Goal: Task Accomplishment & Management: Manage account settings

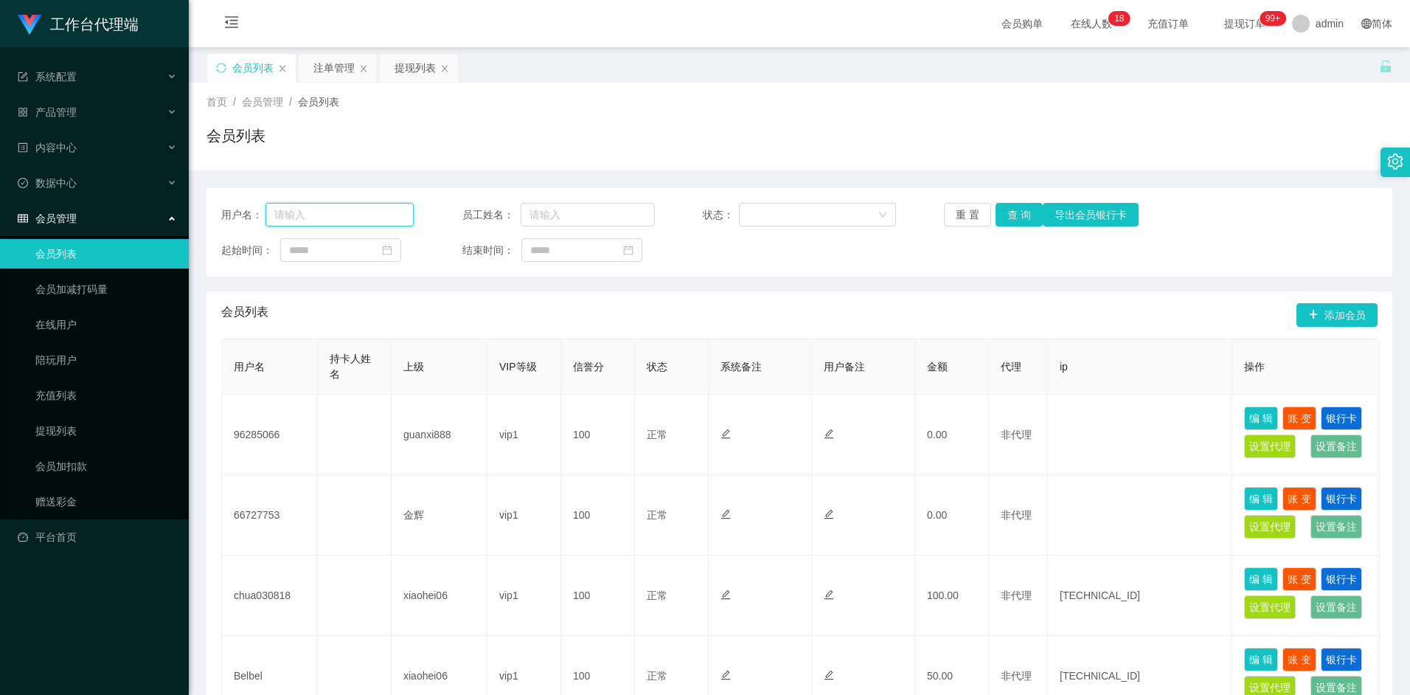
click at [350, 222] on input "text" at bounding box center [340, 215] width 149 height 24
click at [347, 215] on input "text" at bounding box center [340, 215] width 149 height 24
type input "96285066"
click at [1027, 220] on button "查 询" at bounding box center [1019, 215] width 47 height 24
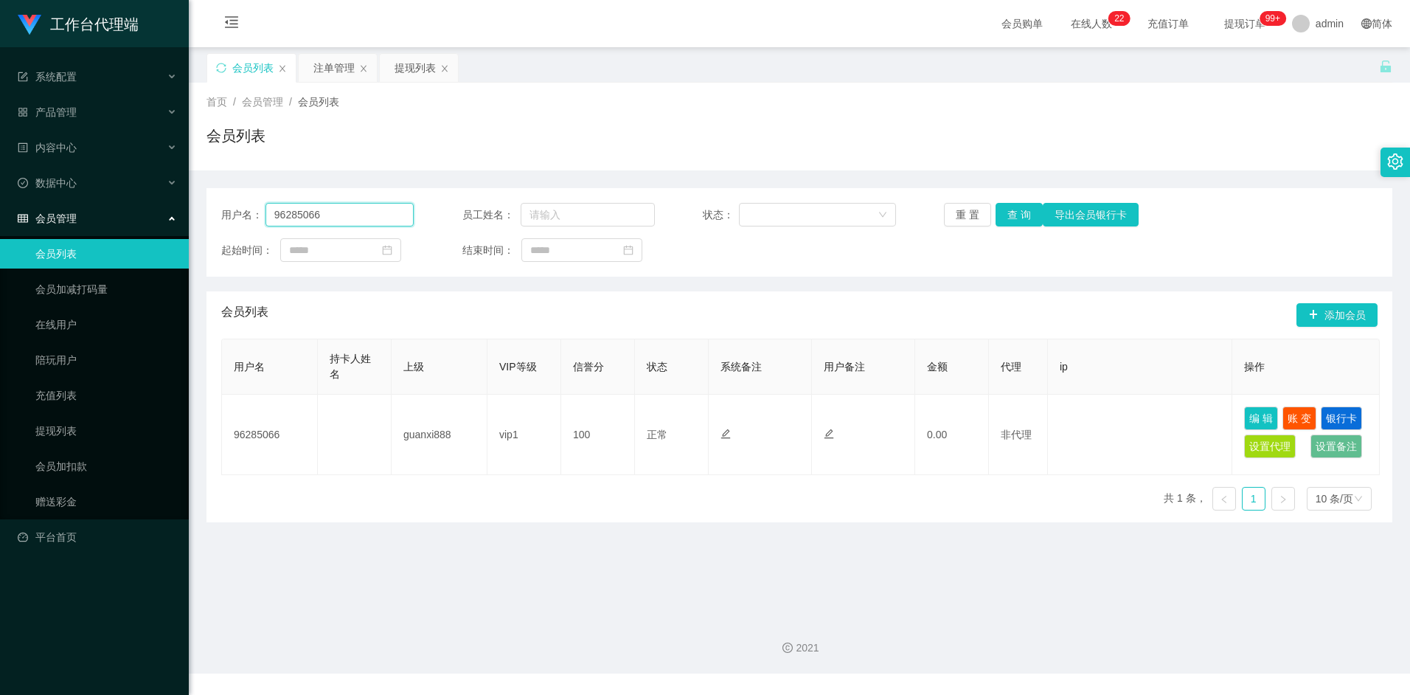
click at [336, 221] on input "96285066" at bounding box center [340, 215] width 149 height 24
click at [466, 279] on div "用户名： 96285066 员工姓名： 状态： 重 置 查 询 导出会员银行卡 起始时间： 结束时间： 会员列表 添加会员 用户名 持卡人姓名 上级 VIP等…" at bounding box center [800, 355] width 1186 height 334
click at [69, 398] on link "充值列表" at bounding box center [106, 396] width 142 height 30
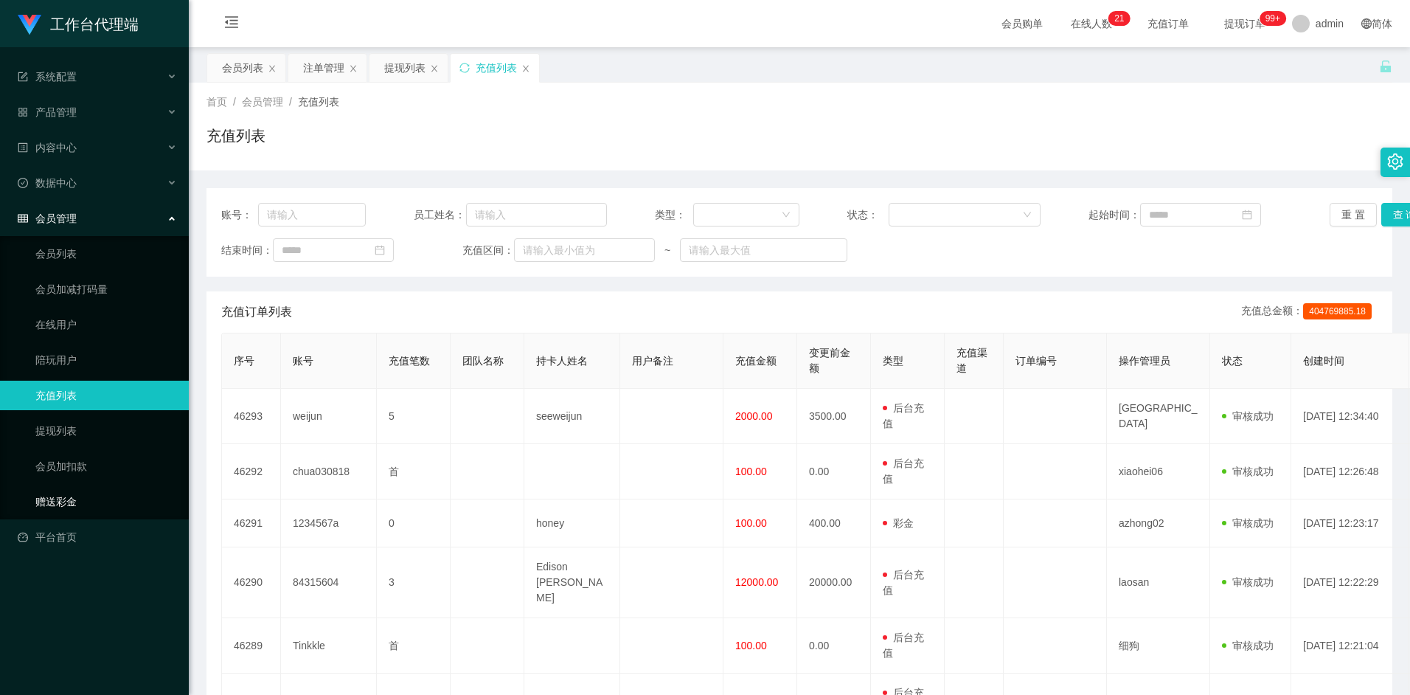
click at [82, 489] on link "赠送彩金" at bounding box center [106, 502] width 142 height 30
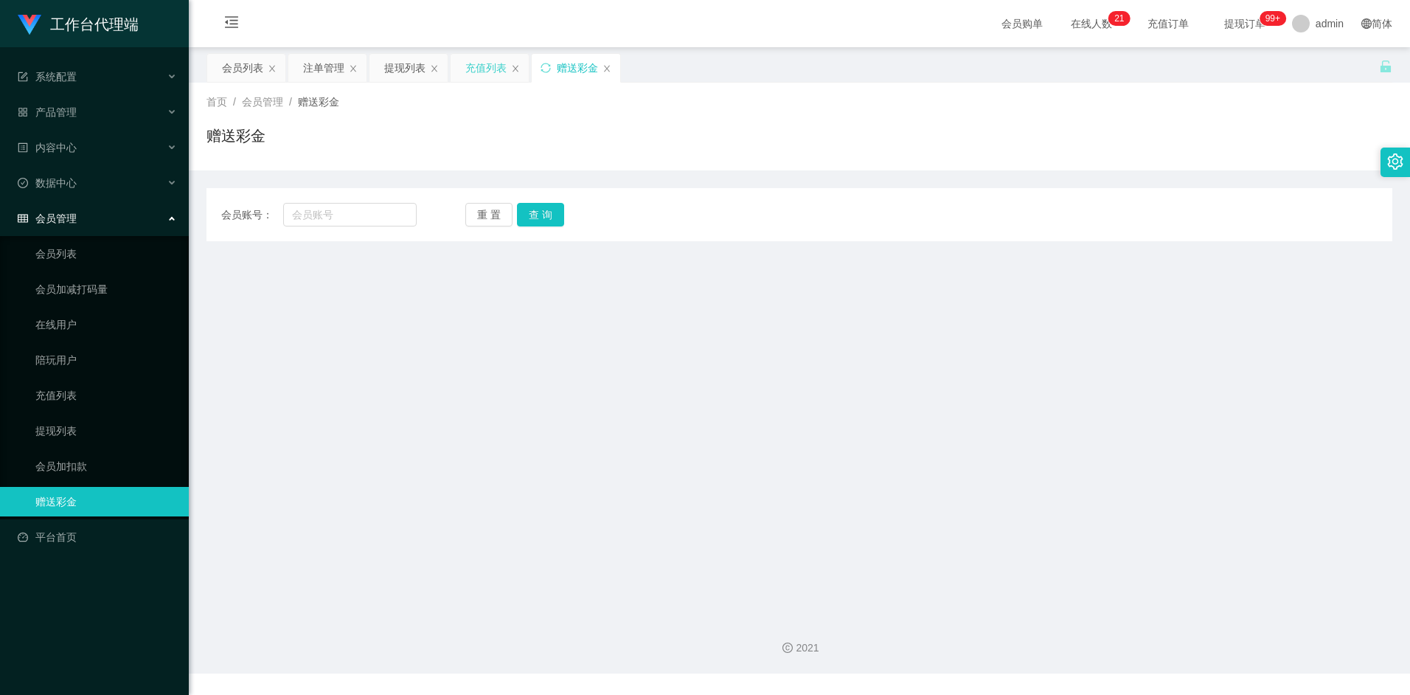
click at [520, 71] on div "充值列表" at bounding box center [490, 68] width 78 height 28
click at [490, 68] on div "充值列表" at bounding box center [485, 68] width 41 height 28
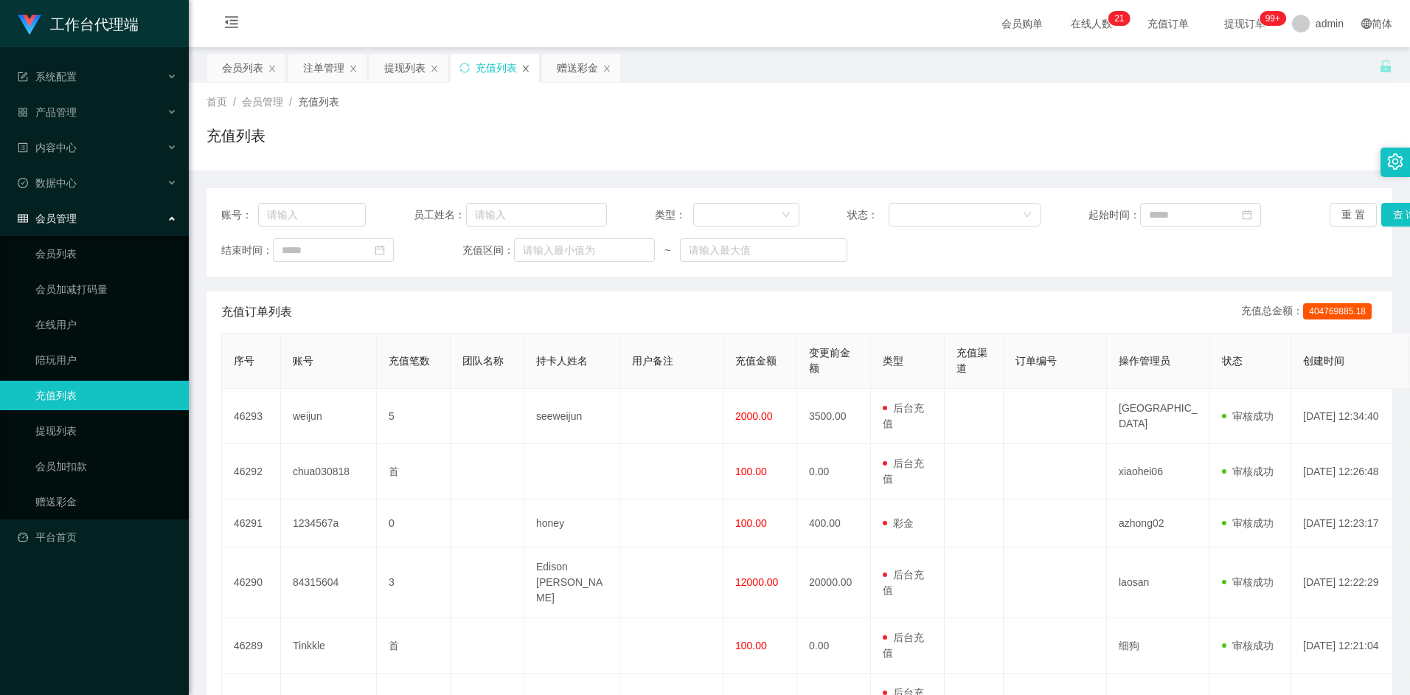
click at [527, 64] on icon "图标: close" at bounding box center [525, 68] width 9 height 9
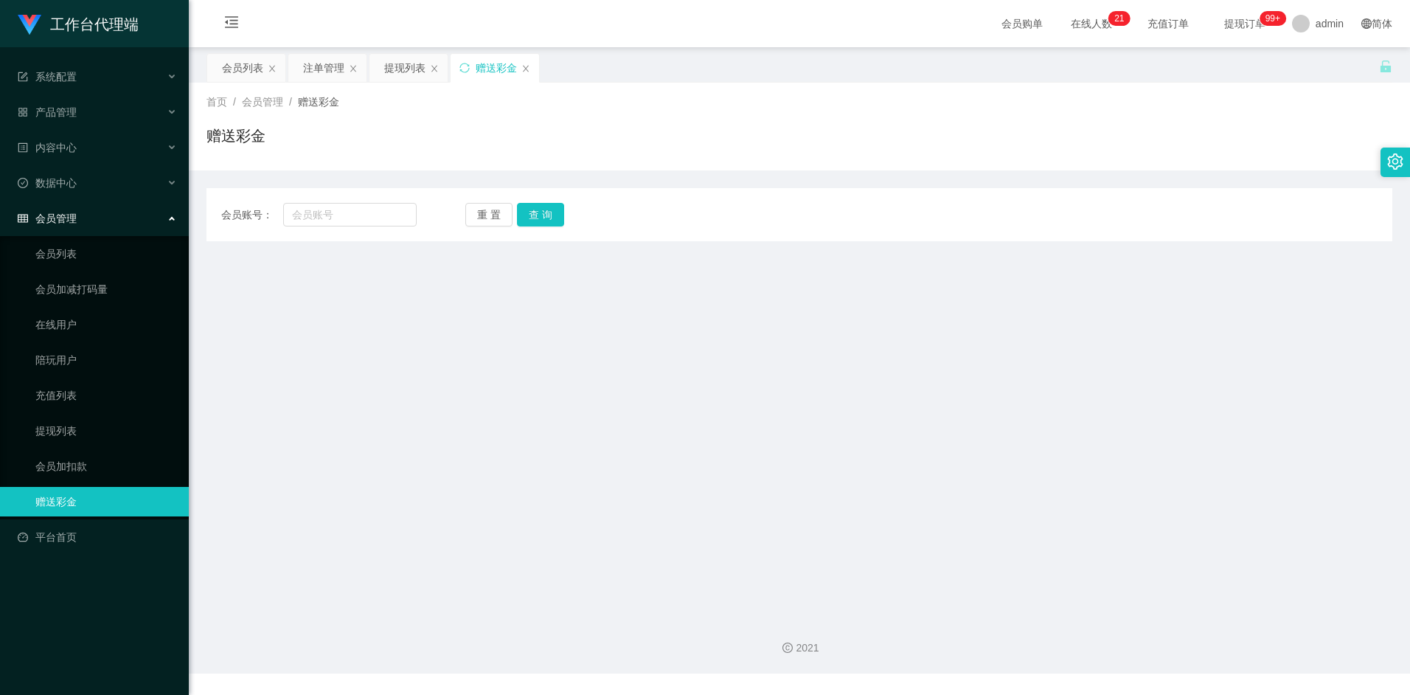
click at [493, 68] on div "赠送彩金" at bounding box center [496, 68] width 41 height 28
click at [359, 213] on input "text" at bounding box center [349, 215] width 133 height 24
paste input "96285066"
type input "96285066"
click at [546, 215] on button "查 询" at bounding box center [540, 215] width 47 height 24
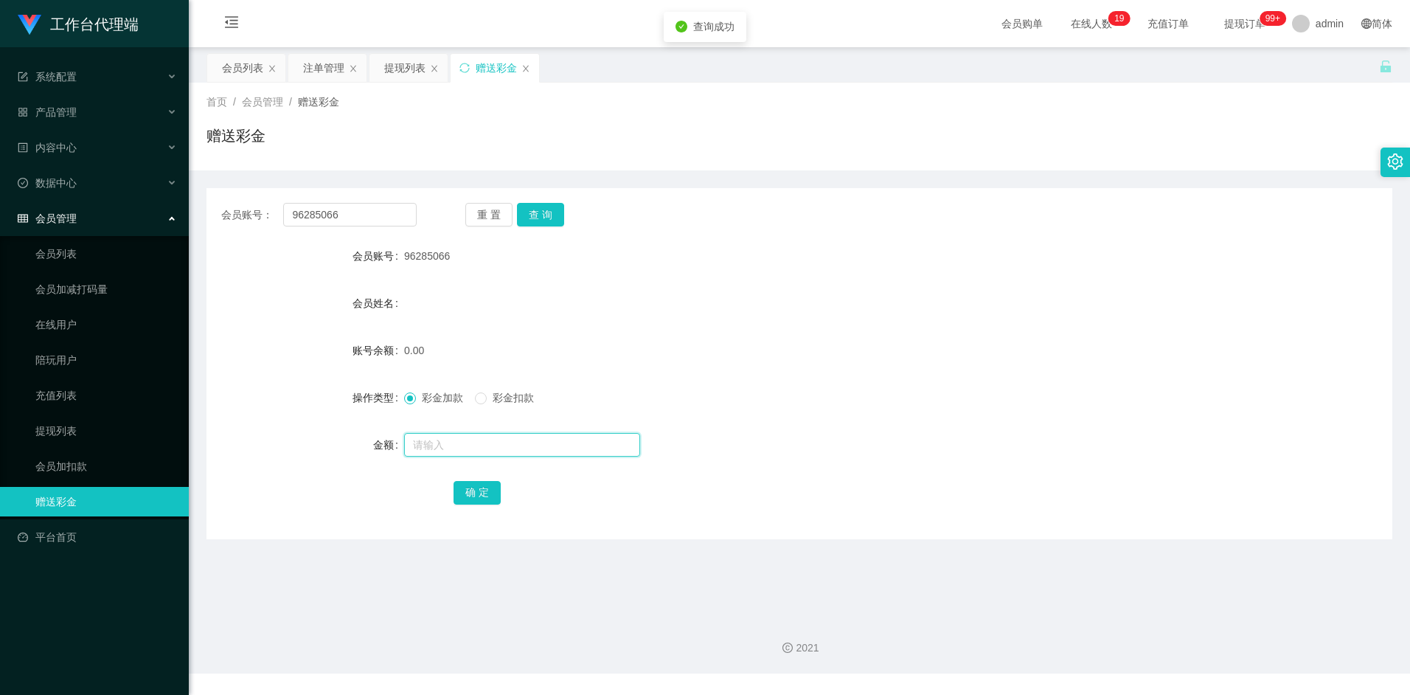
click at [442, 438] on input "text" at bounding box center [522, 445] width 236 height 24
type input "100"
click at [476, 496] on button "确 定" at bounding box center [477, 493] width 47 height 24
click at [558, 222] on button "查 询" at bounding box center [540, 215] width 47 height 24
click at [367, 218] on input "96285066" at bounding box center [349, 215] width 133 height 24
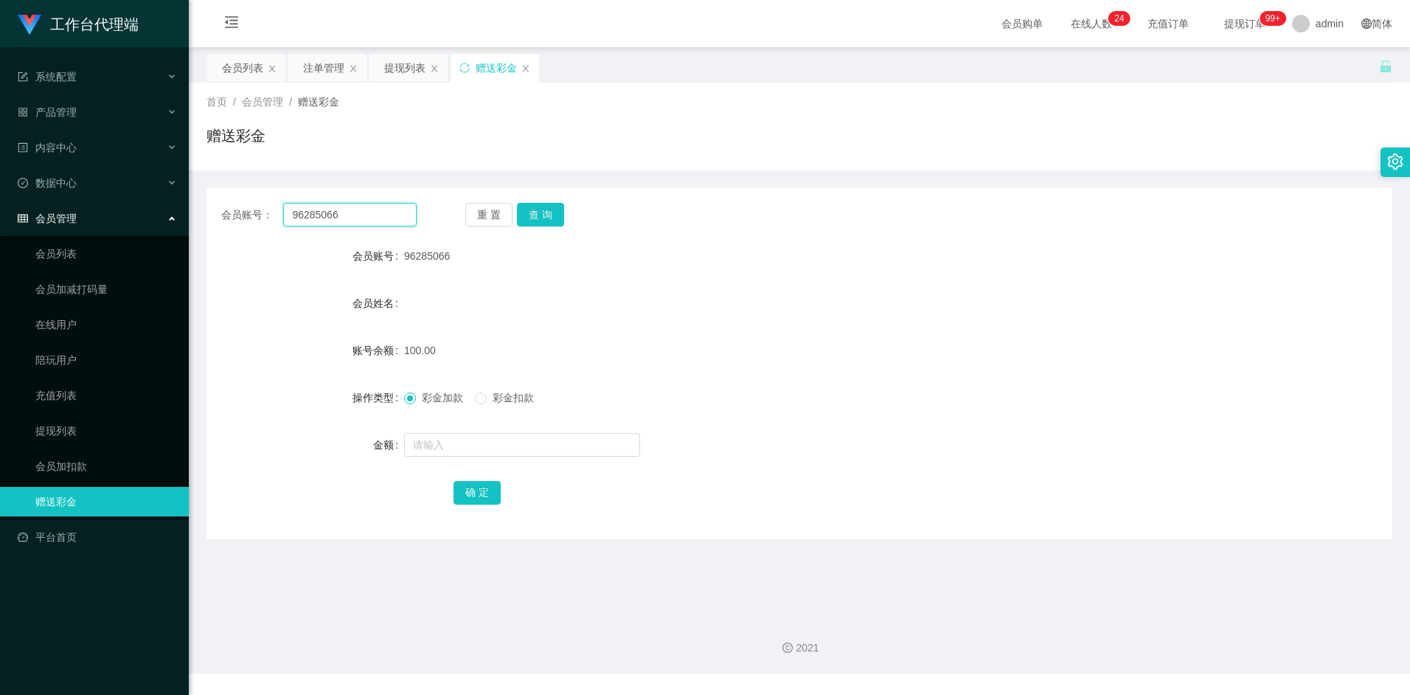
click at [367, 218] on input "96285066" at bounding box center [349, 215] width 133 height 24
click at [361, 216] on input "96285066" at bounding box center [349, 215] width 133 height 24
click at [544, 209] on button "查 询" at bounding box center [540, 215] width 47 height 24
click at [719, 176] on div "会员账号： 96285066 重 置 查 询 会员账号 96285066 会员姓名 账号余额 100.00 操作类型 彩金加款 彩金扣款 金额 确 定" at bounding box center [800, 354] width 1186 height 369
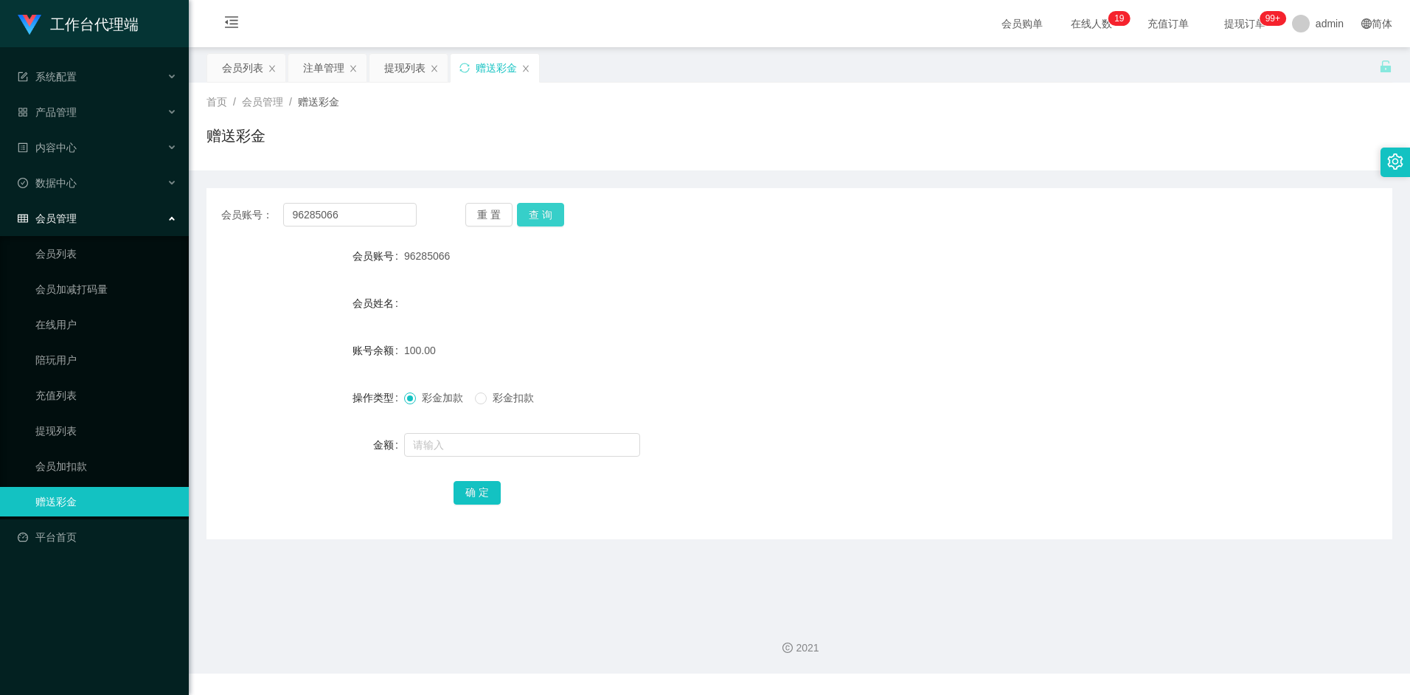
click at [535, 222] on button "查 询" at bounding box center [540, 215] width 47 height 24
click at [256, 66] on div "会员列表" at bounding box center [242, 68] width 41 height 28
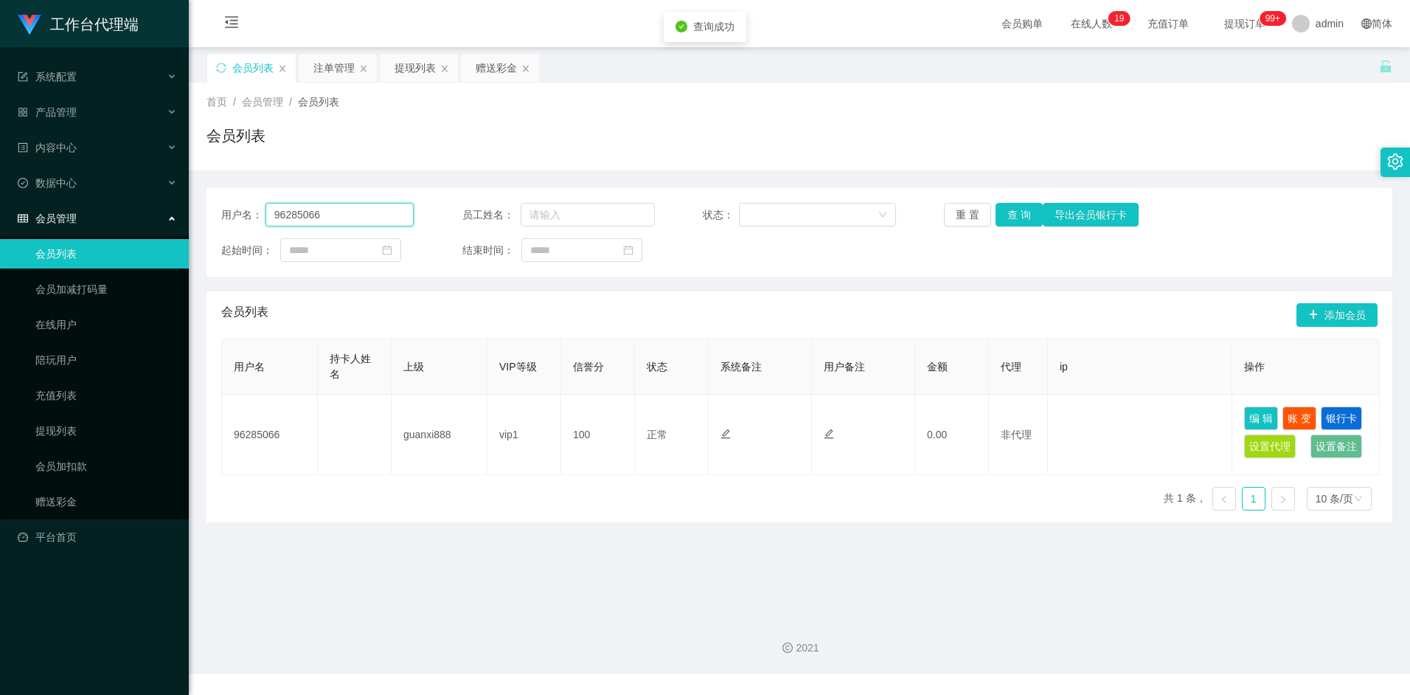
click at [345, 217] on input "96285066" at bounding box center [340, 215] width 149 height 24
click at [103, 110] on div "产品管理" at bounding box center [94, 112] width 189 height 30
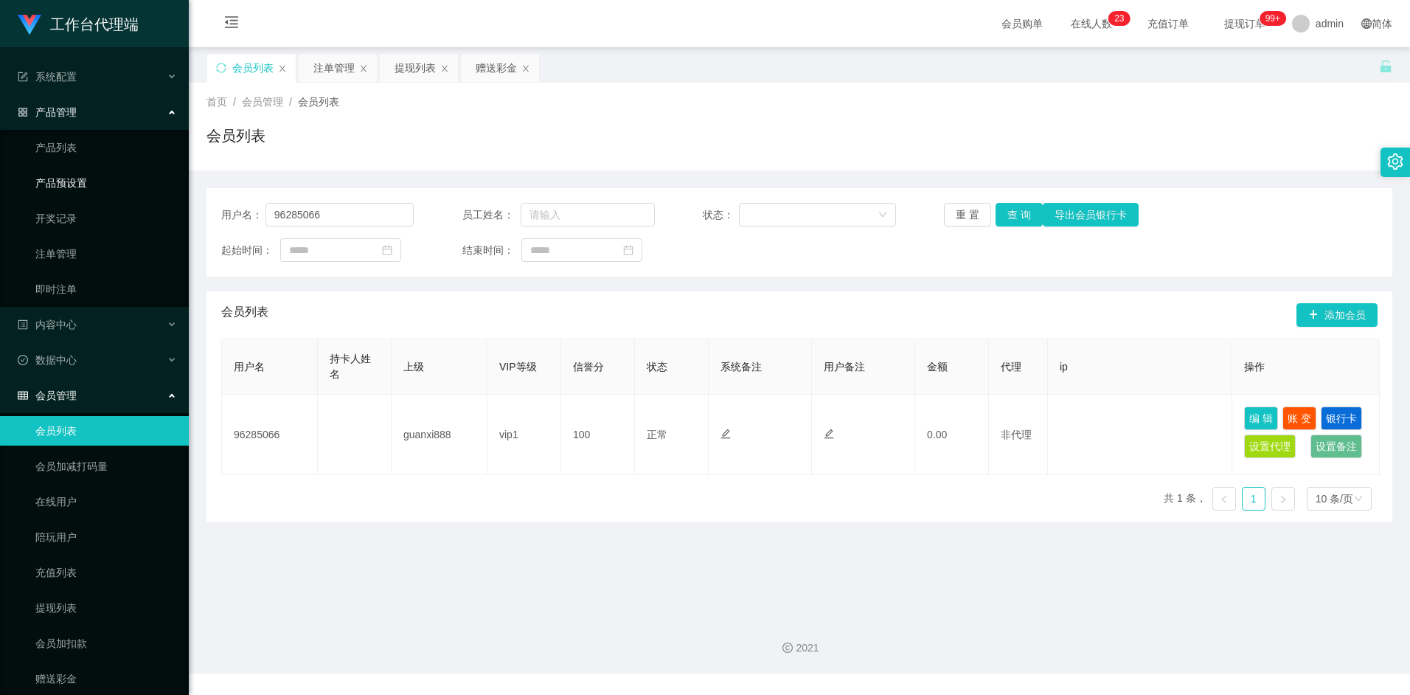
click at [70, 180] on link "产品预设置" at bounding box center [106, 183] width 142 height 30
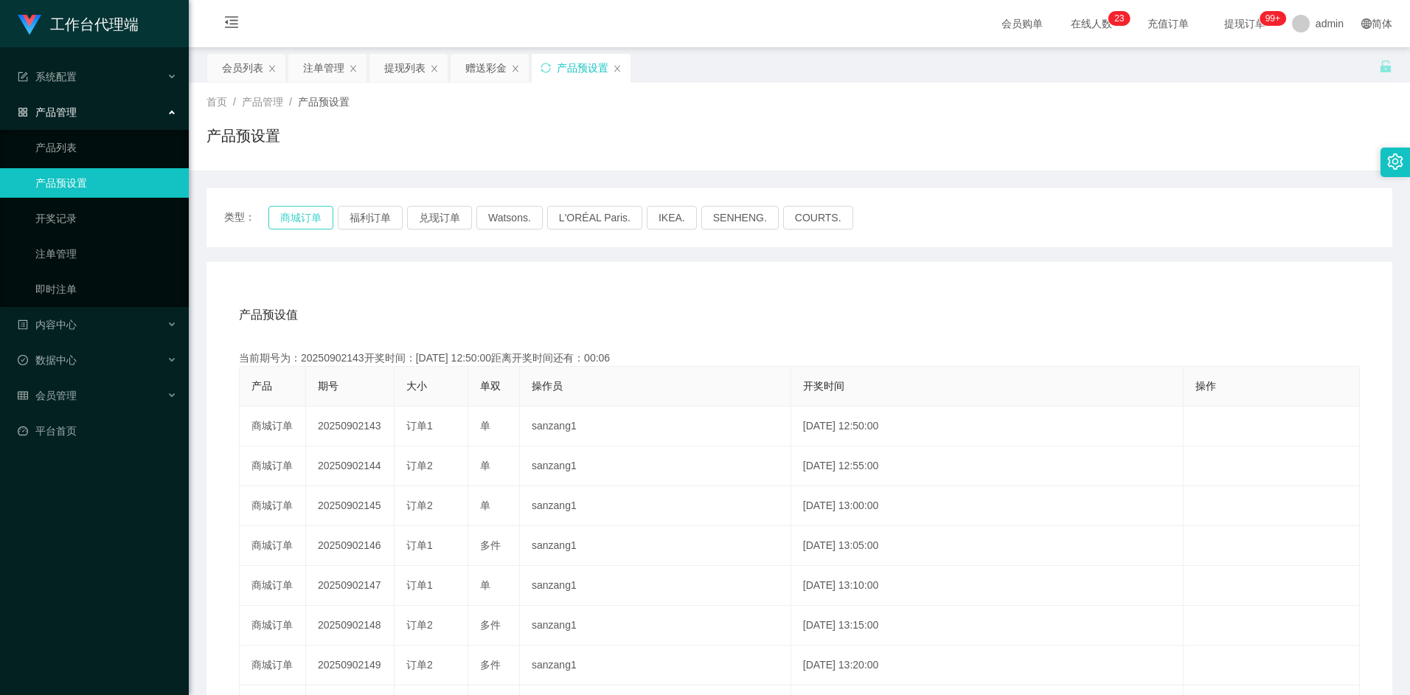
click at [303, 217] on button "商城订单" at bounding box center [300, 218] width 65 height 24
click at [371, 223] on button "福利订单" at bounding box center [370, 218] width 65 height 24
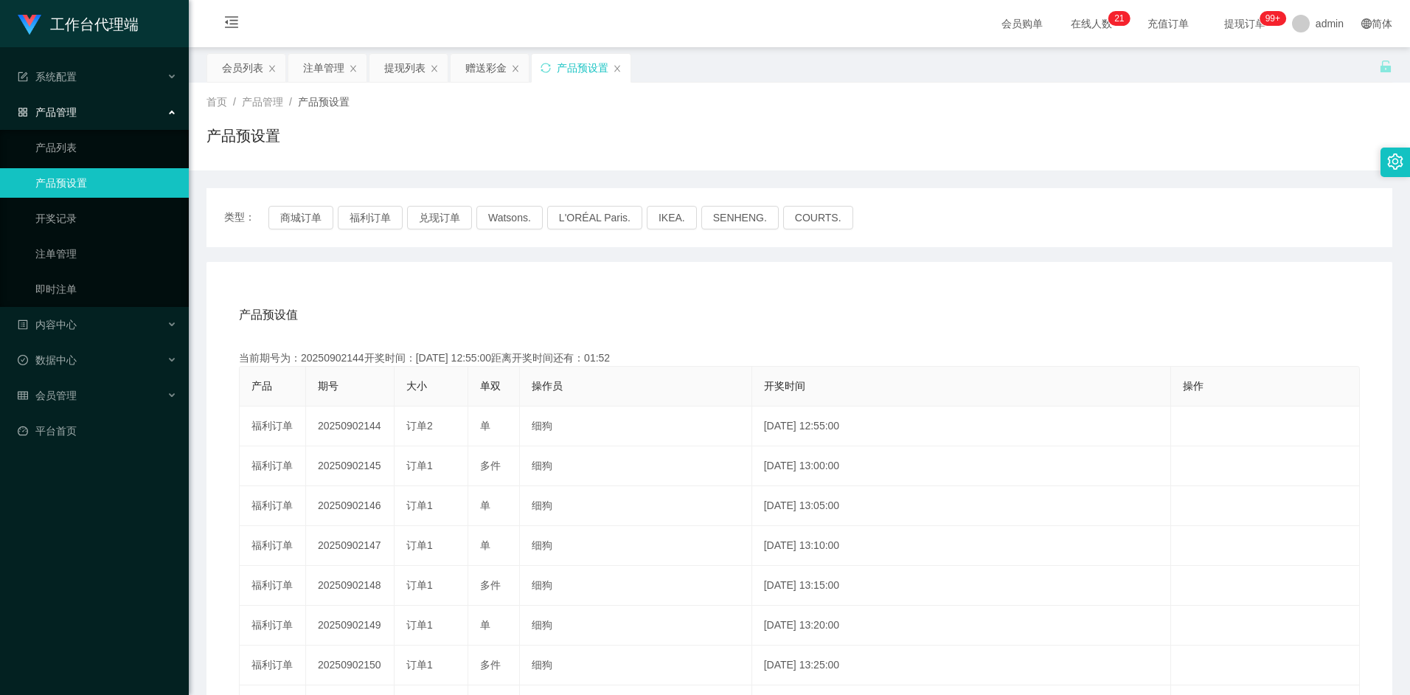
click at [891, 344] on div "产品预设值 添加期号 当前期号为：20250902144开奖时间：2025-09-02 12:55:00距离开奖时间还有：01:52 产品 期号 大小 单双 …" at bounding box center [799, 573] width 1151 height 558
click at [721, 343] on div "产品预设值 添加期号 当前期号为：20250902144开奖时间：2025-09-02 12:55:00距离开奖时间还有：01:29 产品 期号 大小 单双 …" at bounding box center [799, 573] width 1151 height 558
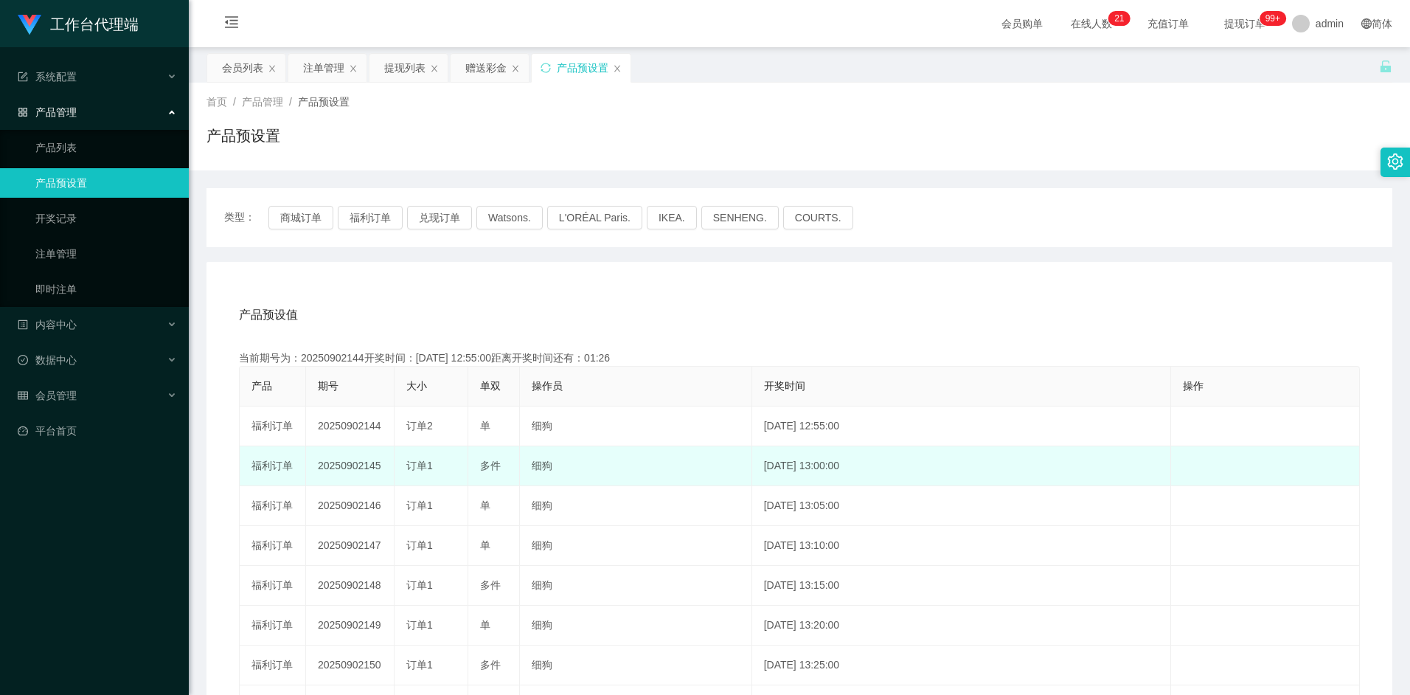
drag, startPoint x: 319, startPoint y: 468, endPoint x: 379, endPoint y: 466, distance: 60.5
click at [379, 466] on td "20250902145" at bounding box center [350, 466] width 89 height 40
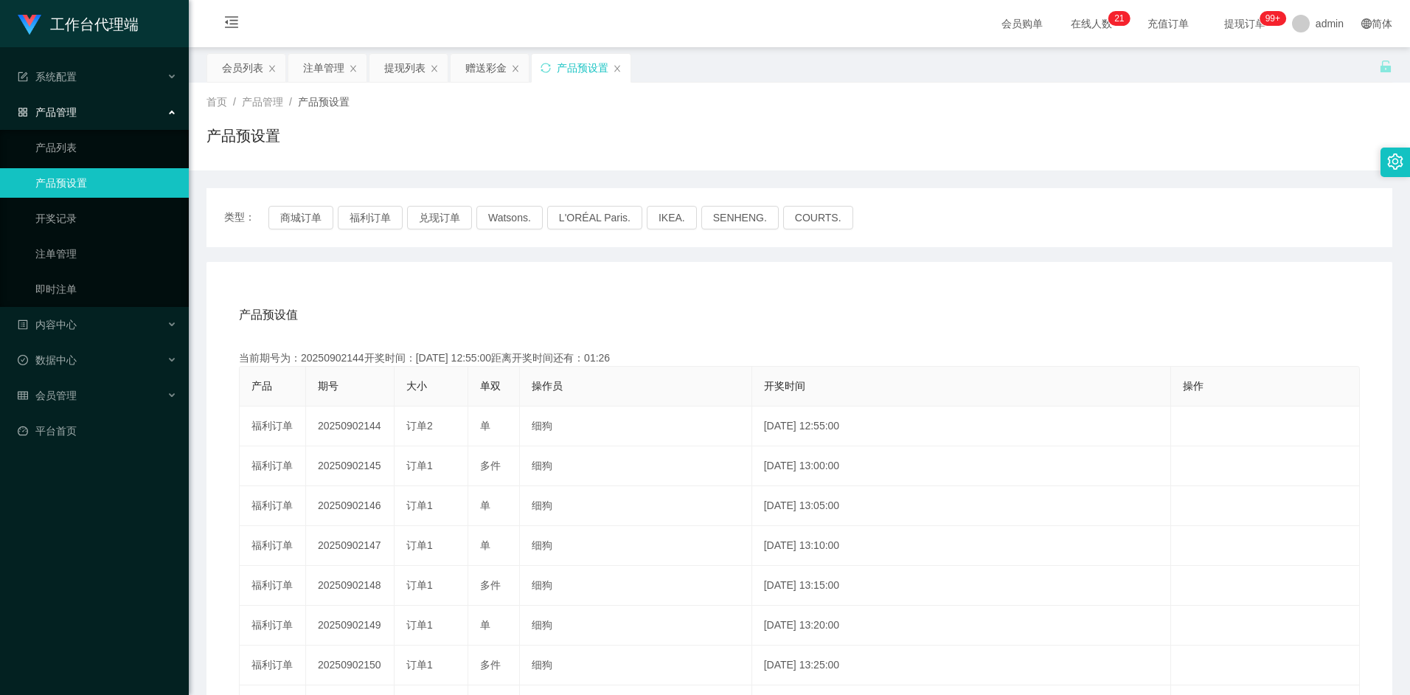
copy td "20250902145"
drag, startPoint x: 299, startPoint y: 354, endPoint x: 355, endPoint y: 358, distance: 56.2
click at [355, 358] on div "当前期号为：20250902144开奖时间：2025-09-02 12:55:00距离开奖时间还有：01:13" at bounding box center [799, 357] width 1121 height 15
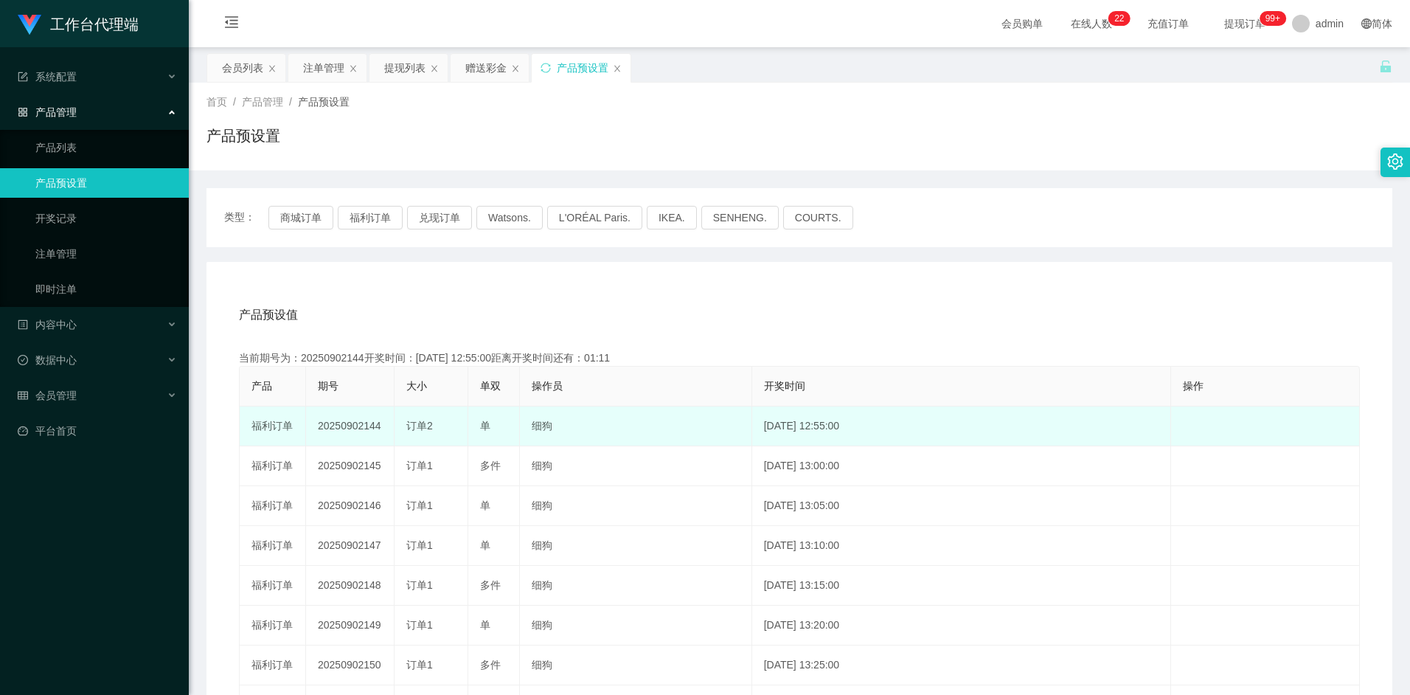
drag, startPoint x: 321, startPoint y: 426, endPoint x: 390, endPoint y: 426, distance: 69.3
click at [393, 426] on td "20250902144" at bounding box center [350, 426] width 89 height 40
drag, startPoint x: 390, startPoint y: 426, endPoint x: 330, endPoint y: 423, distance: 59.8
click at [352, 424] on td "20250902144" at bounding box center [350, 426] width 89 height 40
click at [336, 424] on td "20250902144" at bounding box center [350, 426] width 89 height 40
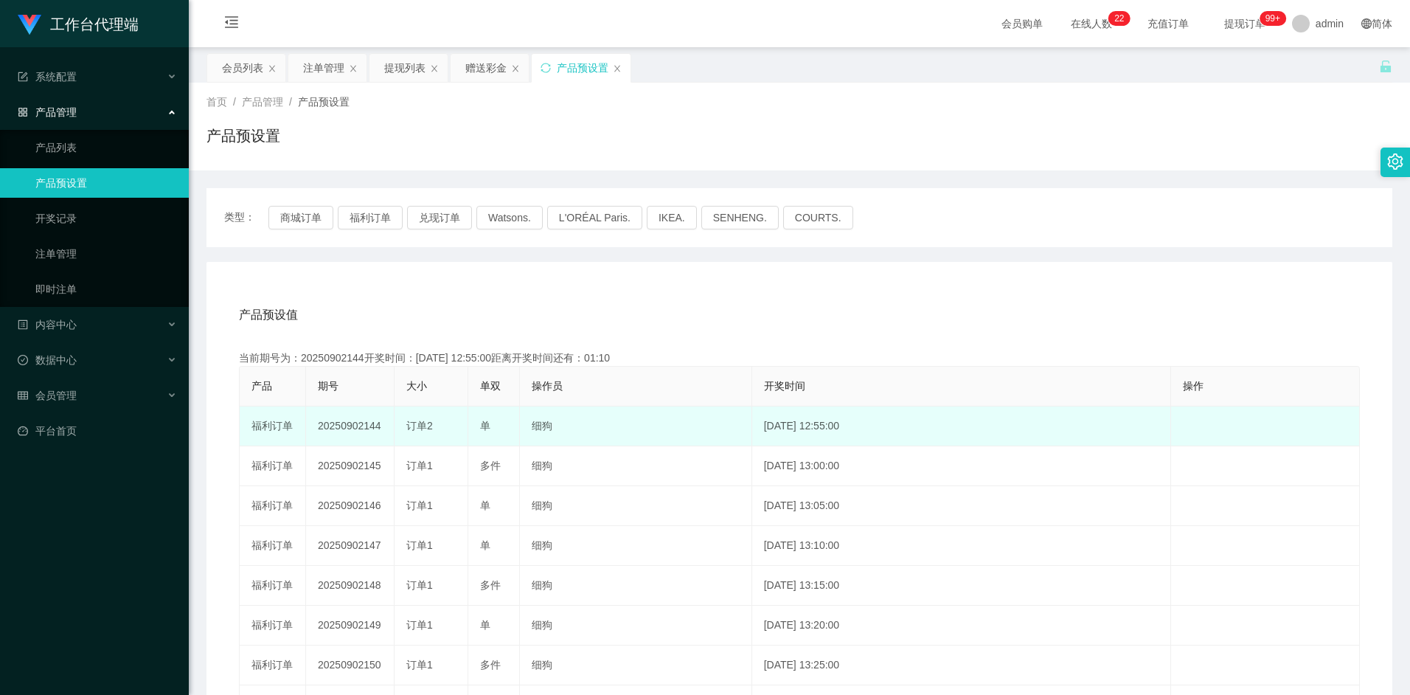
click at [334, 424] on td "20250902144" at bounding box center [350, 426] width 89 height 40
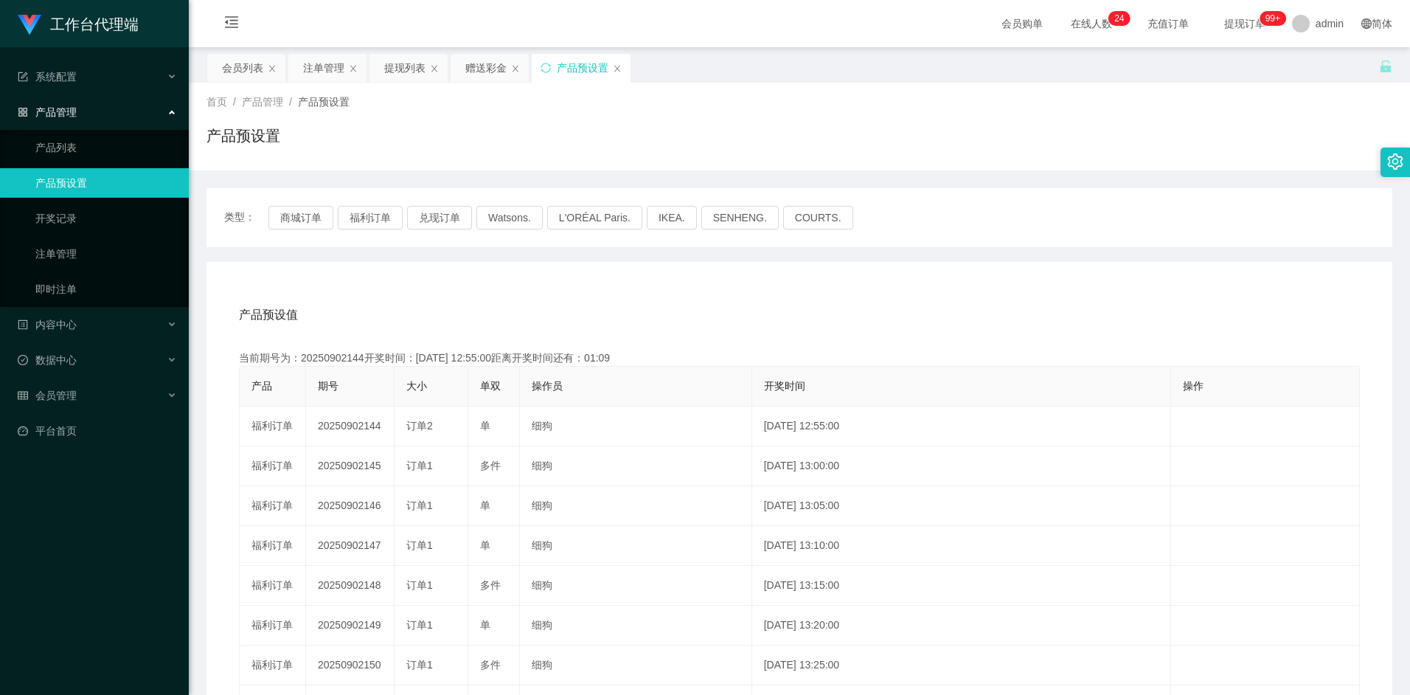
drag, startPoint x: 733, startPoint y: 305, endPoint x: 898, endPoint y: 228, distance: 182.5
click at [733, 305] on div "产品预设值 添加期号" at bounding box center [799, 314] width 1121 height 41
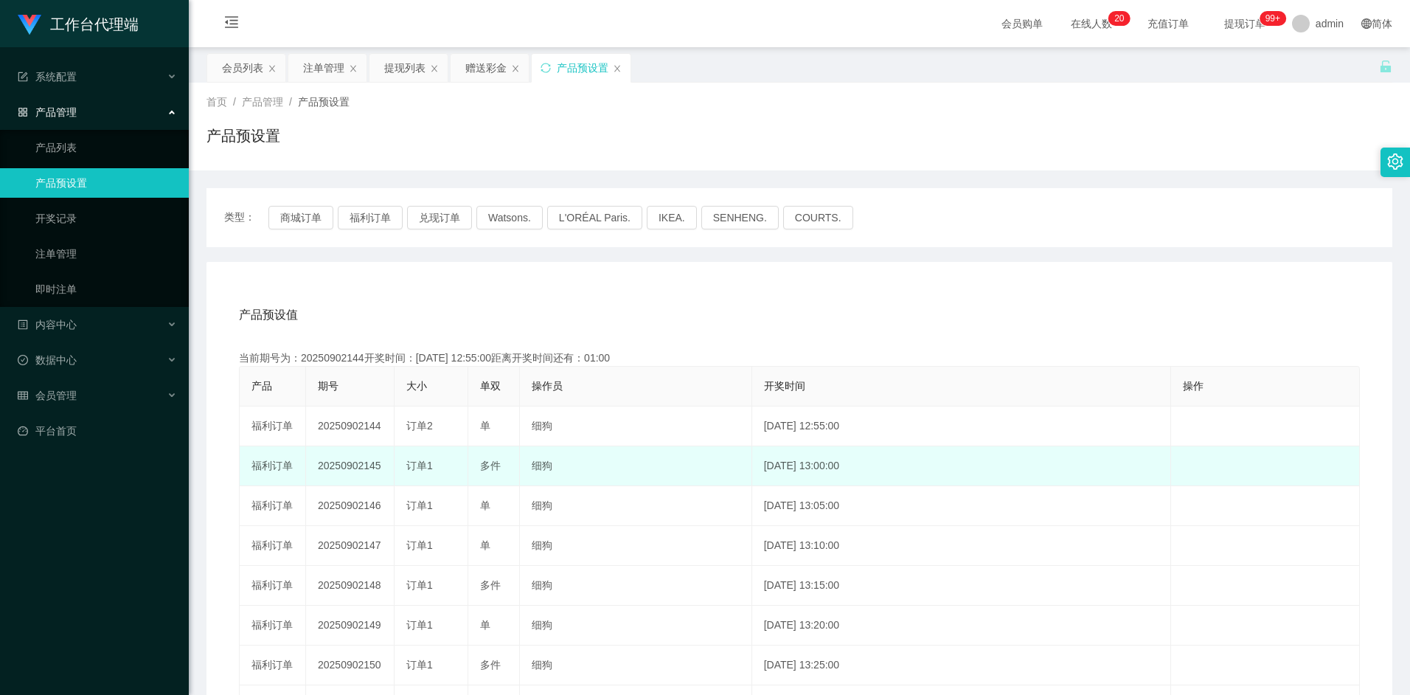
click at [341, 468] on td "20250902145" at bounding box center [350, 466] width 89 height 40
copy td "20250902145"
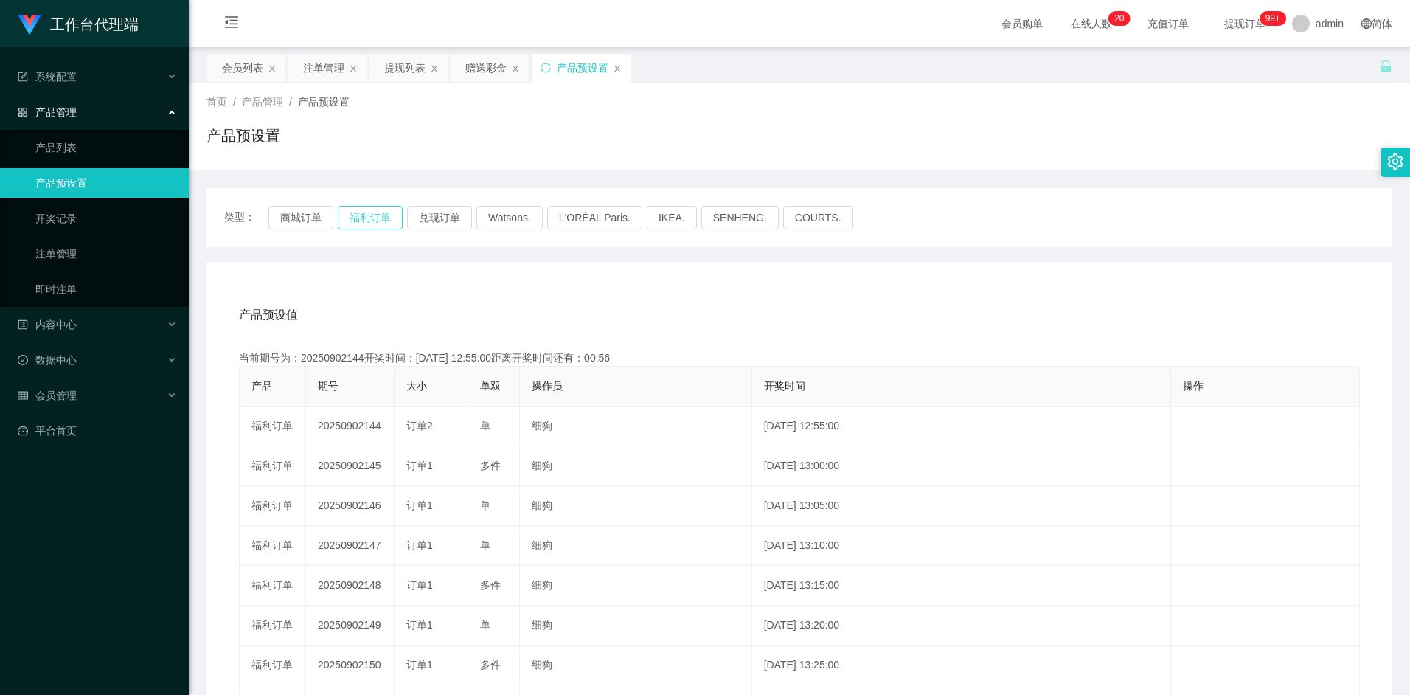
click at [380, 220] on button "福利订单" at bounding box center [370, 218] width 65 height 24
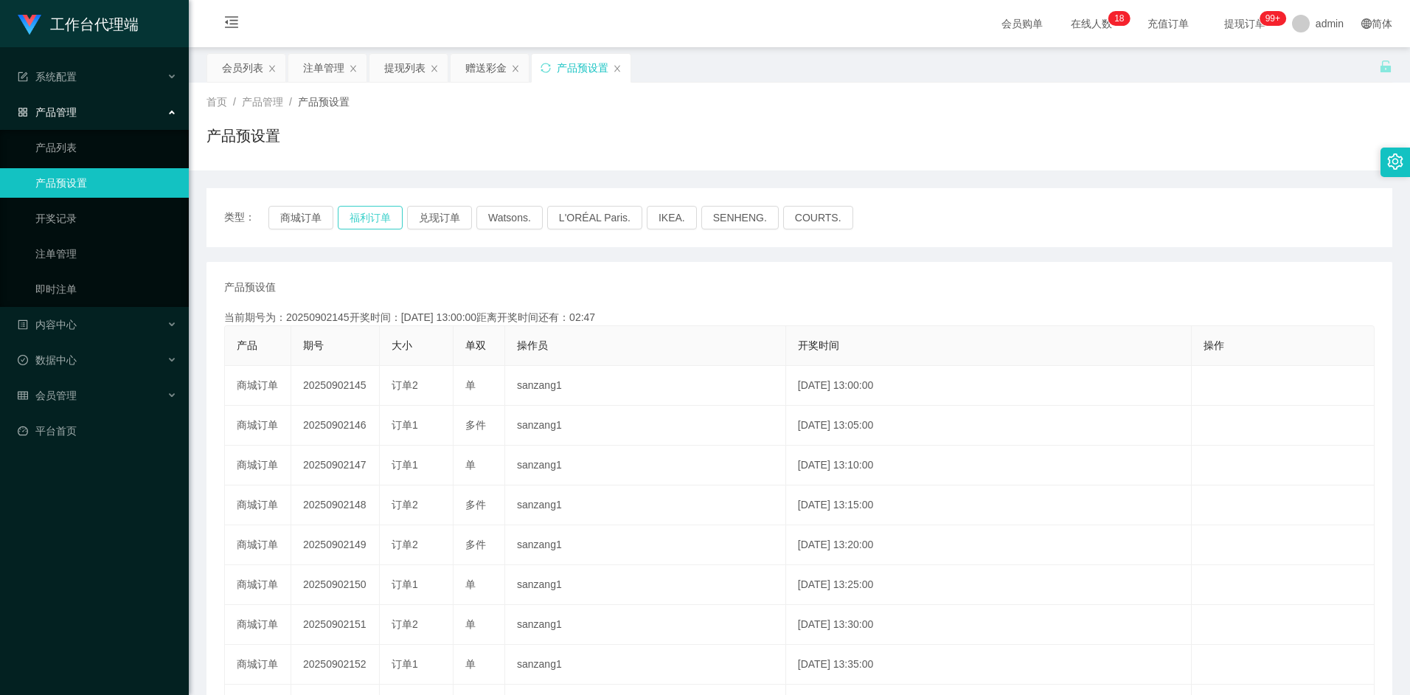
click at [371, 219] on button "福利订单" at bounding box center [370, 218] width 65 height 24
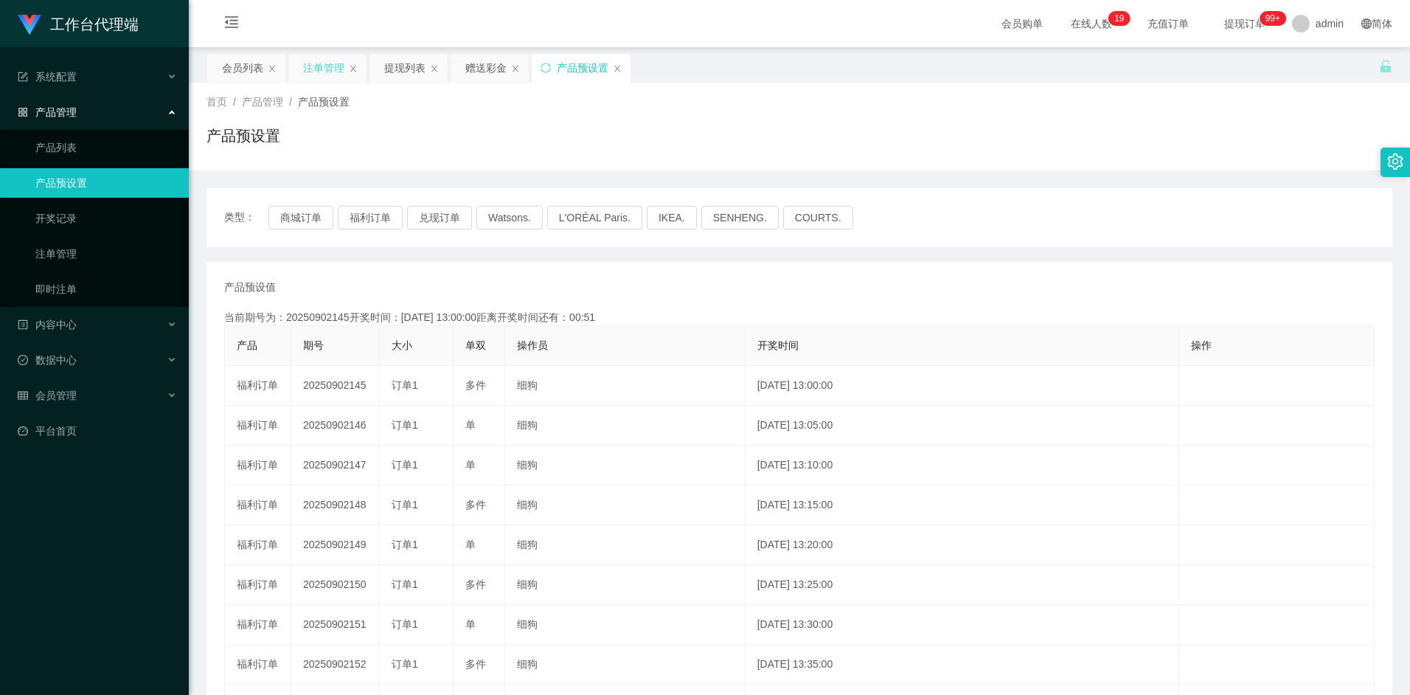
click at [319, 69] on div "注单管理" at bounding box center [323, 68] width 41 height 28
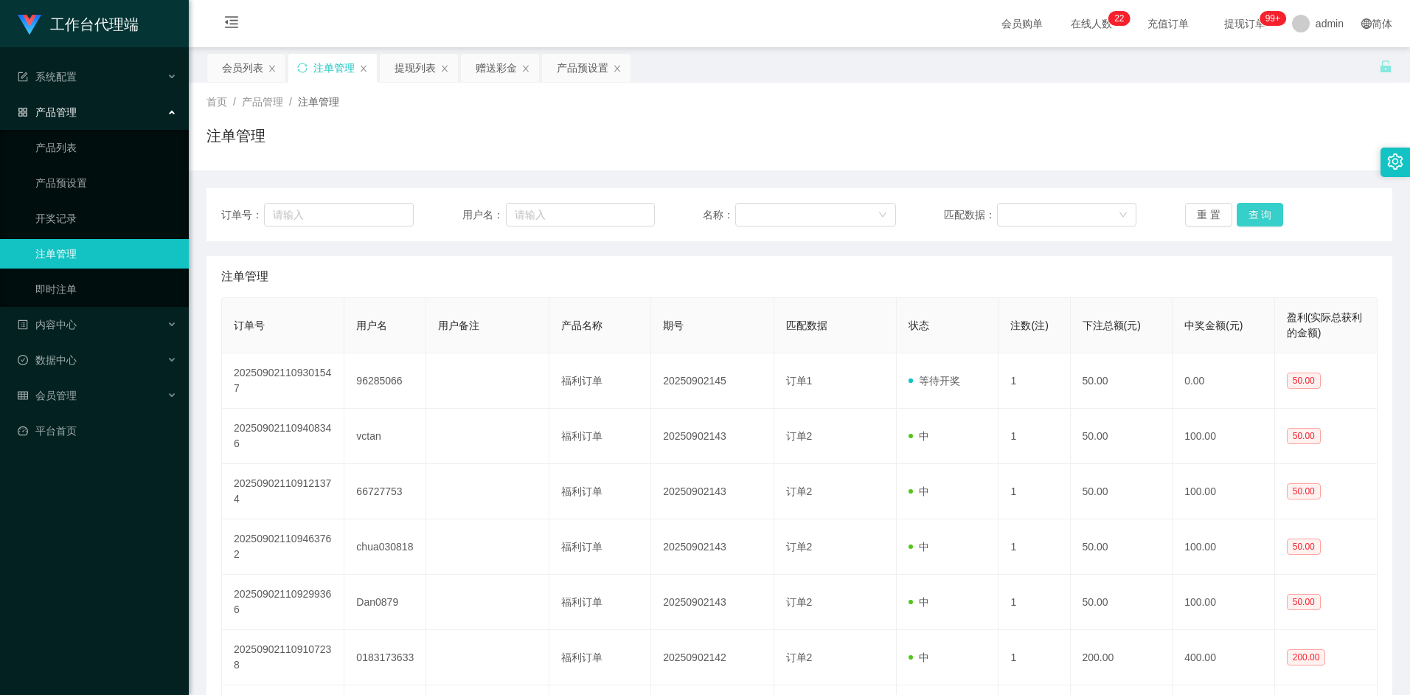
click at [1260, 213] on button "查 询" at bounding box center [1260, 215] width 47 height 24
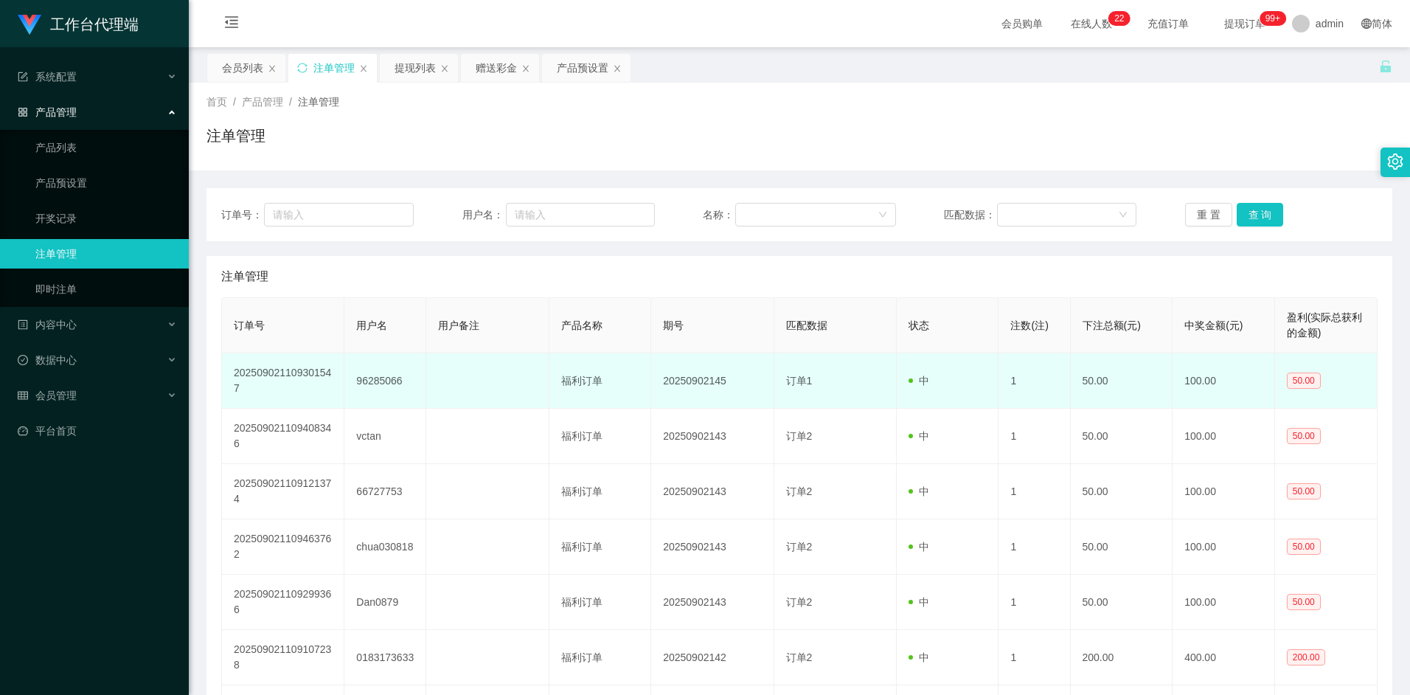
click at [393, 379] on td "96285066" at bounding box center [385, 380] width 82 height 55
copy td "96285066"
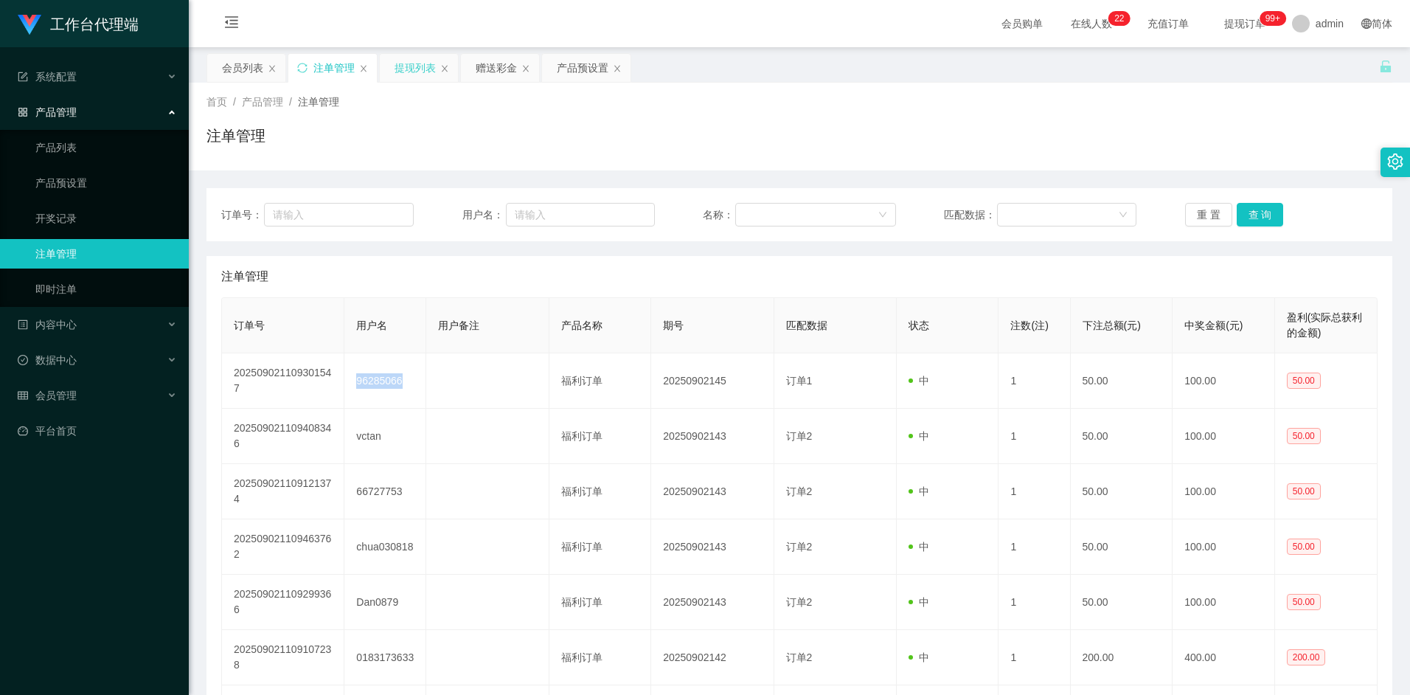
click at [410, 72] on div "提现列表" at bounding box center [415, 68] width 41 height 28
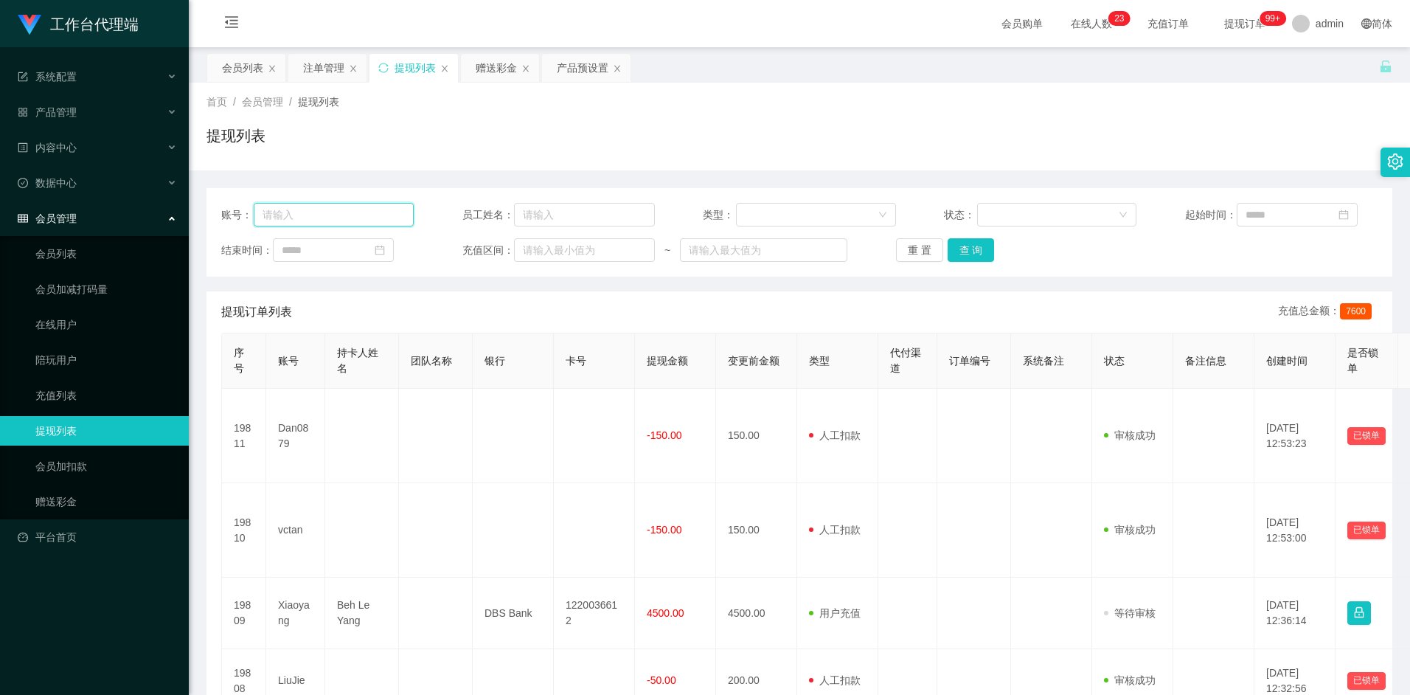
click at [339, 215] on input "text" at bounding box center [334, 215] width 160 height 24
paste input "96285066"
type input "96285066"
click at [972, 250] on button "查 询" at bounding box center [971, 250] width 47 height 24
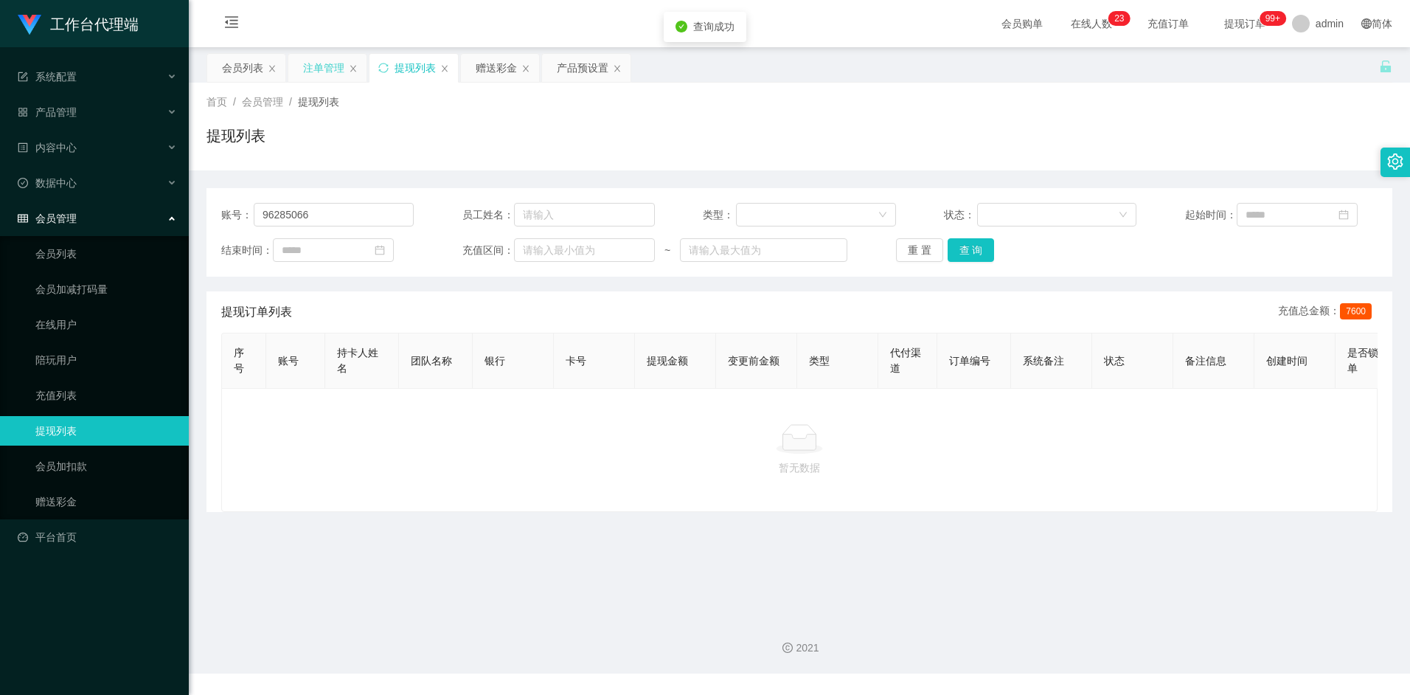
click at [321, 72] on div "注单管理" at bounding box center [323, 68] width 41 height 28
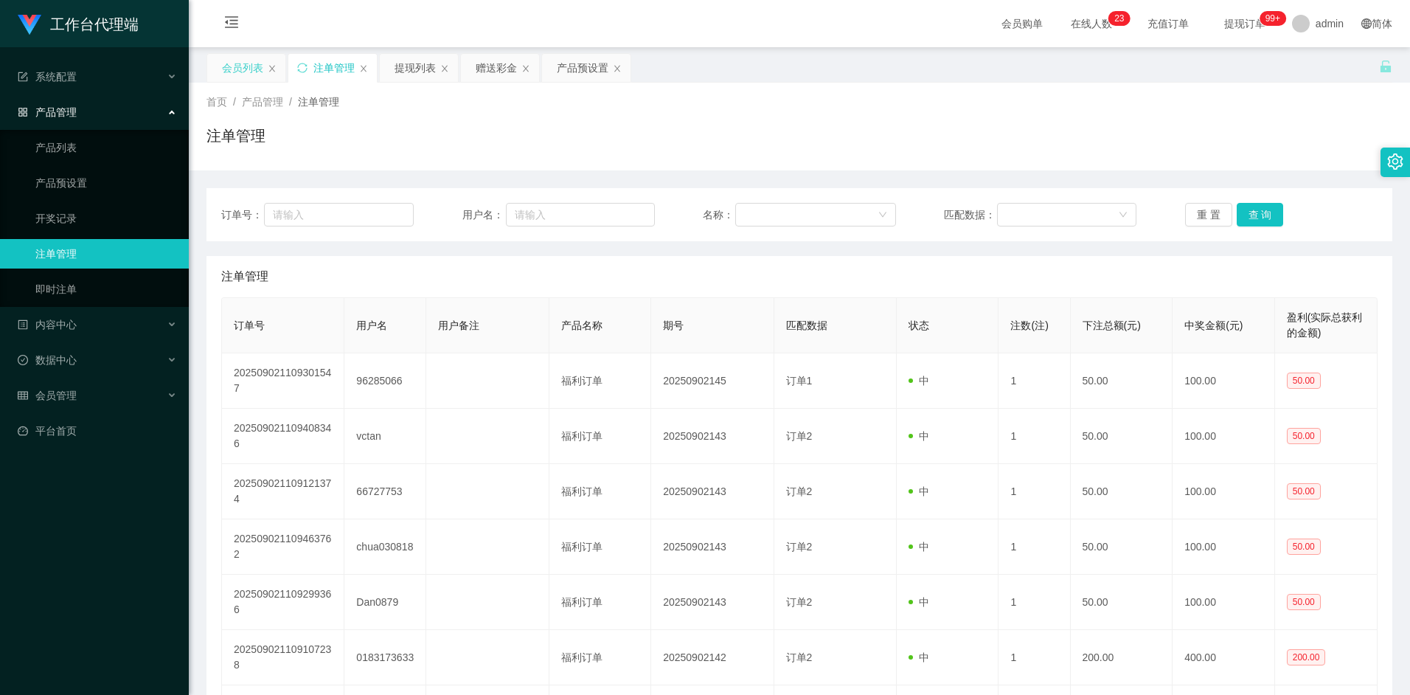
click at [240, 71] on div "会员列表" at bounding box center [242, 68] width 41 height 28
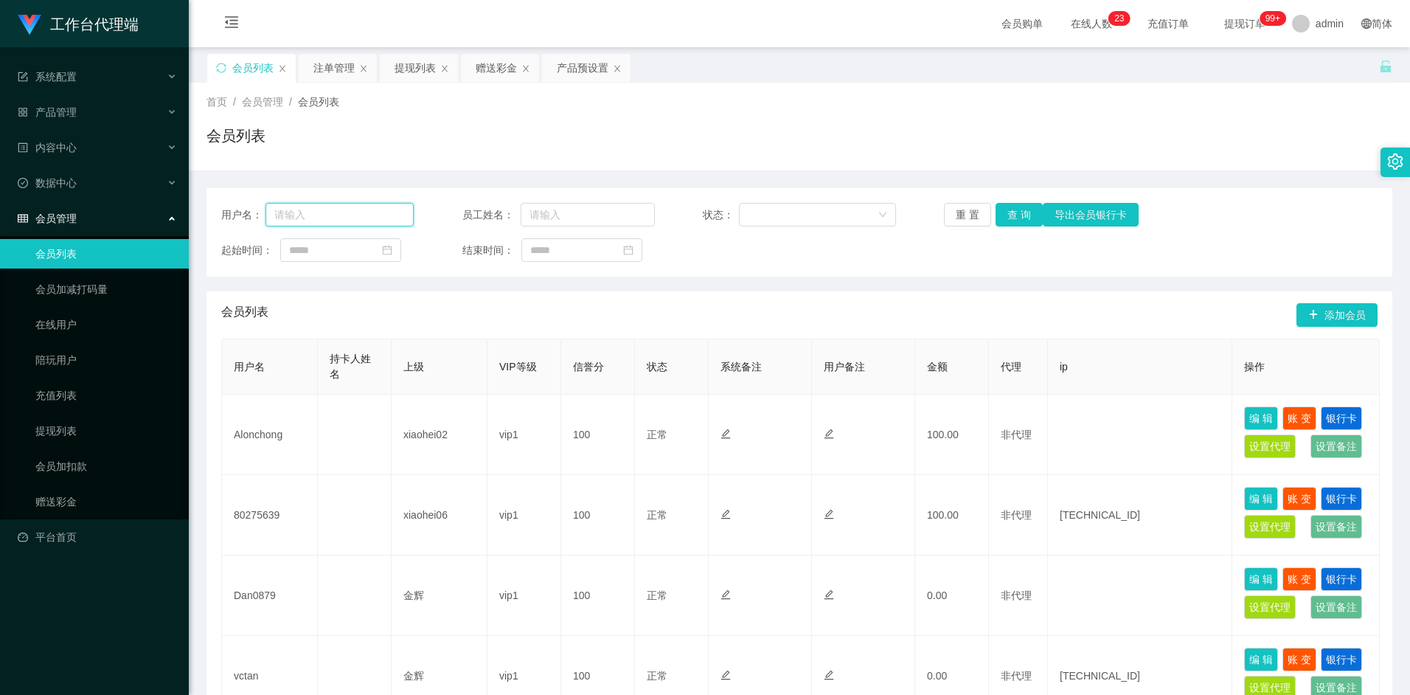
click at [355, 218] on input "text" at bounding box center [340, 215] width 149 height 24
paste input "96285066"
click at [1027, 214] on button "查 询" at bounding box center [1019, 215] width 47 height 24
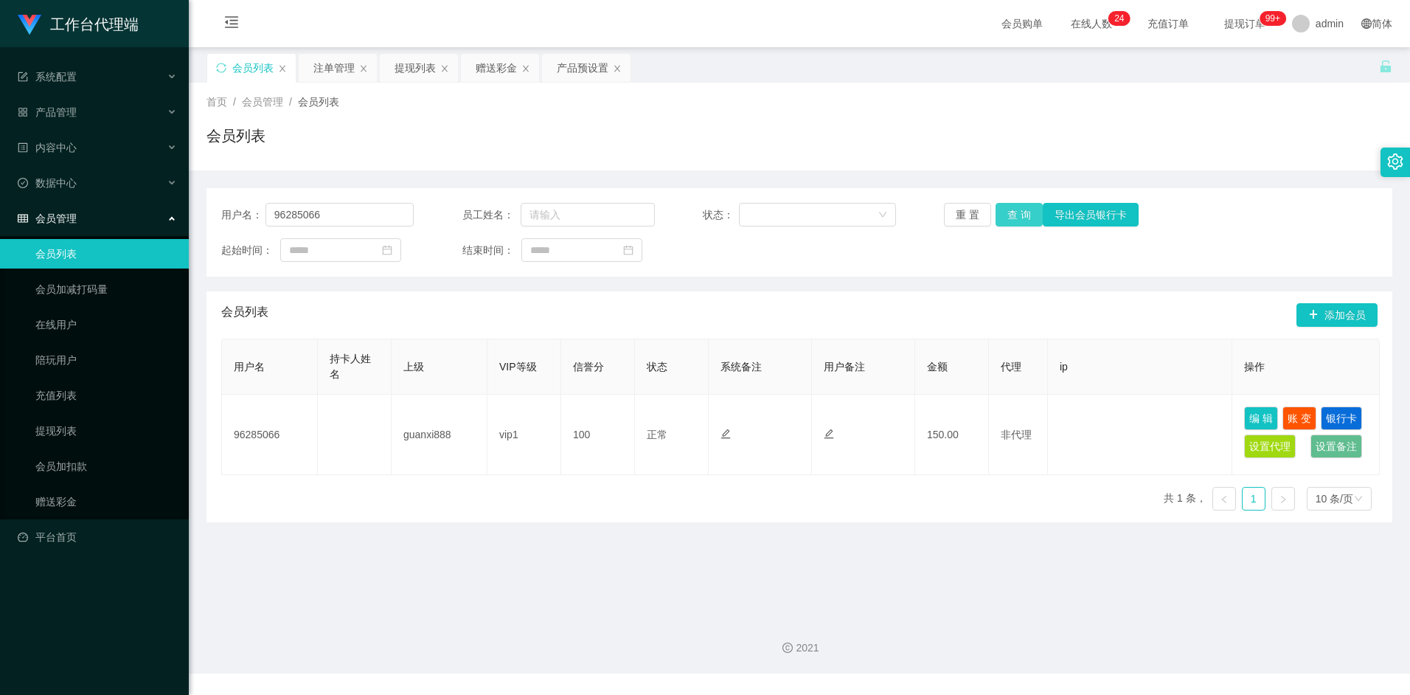
click at [1016, 219] on button "查 询" at bounding box center [1019, 215] width 47 height 24
click at [340, 215] on input "96285066" at bounding box center [340, 215] width 149 height 24
type input "Bb0301"
click at [1015, 209] on button "查 询" at bounding box center [1019, 215] width 47 height 24
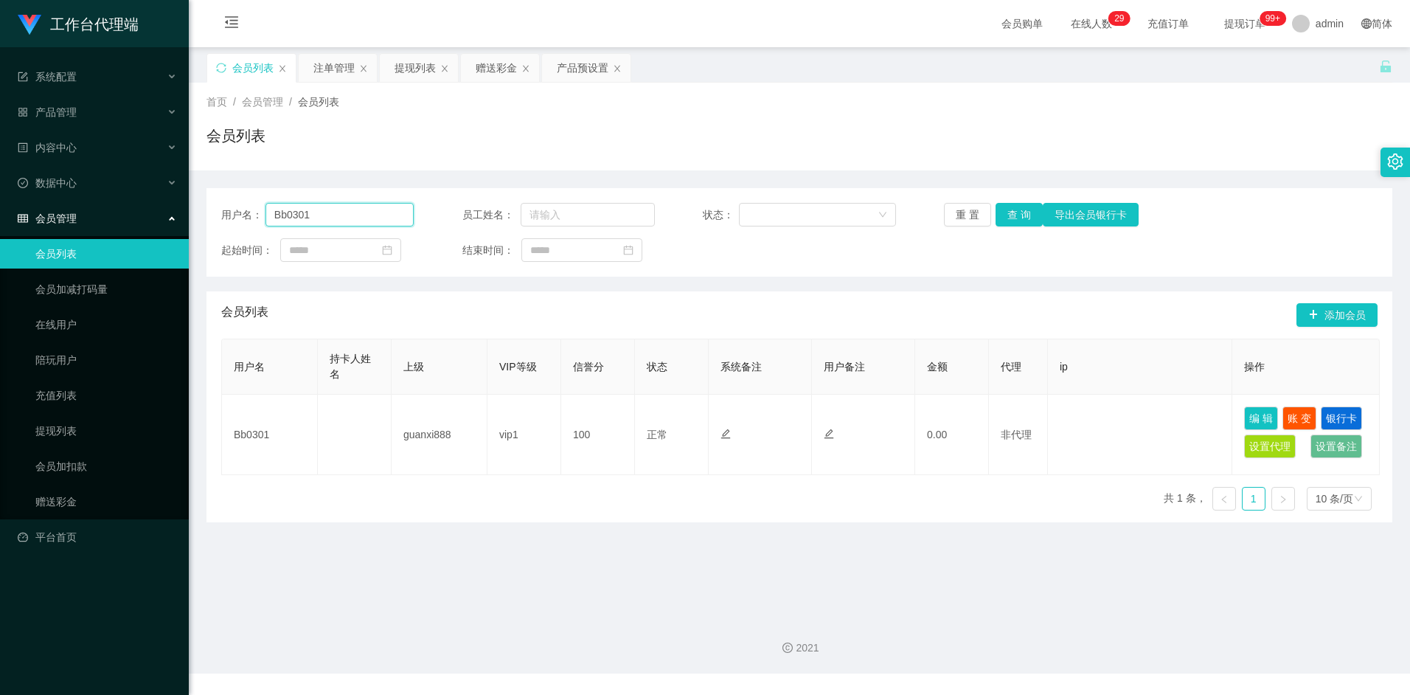
drag, startPoint x: 330, startPoint y: 211, endPoint x: 246, endPoint y: 212, distance: 83.4
click at [246, 212] on div "用户名： Bb0301" at bounding box center [317, 215] width 193 height 24
click at [499, 72] on div "赠送彩金" at bounding box center [496, 68] width 41 height 28
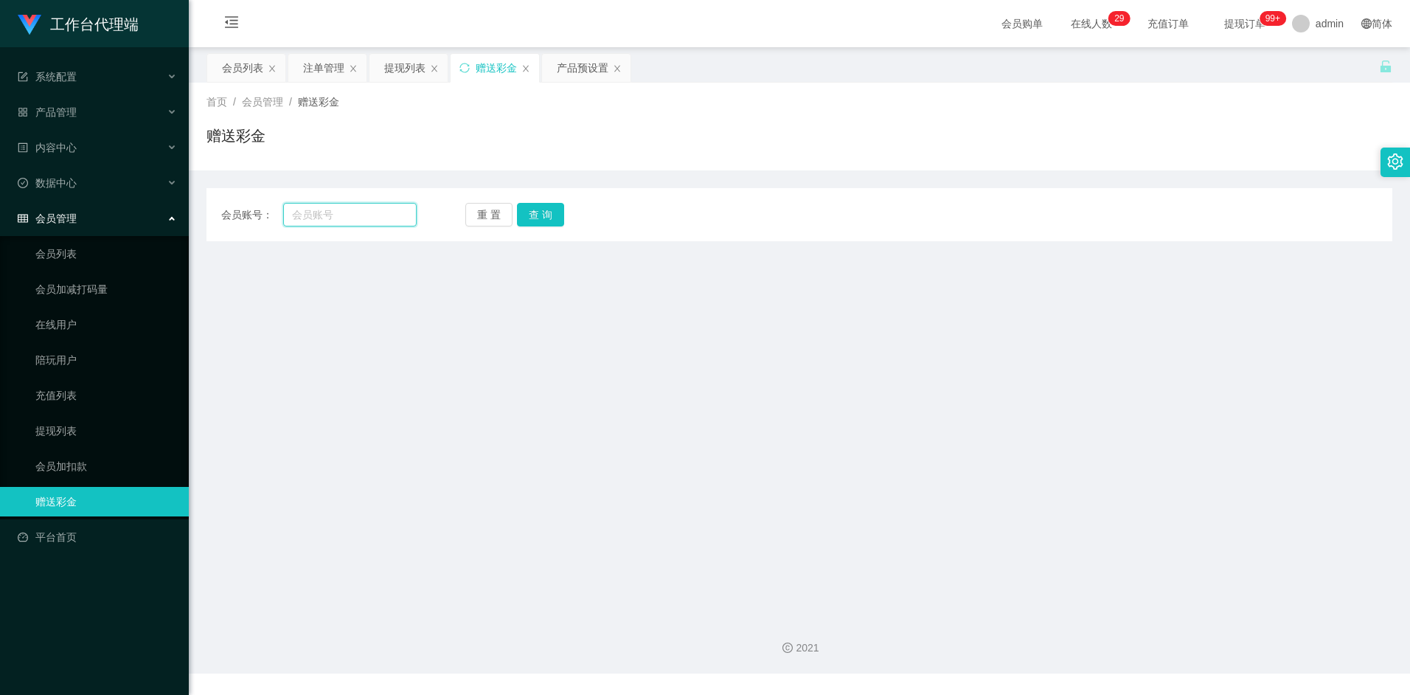
click at [341, 222] on input "text" at bounding box center [349, 215] width 133 height 24
paste input "Bb0301"
type input "Bb0301"
click at [547, 227] on div "会员账号： Bb0301 重 置 查 询 会员账号 会员姓名 账号余额 操作类型 彩金加款 彩金扣款 金额 确 定" at bounding box center [800, 214] width 1186 height 53
click at [555, 212] on button "查 询" at bounding box center [540, 215] width 47 height 24
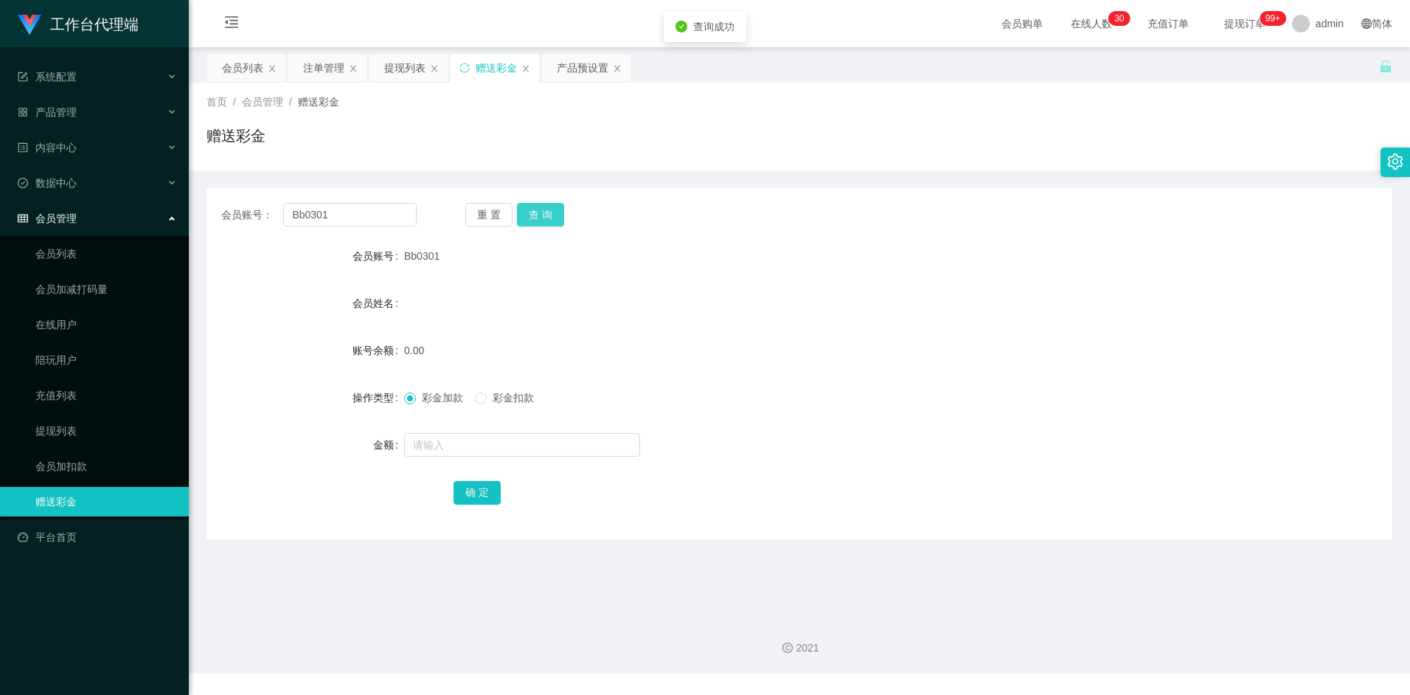
drag, startPoint x: 535, startPoint y: 205, endPoint x: 542, endPoint y: 214, distance: 11.5
click at [535, 205] on button "查 询" at bounding box center [540, 215] width 47 height 24
click at [483, 439] on input "text" at bounding box center [522, 445] width 236 height 24
type input "100"
click at [479, 487] on button "确 定" at bounding box center [477, 493] width 47 height 24
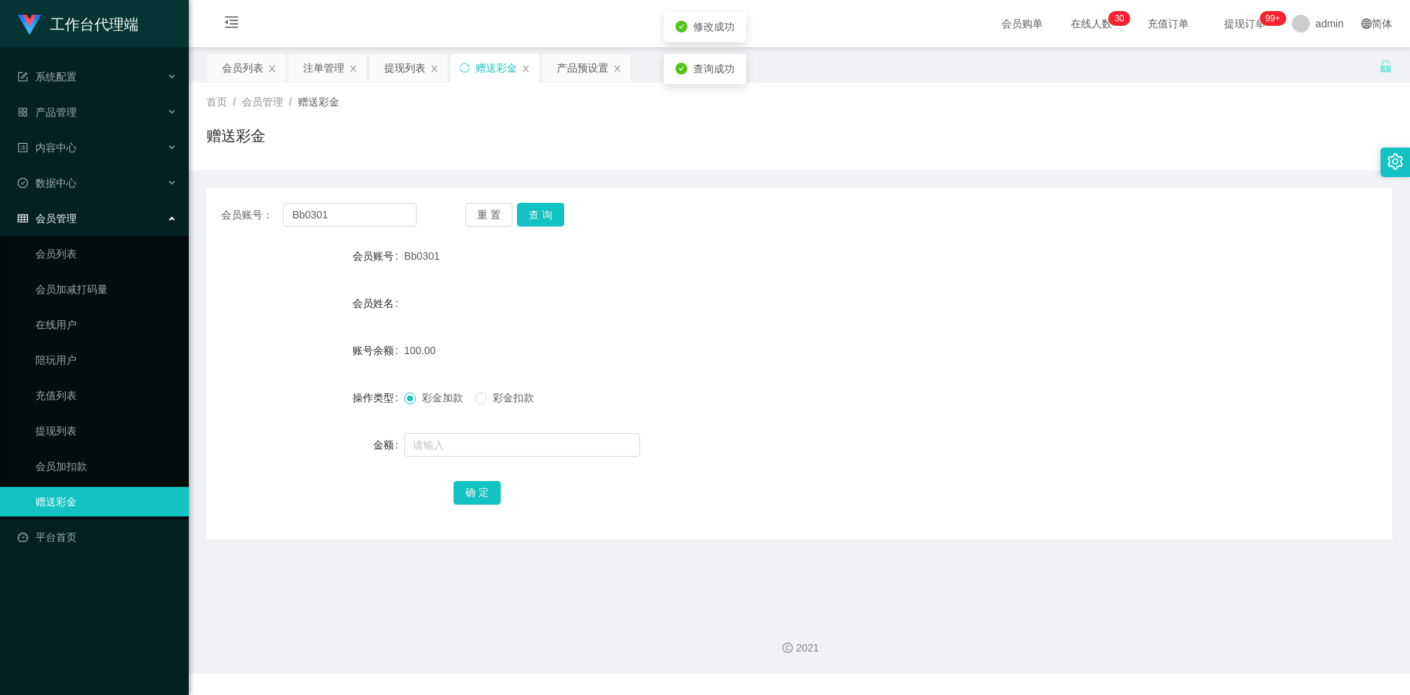
click at [835, 323] on form "会员账号 Bb0301 会员姓名 账号余额 100.00 操作类型 彩金加款 彩金扣款 金额 确 定" at bounding box center [800, 374] width 1186 height 266
click at [334, 218] on input "Bb0301" at bounding box center [349, 215] width 133 height 24
click at [581, 73] on div "产品预设置" at bounding box center [583, 68] width 52 height 28
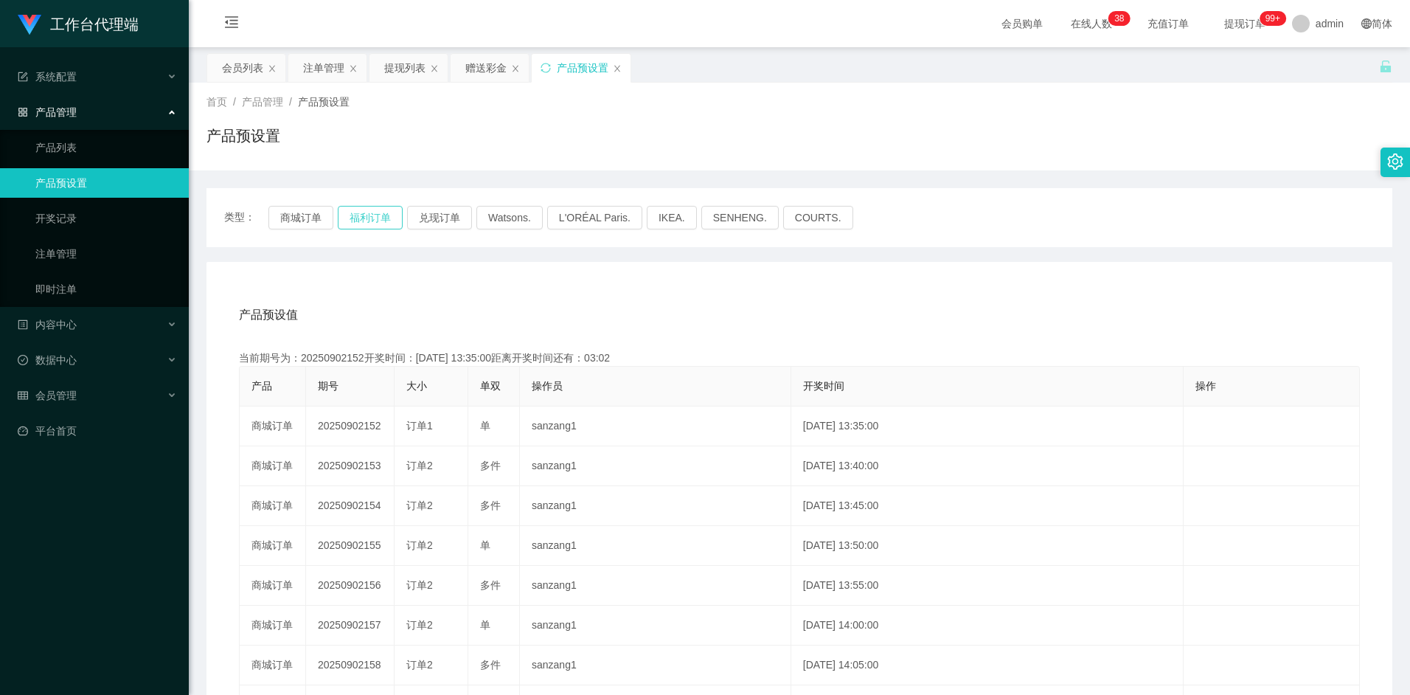
click at [378, 216] on button "福利订单" at bounding box center [370, 218] width 65 height 24
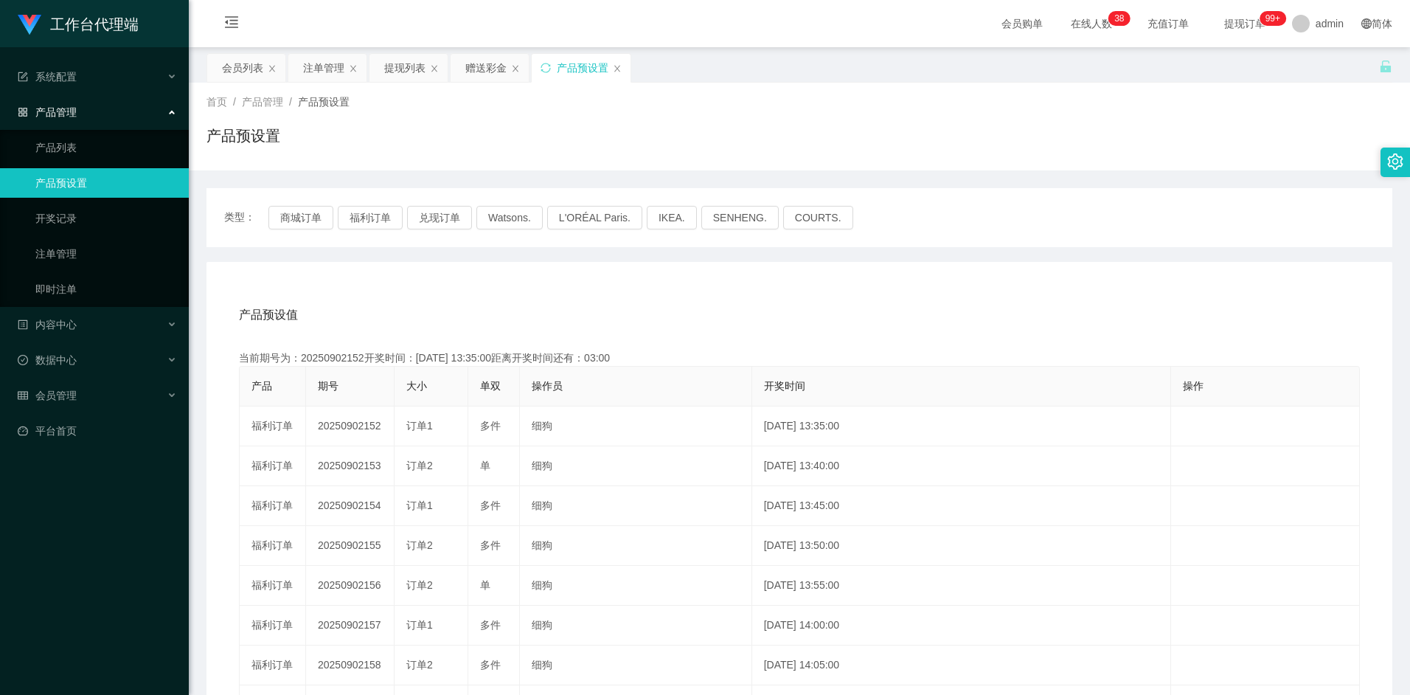
drag, startPoint x: 645, startPoint y: 289, endPoint x: 544, endPoint y: 299, distance: 101.6
click at [544, 299] on div "产品预设值 添加期号" at bounding box center [799, 314] width 1121 height 41
click at [379, 217] on button "福利订单" at bounding box center [370, 218] width 65 height 24
click at [369, 229] on button "福利订单" at bounding box center [370, 218] width 65 height 24
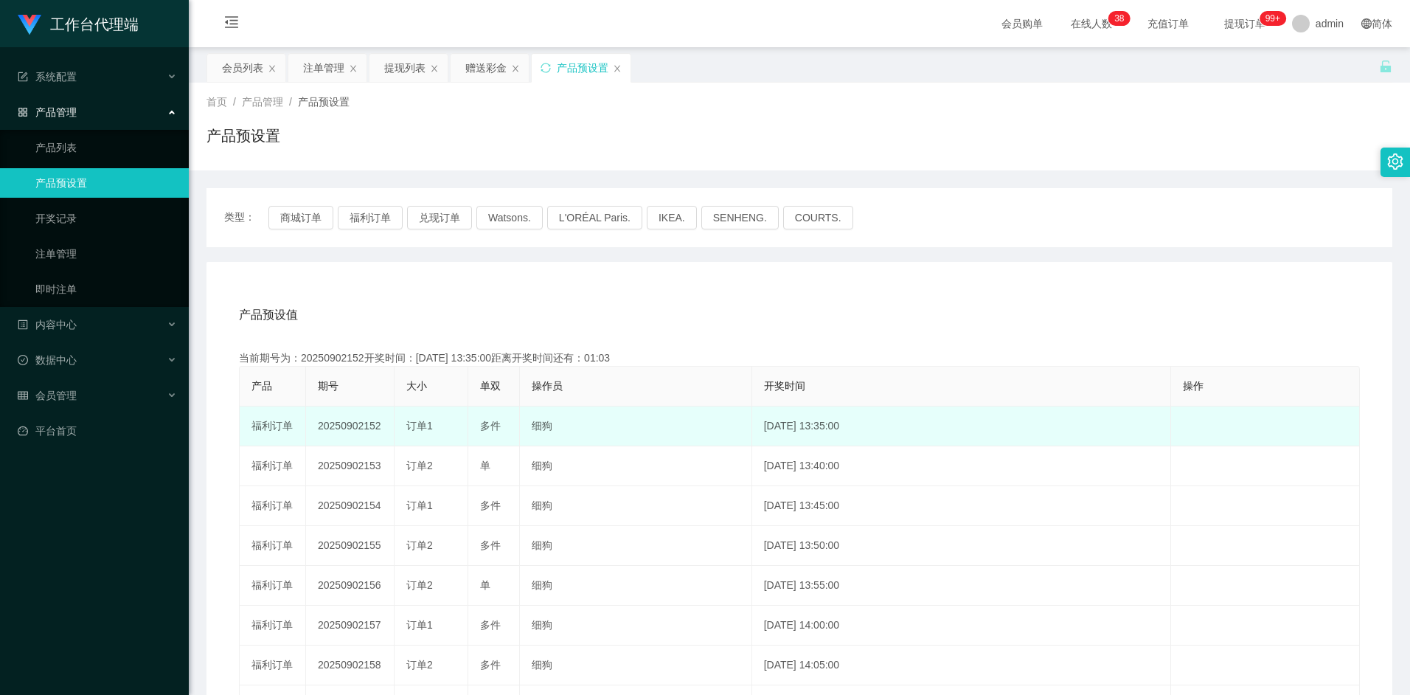
drag, startPoint x: 319, startPoint y: 424, endPoint x: 381, endPoint y: 427, distance: 62.0
click at [381, 427] on td "20250902152" at bounding box center [350, 426] width 89 height 40
copy td "20250902152"
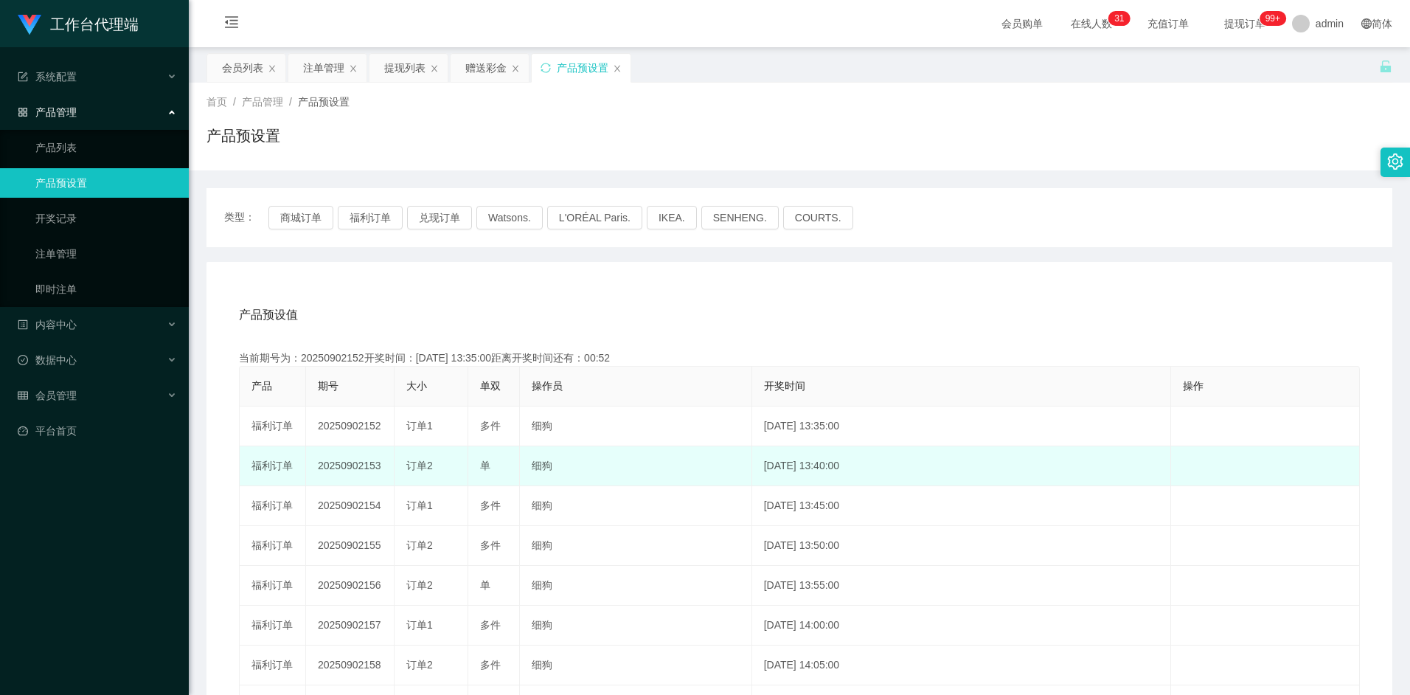
drag, startPoint x: 353, startPoint y: 460, endPoint x: 339, endPoint y: 466, distance: 15.2
click at [353, 460] on td "20250902153" at bounding box center [350, 466] width 89 height 40
click at [341, 462] on td "20250902153" at bounding box center [350, 466] width 89 height 40
copy td "20250902153"
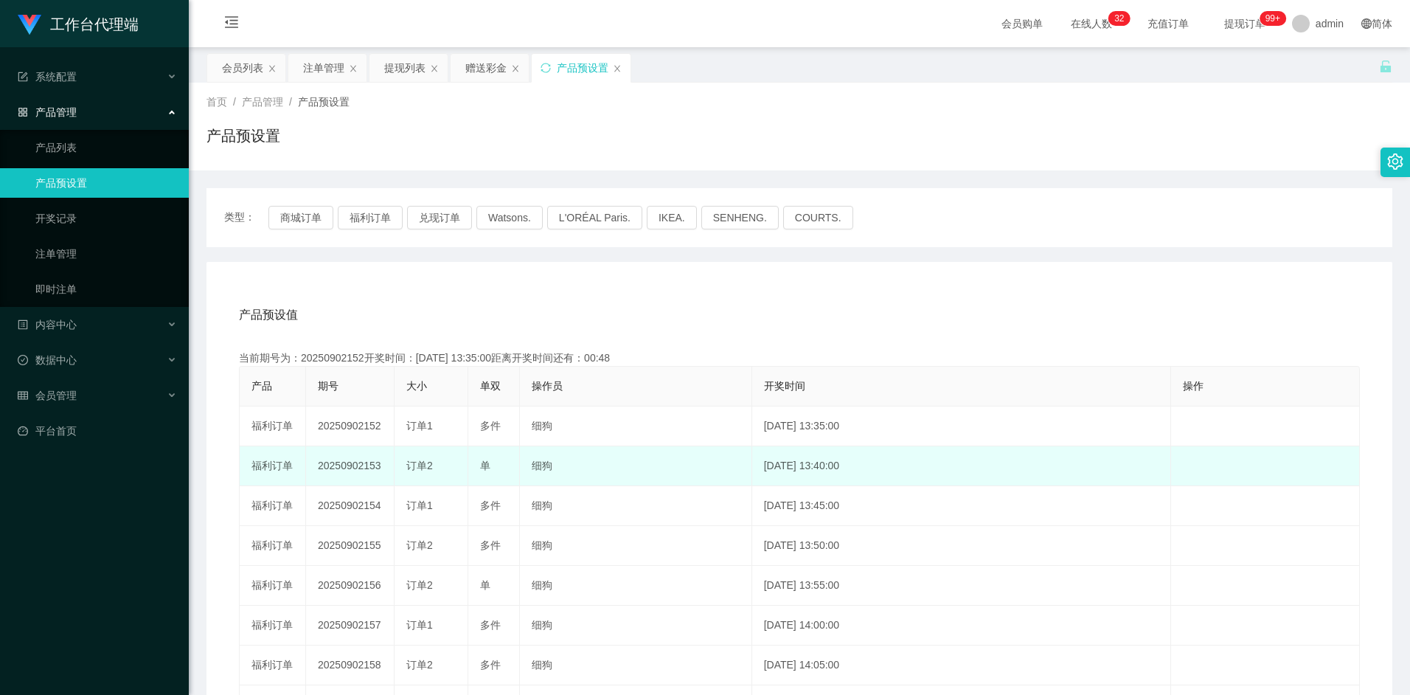
click at [353, 465] on td "20250902153" at bounding box center [350, 466] width 89 height 40
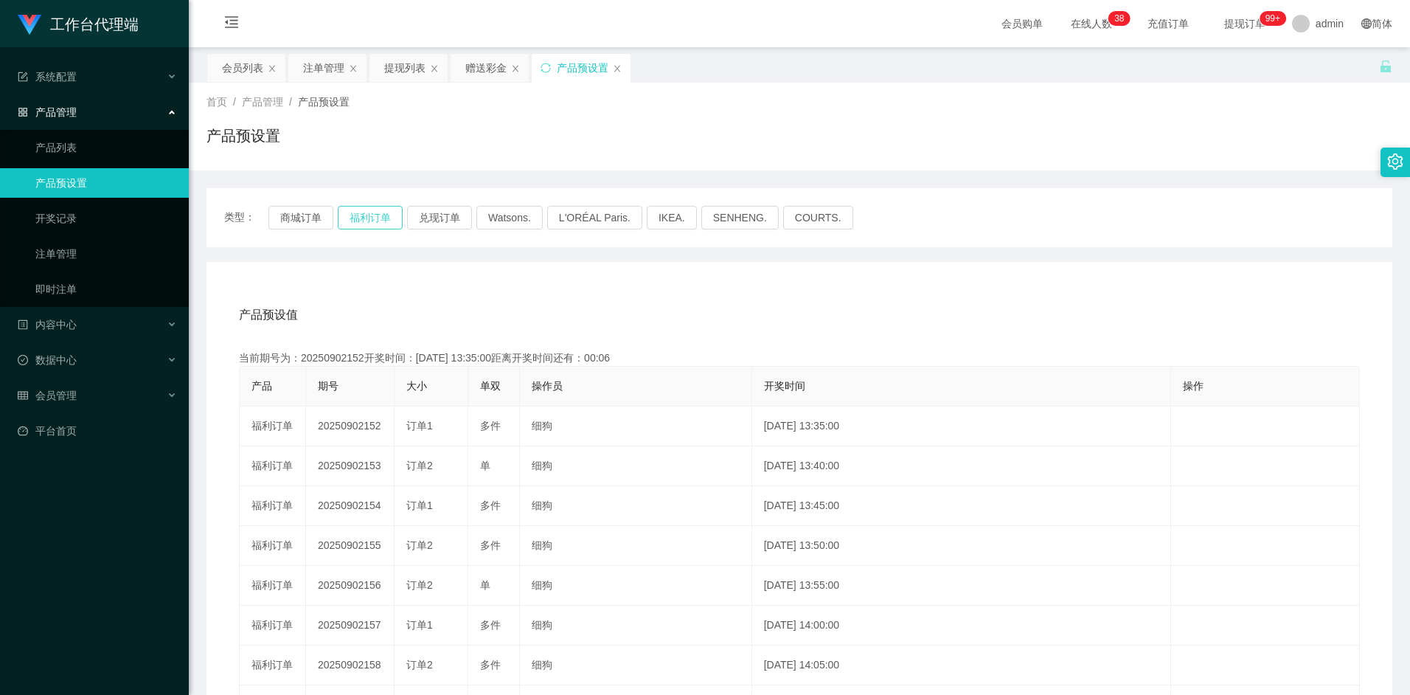
click at [378, 213] on button "福利订单" at bounding box center [370, 218] width 65 height 24
click at [243, 63] on div "会员列表" at bounding box center [242, 68] width 41 height 28
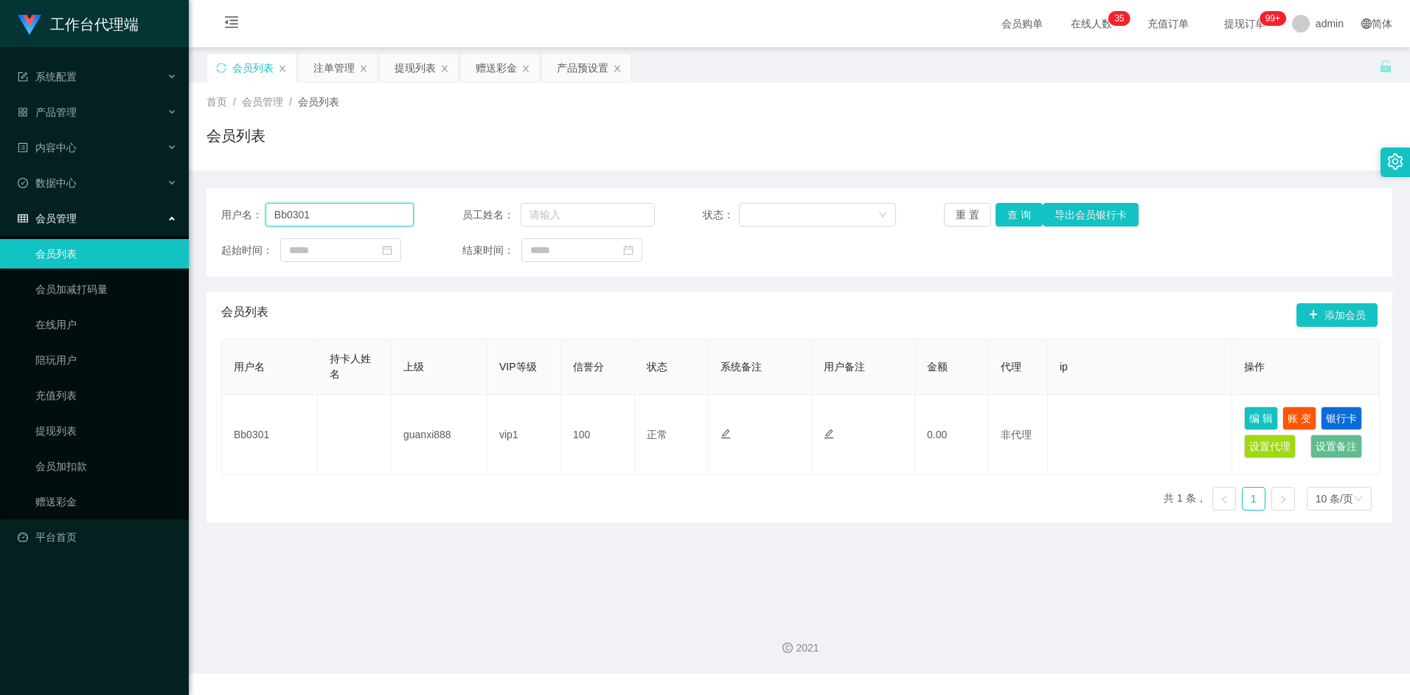
drag, startPoint x: 358, startPoint y: 221, endPoint x: 377, endPoint y: 223, distance: 19.2
click at [358, 221] on input "Bb0301" at bounding box center [340, 215] width 149 height 24
click at [1020, 218] on button "查 询" at bounding box center [1019, 215] width 47 height 24
click at [576, 71] on div "产品预设置" at bounding box center [583, 68] width 52 height 28
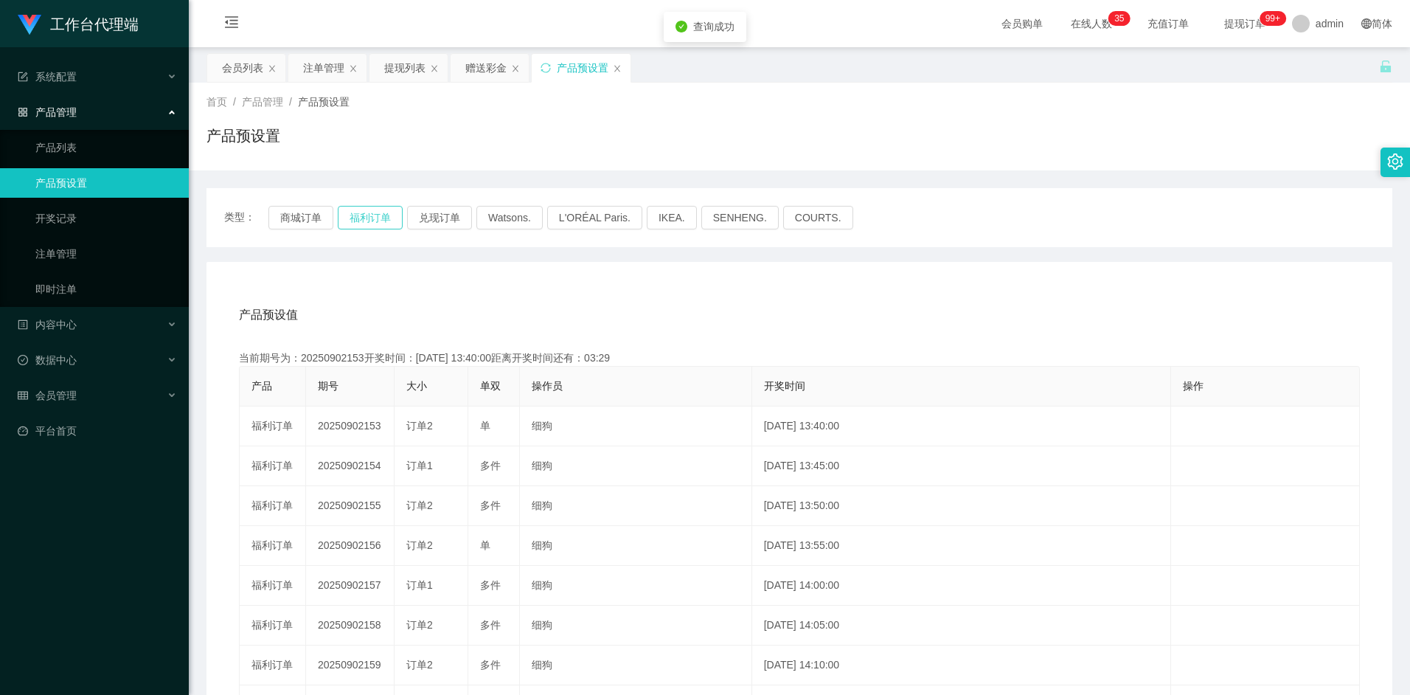
click at [365, 221] on button "福利订单" at bounding box center [370, 218] width 65 height 24
click at [315, 67] on div "注单管理" at bounding box center [323, 68] width 41 height 28
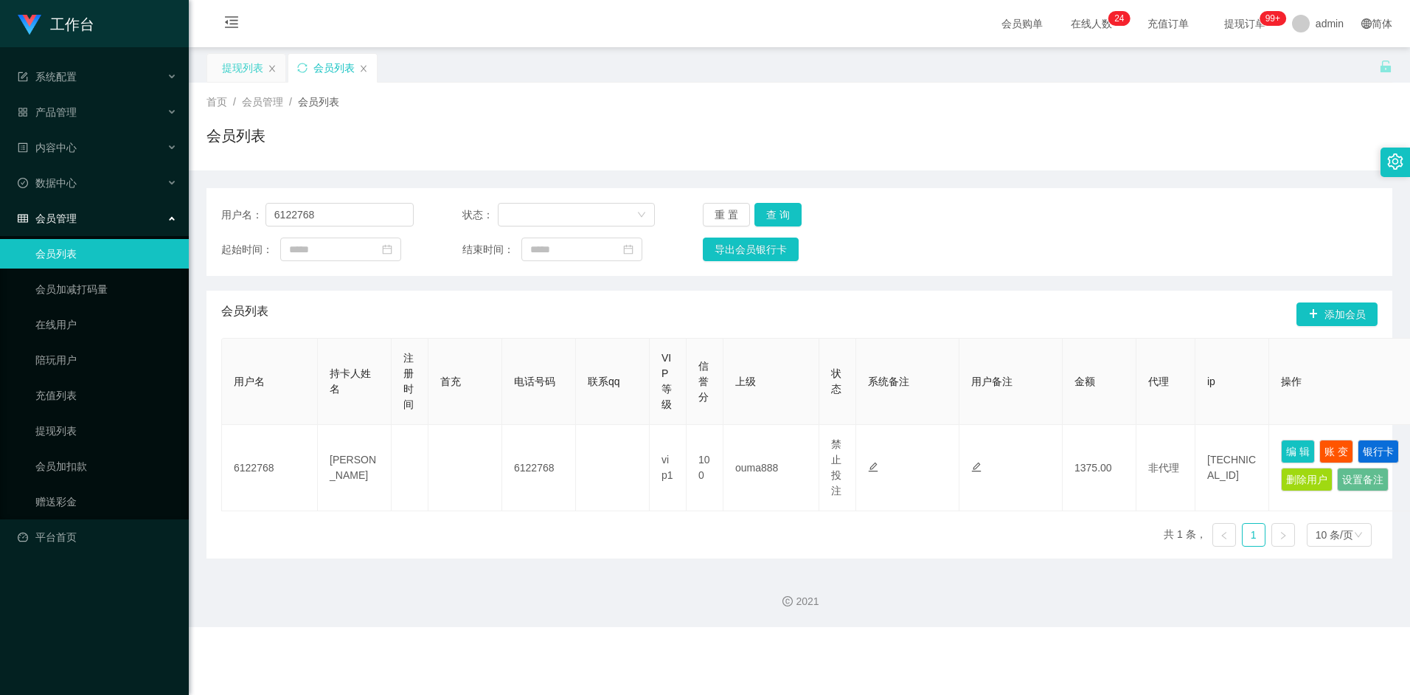
click at [237, 77] on div "提现列表" at bounding box center [242, 68] width 41 height 28
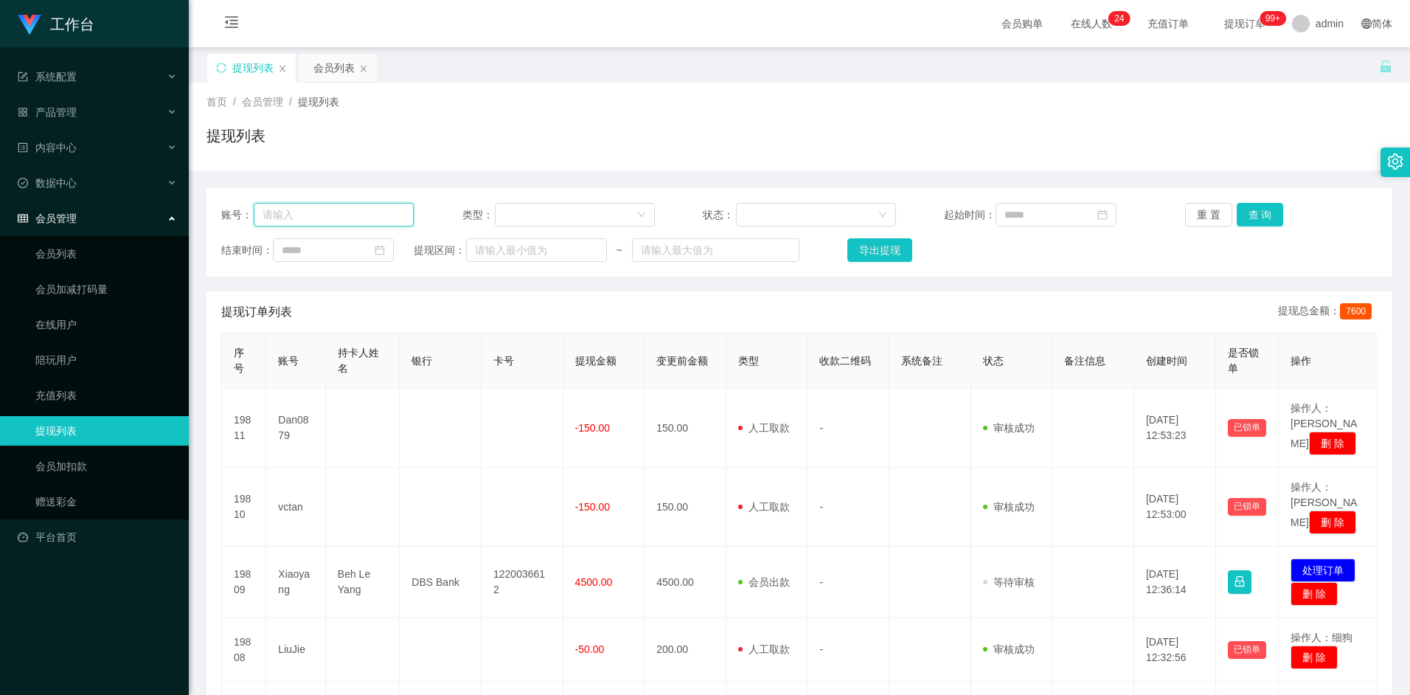
drag, startPoint x: 0, startPoint y: 0, endPoint x: 332, endPoint y: 218, distance: 397.3
click at [332, 218] on input "text" at bounding box center [334, 215] width 160 height 24
paste input "96285066"
type input "96285066"
click at [1255, 210] on button "查 询" at bounding box center [1260, 215] width 47 height 24
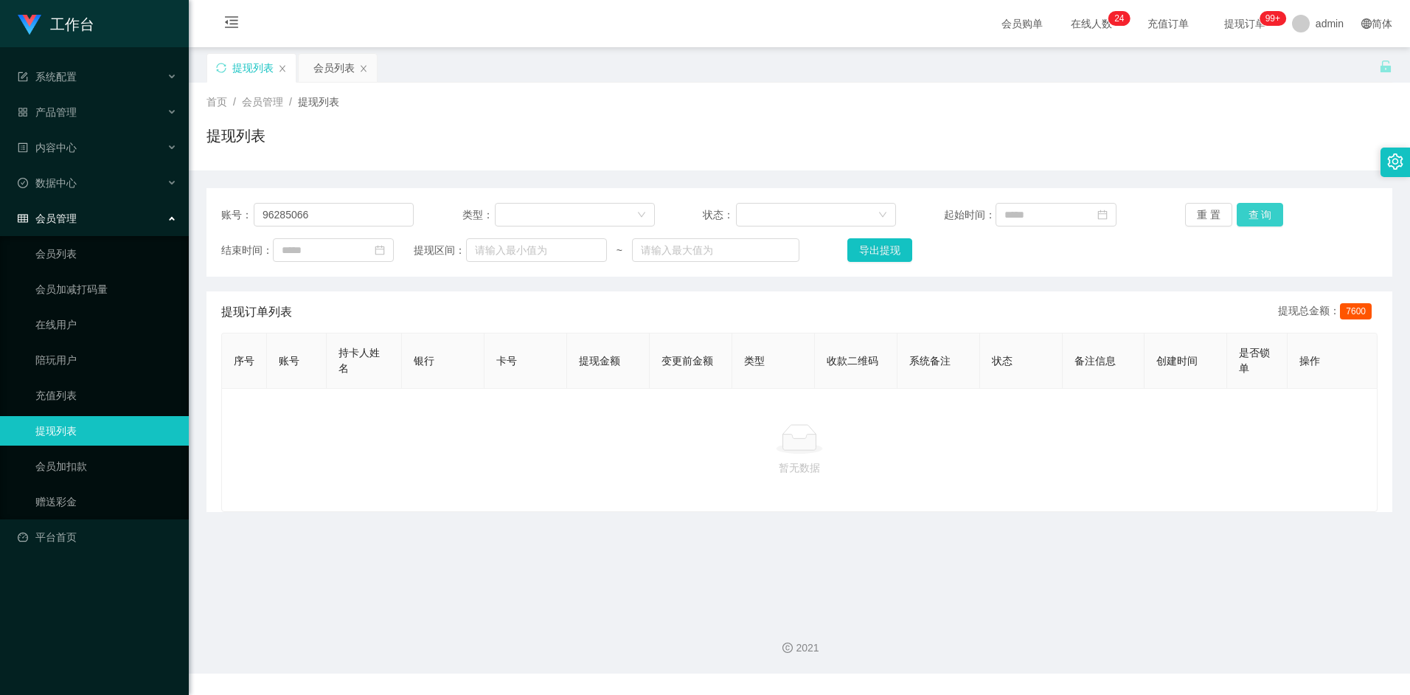
click at [1252, 211] on button "查 询" at bounding box center [1260, 215] width 47 height 24
click at [574, 391] on div "暂无数据" at bounding box center [799, 450] width 1156 height 124
click at [339, 68] on div "会员列表" at bounding box center [333, 68] width 41 height 28
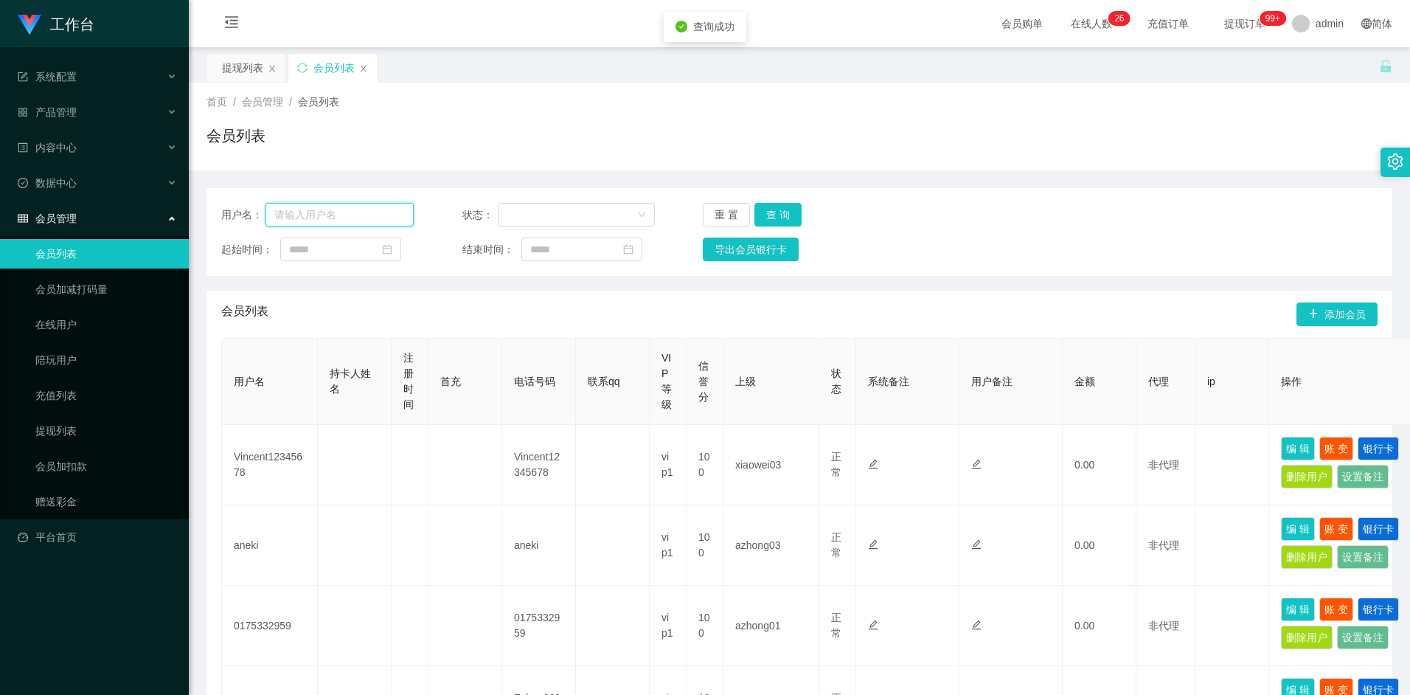
click at [327, 217] on input "text" at bounding box center [340, 215] width 149 height 24
paste input "96285066"
type input "96285066"
drag, startPoint x: 785, startPoint y: 215, endPoint x: 788, endPoint y: 223, distance: 8.6
click at [785, 215] on button "查 询" at bounding box center [778, 215] width 47 height 24
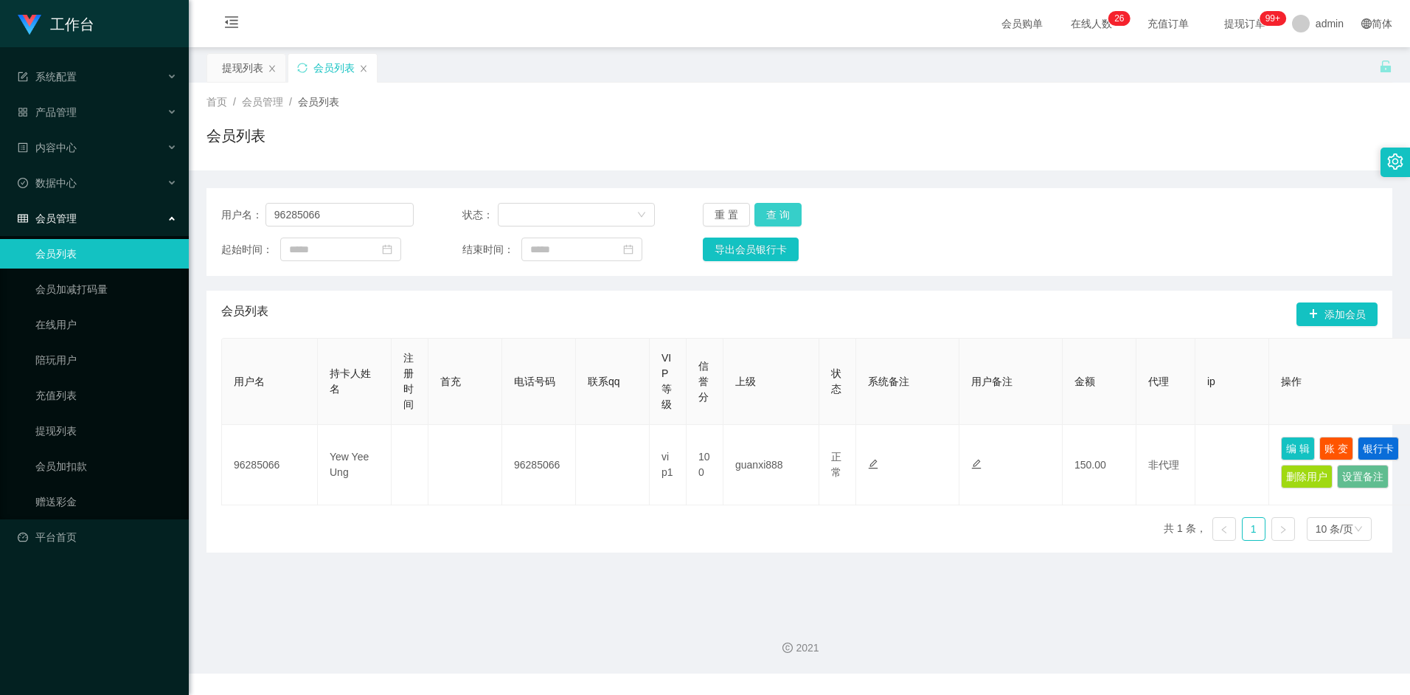
click at [766, 218] on button "查 询" at bounding box center [778, 215] width 47 height 24
click at [246, 75] on div "提现列表" at bounding box center [242, 68] width 41 height 28
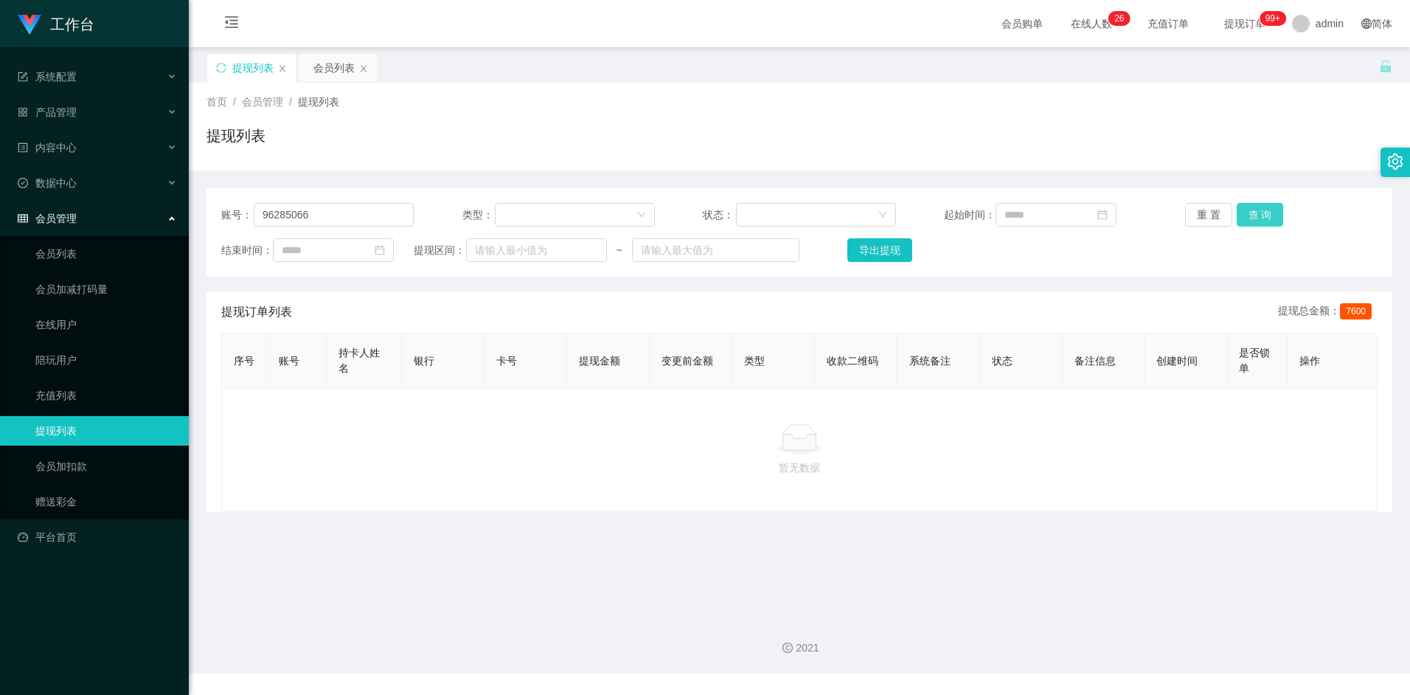
click at [1272, 216] on button "查 询" at bounding box center [1260, 215] width 47 height 24
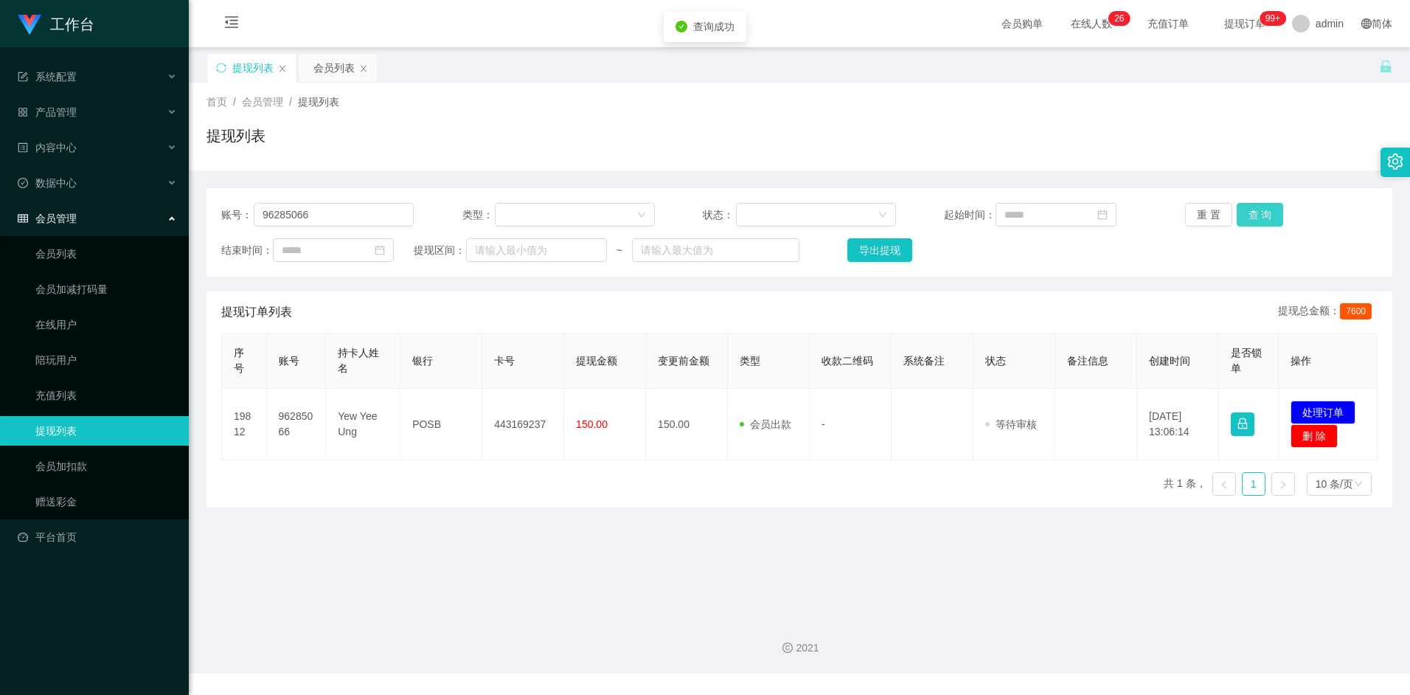
click at [1260, 215] on button "查 询" at bounding box center [1260, 215] width 47 height 24
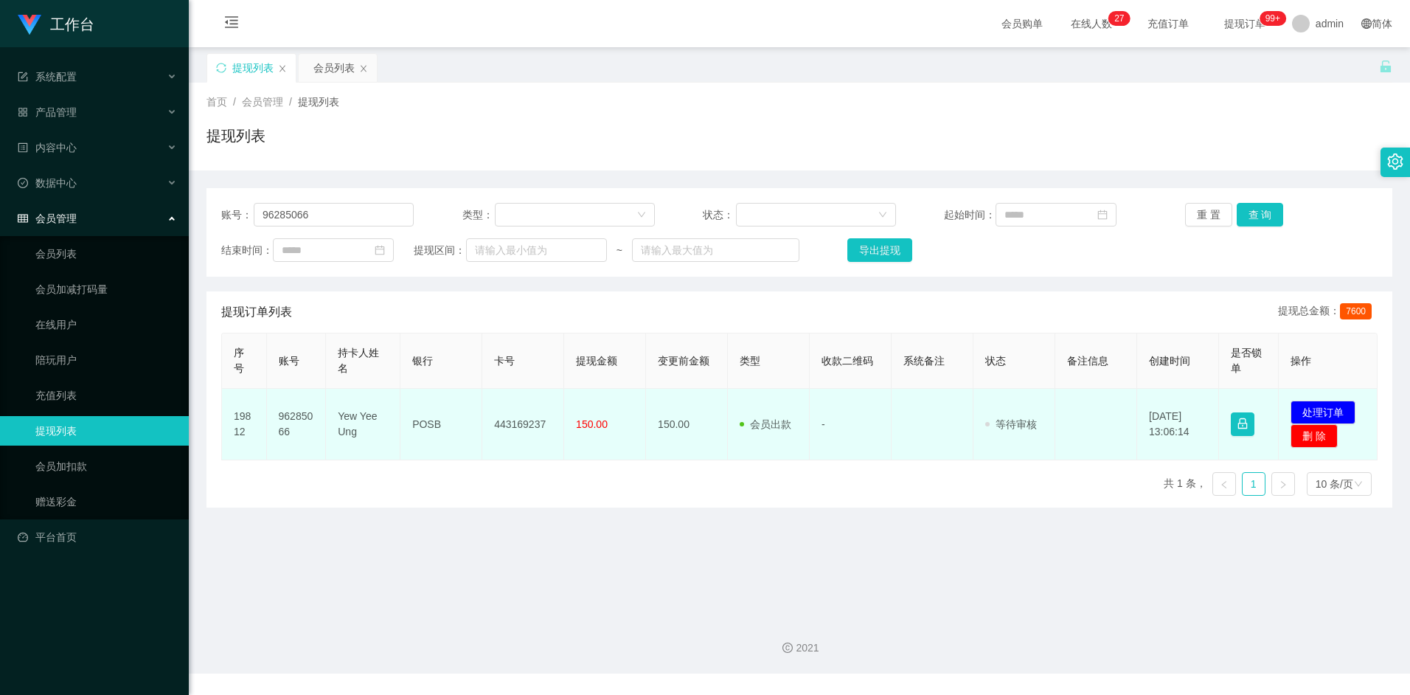
click at [348, 415] on td "Yew Yee Ung" at bounding box center [363, 425] width 74 height 72
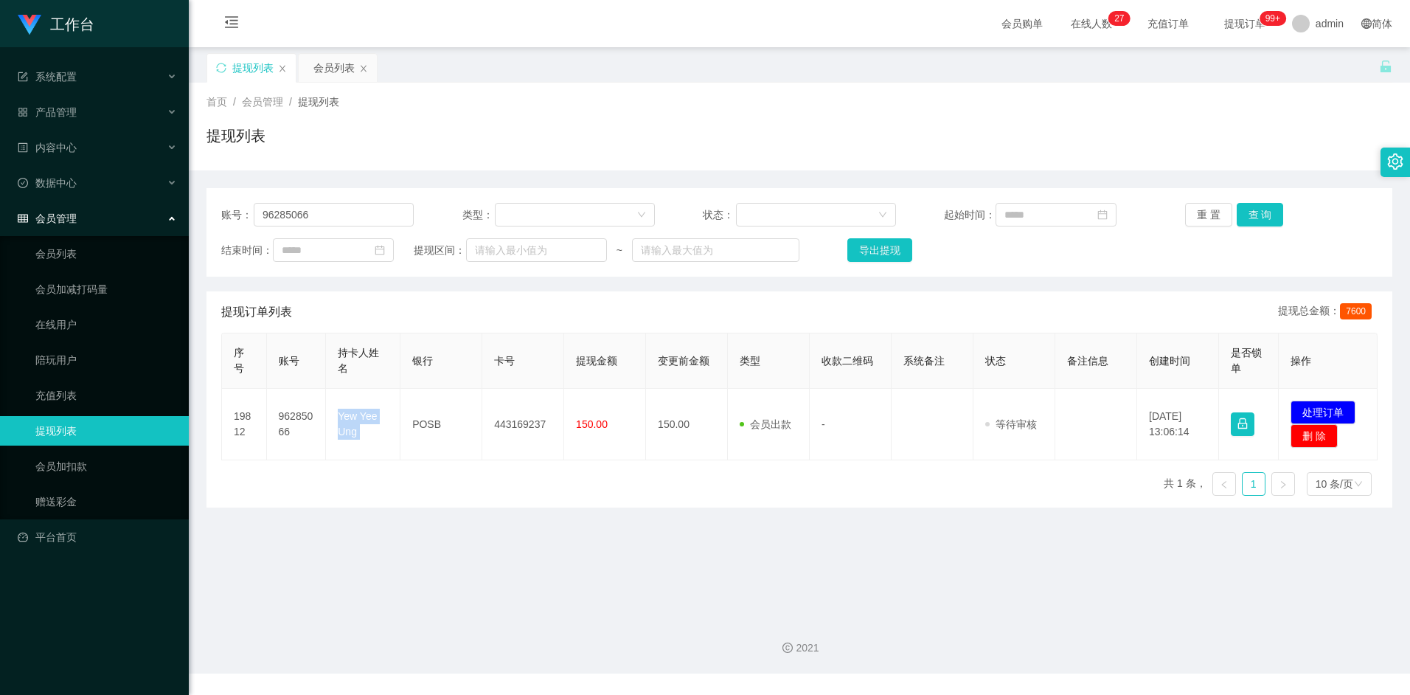
copy td "Yew Yee Ung"
click at [538, 520] on main "关闭左侧 关闭右侧 关闭其它 刷新页面 提现列表 会员列表 首页 / 会员管理 / 提现列表 / 提现列表 账号： 96285066 类型： 状态： 起始时间…" at bounding box center [799, 326] width 1221 height 558
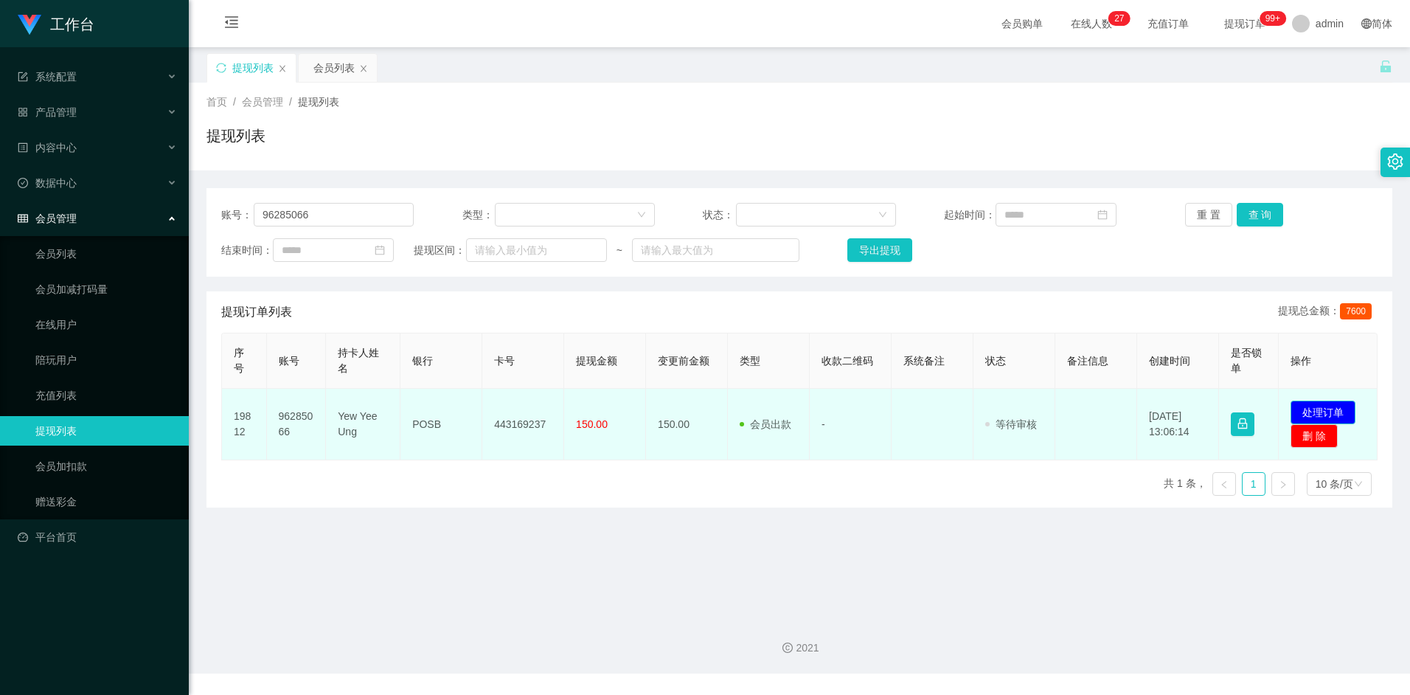
click at [1333, 407] on button "处理订单" at bounding box center [1323, 412] width 65 height 24
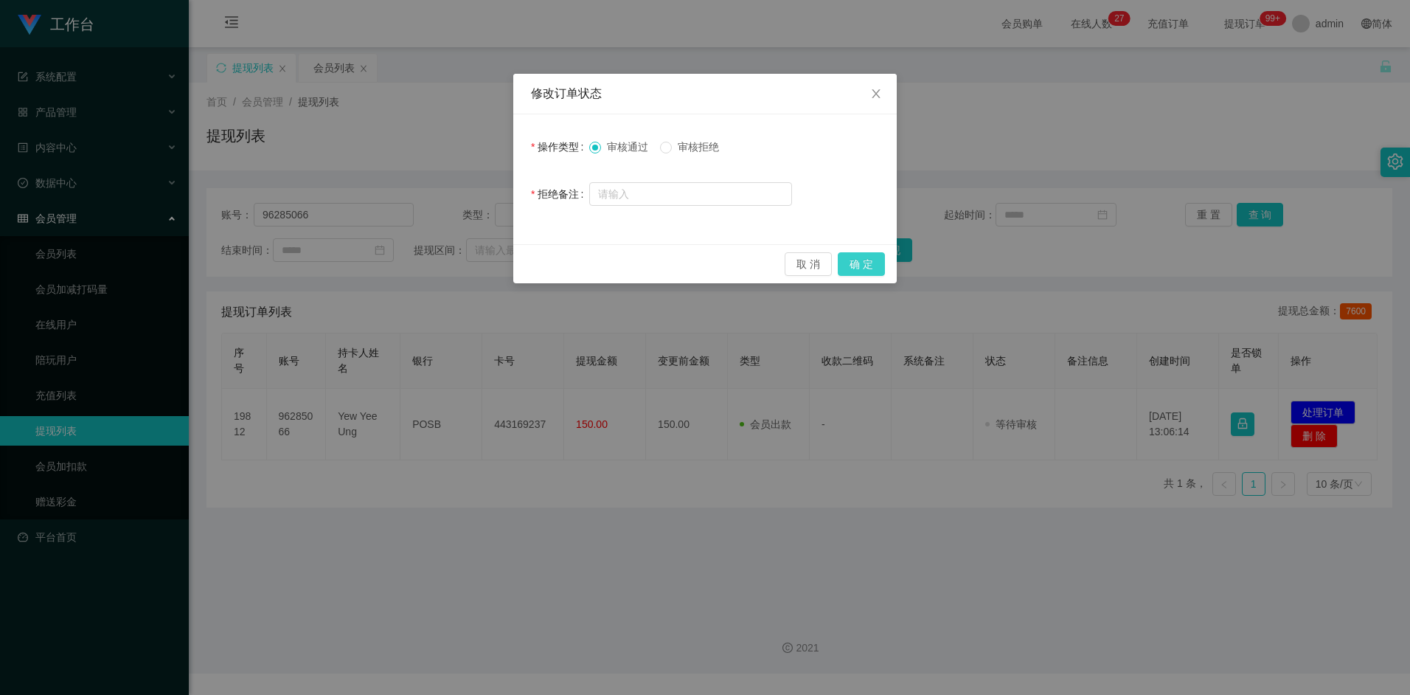
click at [870, 256] on button "确 定" at bounding box center [861, 264] width 47 height 24
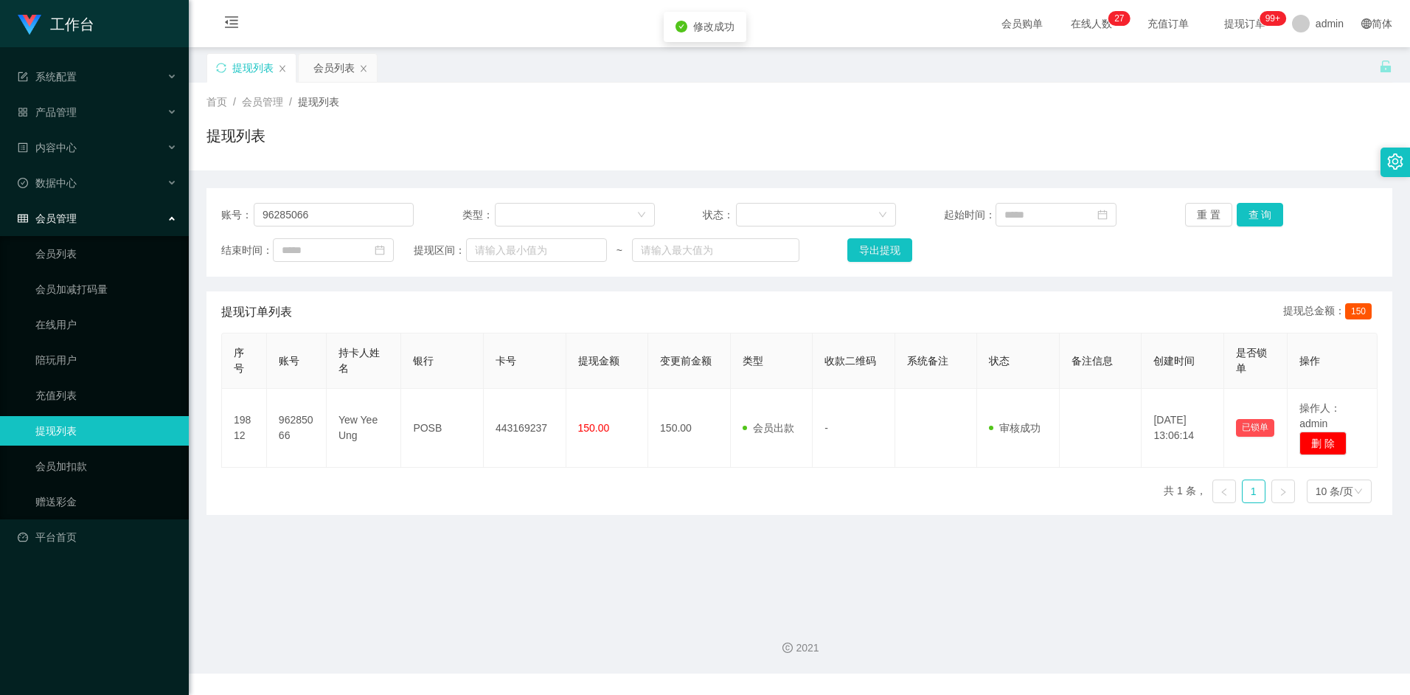
click at [715, 501] on div "序号 账号 持卡人姓名 银行 卡号 提现金额 变更前金额 类型 收款二维码 系统备注 状态 备注信息 创建时间 是否锁单 操作 19812 96285066 …" at bounding box center [799, 424] width 1156 height 182
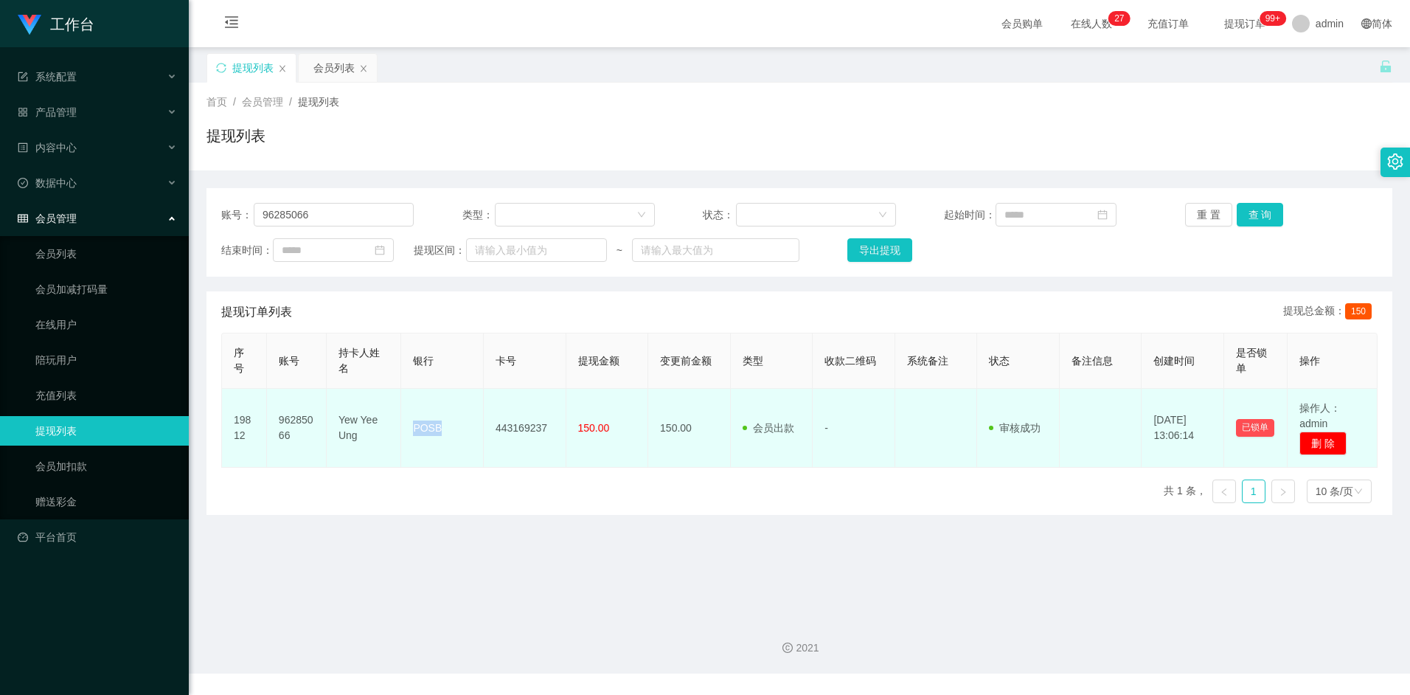
drag, startPoint x: 414, startPoint y: 429, endPoint x: 447, endPoint y: 428, distance: 33.2
click at [447, 428] on td "POSB" at bounding box center [442, 428] width 83 height 79
drag, startPoint x: 447, startPoint y: 428, endPoint x: 526, endPoint y: 437, distance: 79.5
click at [533, 442] on td "443169237" at bounding box center [525, 428] width 83 height 79
drag, startPoint x: 493, startPoint y: 426, endPoint x: 554, endPoint y: 426, distance: 61.2
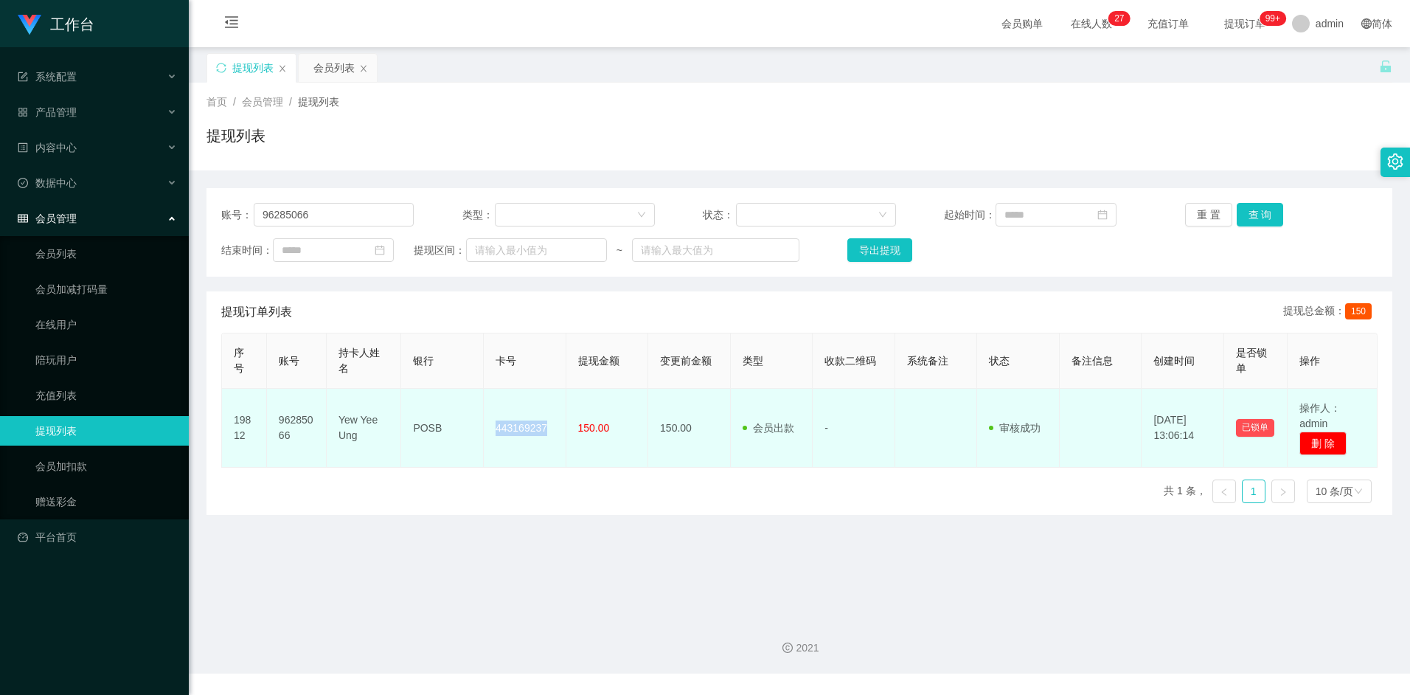
click at [554, 426] on td "443169237" at bounding box center [525, 428] width 83 height 79
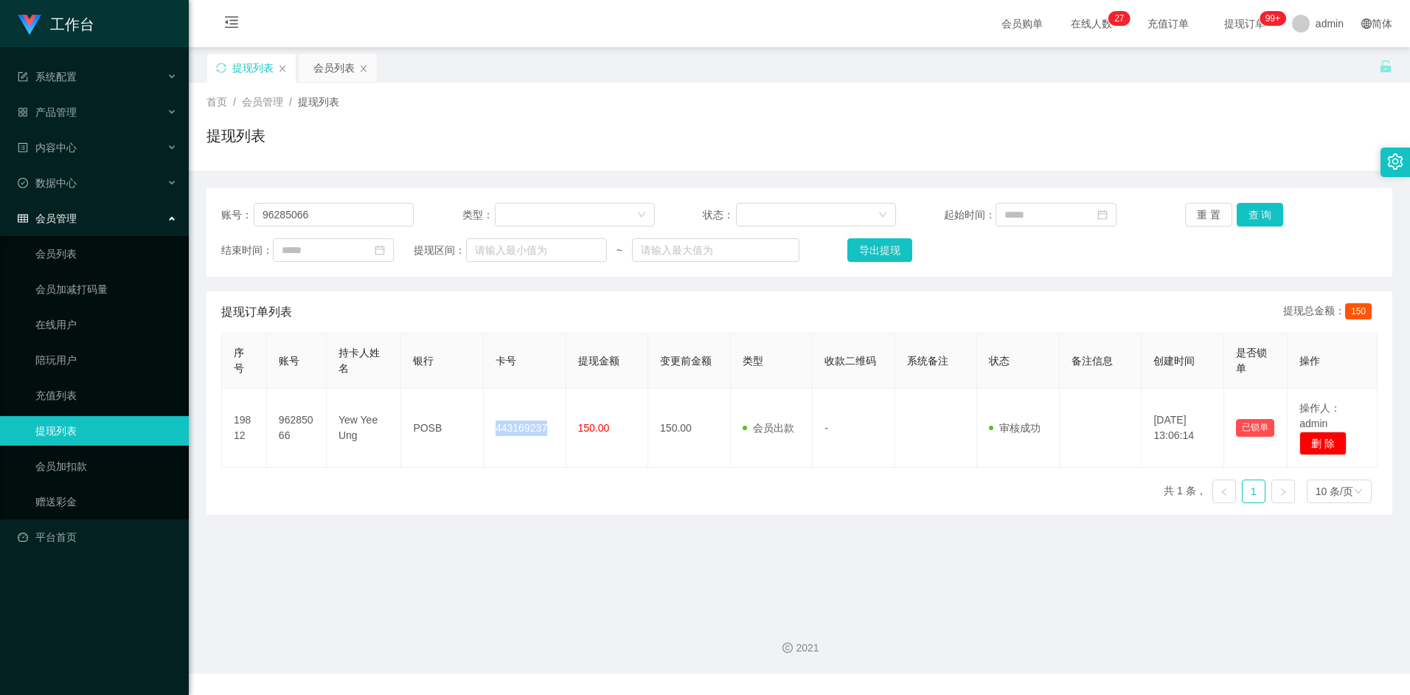
copy td "443169237"
drag, startPoint x: 371, startPoint y: 210, endPoint x: 237, endPoint y: 213, distance: 133.5
click at [237, 213] on div "账号： 96285066" at bounding box center [317, 215] width 193 height 24
click at [353, 214] on input "96285066" at bounding box center [334, 215] width 160 height 24
drag, startPoint x: 741, startPoint y: 348, endPoint x: 803, endPoint y: 387, distance: 73.3
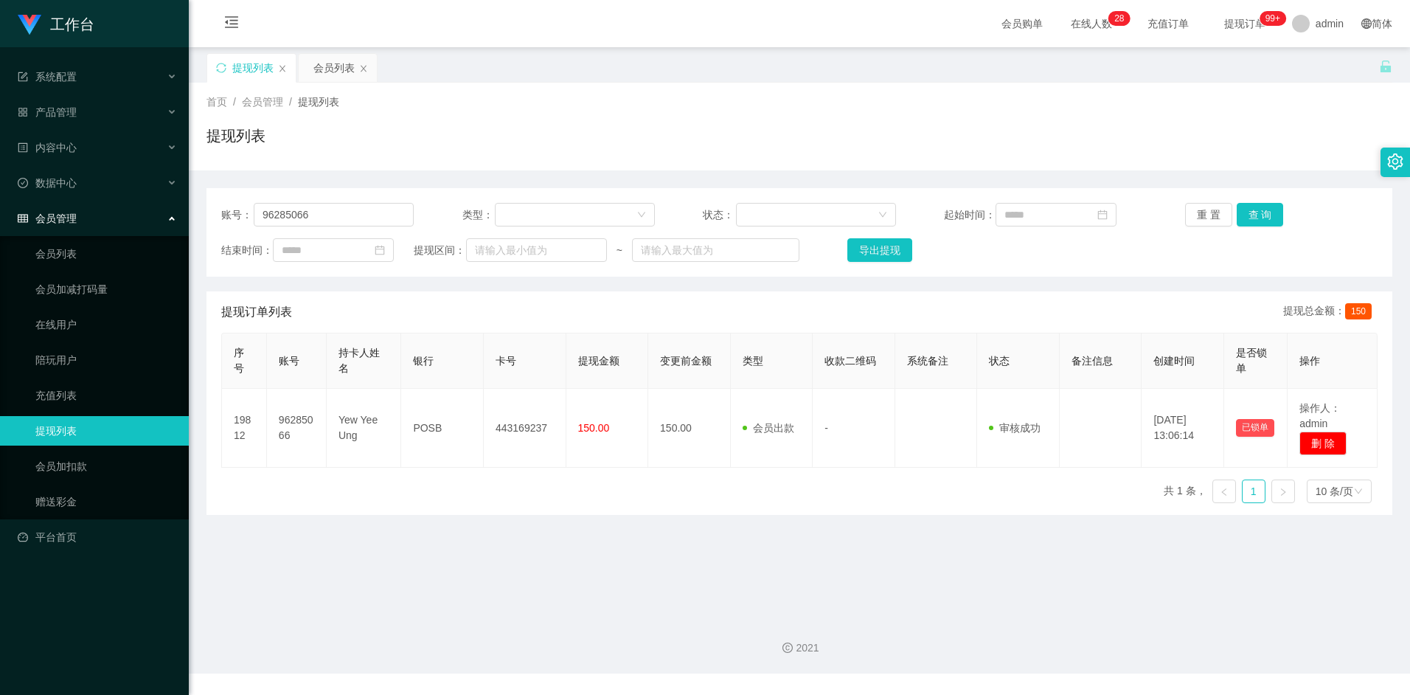
click at [742, 350] on th "类型" at bounding box center [772, 360] width 83 height 55
click at [276, 574] on main "关闭左侧 关闭右侧 关闭其它 刷新页面 提现列表 会员列表 首页 / 会员管理 / 提现列表 / 提现列表 账号： 96285066 类型： 状态： 起始时间…" at bounding box center [799, 326] width 1221 height 558
click at [491, 555] on main "关闭左侧 关闭右侧 关闭其它 刷新页面 提现列表 会员列表 首页 / 会员管理 / 提现列表 / 提现列表 账号： 96285066 类型： 状态： 起始时间…" at bounding box center [799, 326] width 1221 height 558
drag, startPoint x: 353, startPoint y: 216, endPoint x: 143, endPoint y: 218, distance: 209.5
click at [143, 218] on section "工作台 系统配置 产品管理 内容中心 数据中心 会员管理 会员列表 会员加减打码量 在线用户 陪玩用户 充值列表 提现列表 会员加扣款 赠送彩金 平台首页 保…" at bounding box center [705, 336] width 1410 height 673
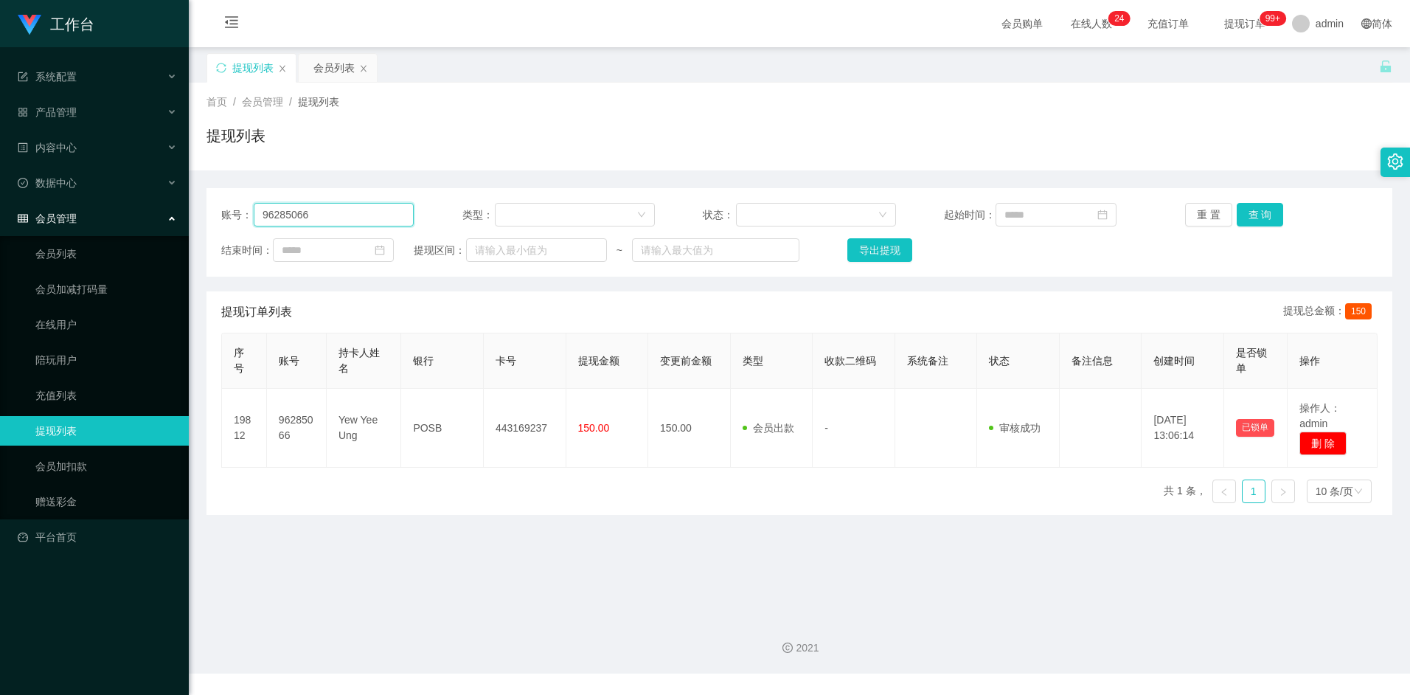
paste input "Bb0301"
type input "Bb0301"
click at [1255, 218] on button "查 询" at bounding box center [1260, 215] width 47 height 24
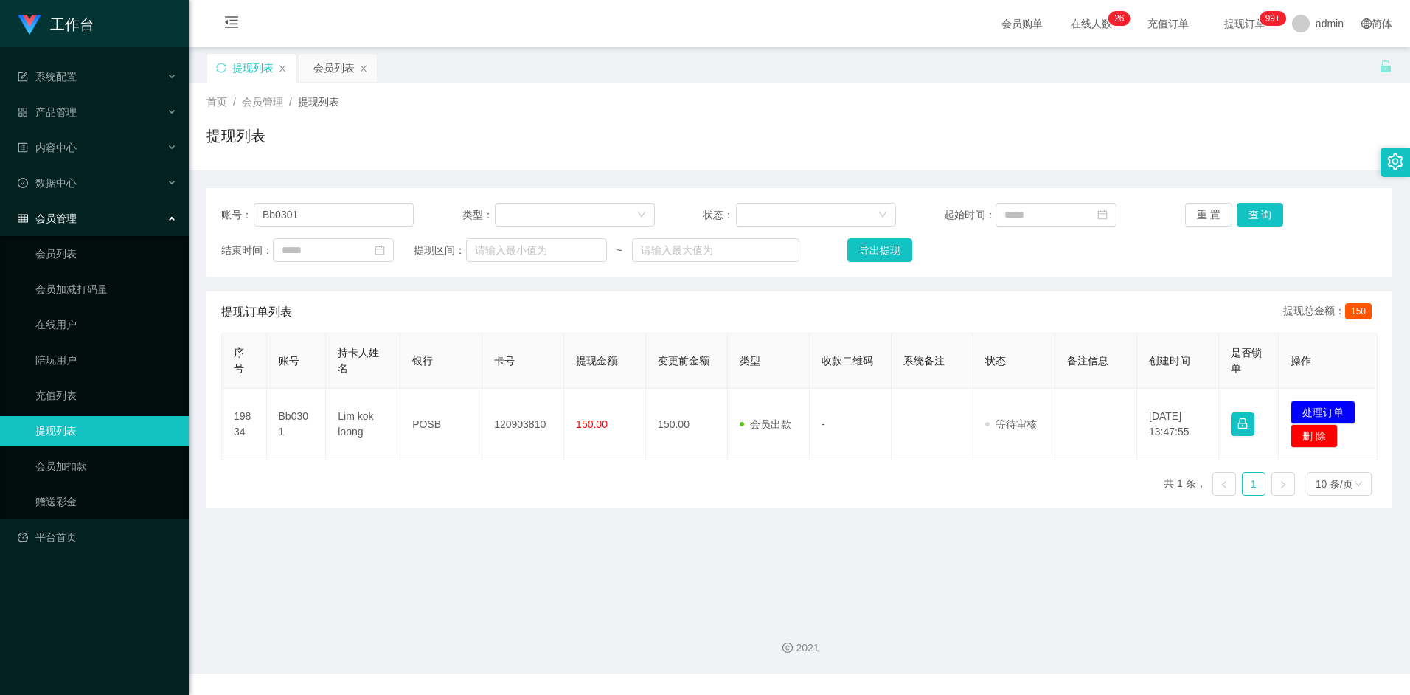
click at [541, 563] on main "关闭左侧 关闭右侧 关闭其它 刷新页面 提现列表 会员列表 首页 / 会员管理 / 提现列表 / 提现列表 账号： Bb0301 类型： 状态： 起始时间： …" at bounding box center [799, 326] width 1221 height 558
click at [572, 525] on main "关闭左侧 关闭右侧 关闭其它 刷新页面 提现列表 会员列表 首页 / 会员管理 / 提现列表 / 提现列表 账号： Bb0301 类型： 状态： 起始时间： …" at bounding box center [799, 326] width 1221 height 558
click at [591, 462] on div "序号 账号 持卡人姓名 银行 卡号 提现金额 变更前金额 类型 收款二维码 系统备注 状态 备注信息 创建时间 是否锁单 操作 19834 Bb0301 Li…" at bounding box center [799, 420] width 1156 height 175
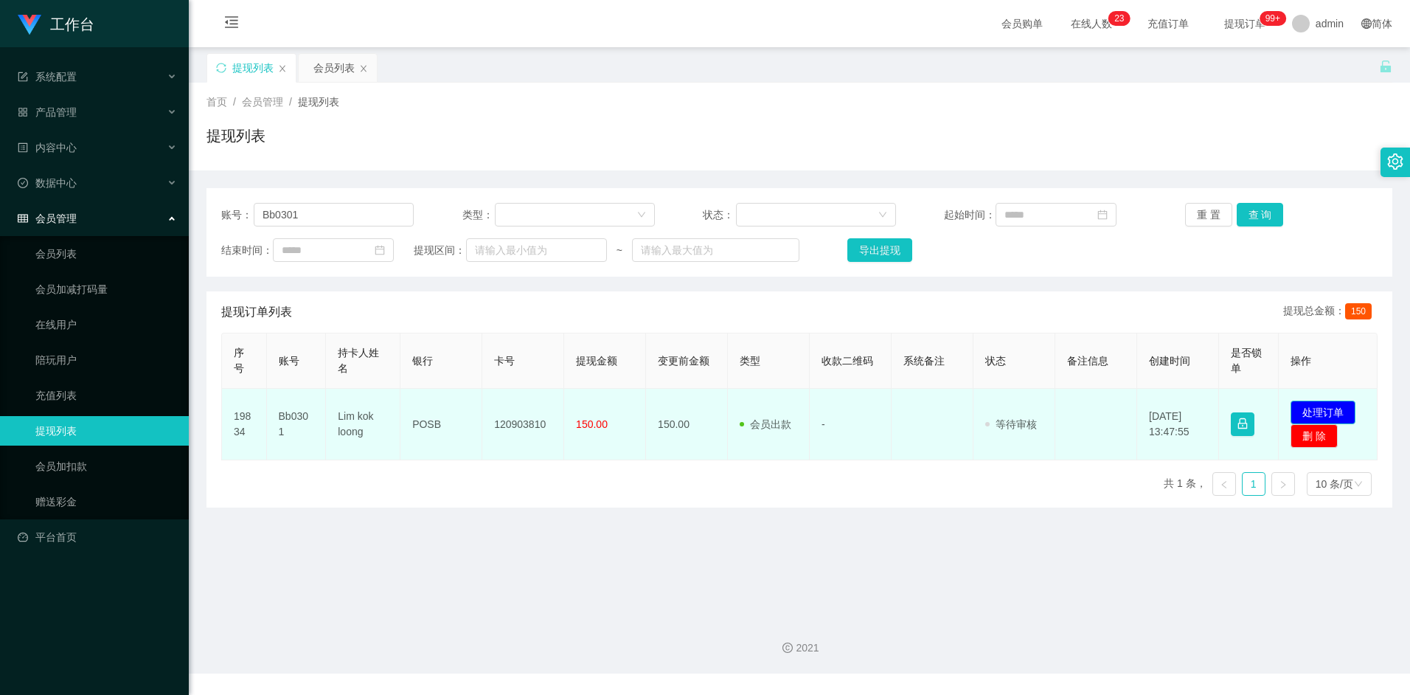
click at [1306, 411] on button "处理订单" at bounding box center [1323, 412] width 65 height 24
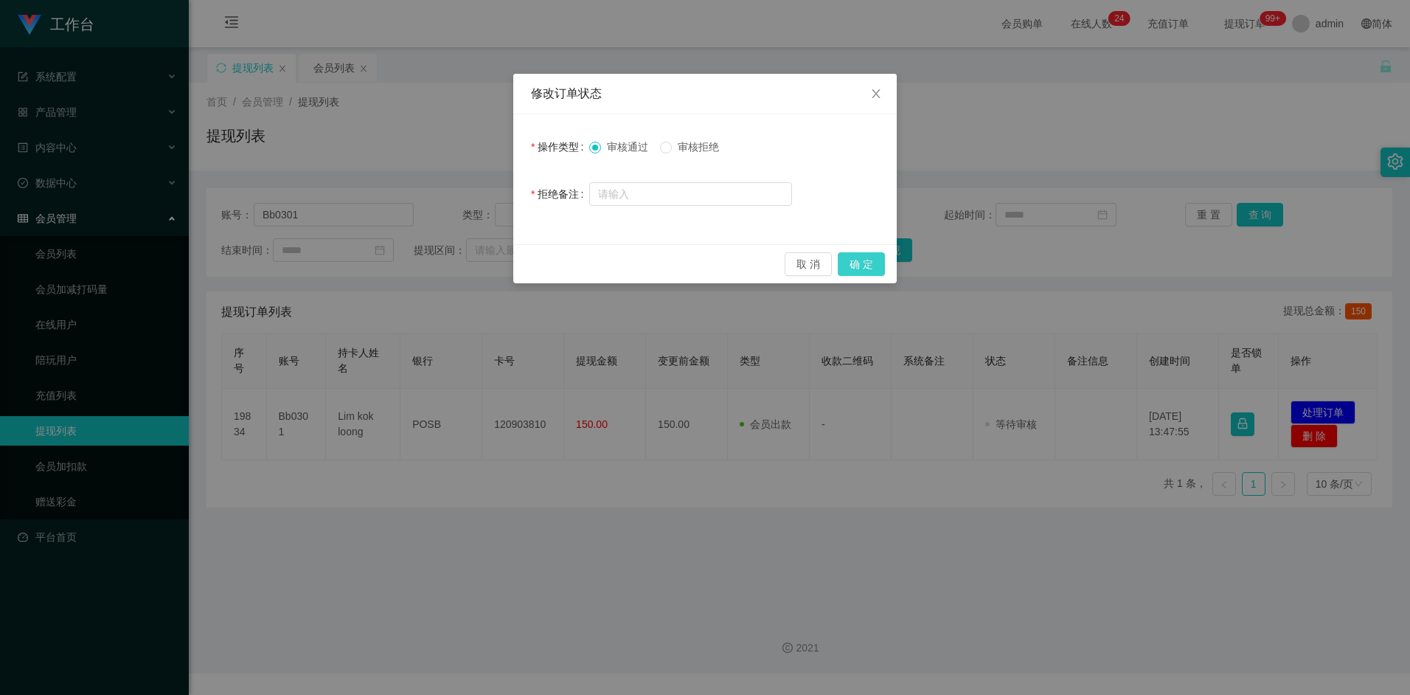
click at [864, 260] on button "确 定" at bounding box center [861, 264] width 47 height 24
click at [797, 260] on button "取 消" at bounding box center [792, 264] width 47 height 24
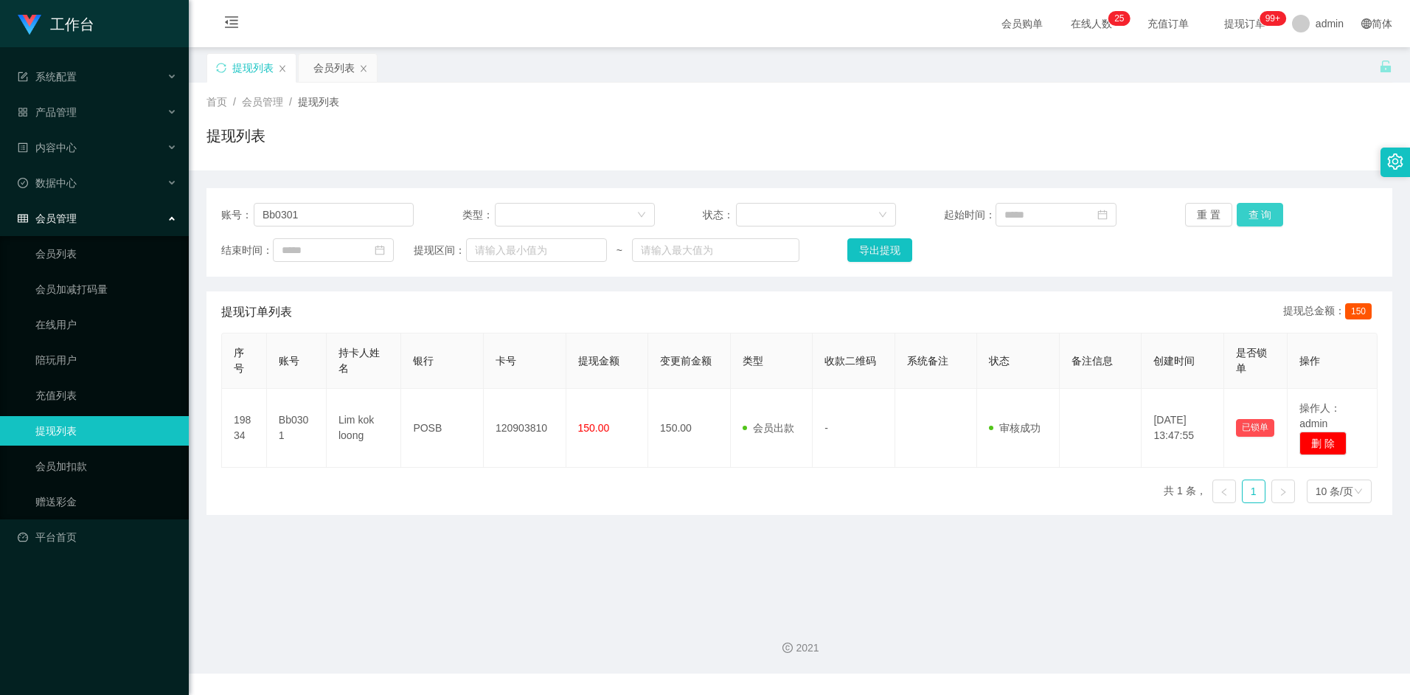
click at [1256, 213] on button "查 询" at bounding box center [1260, 215] width 47 height 24
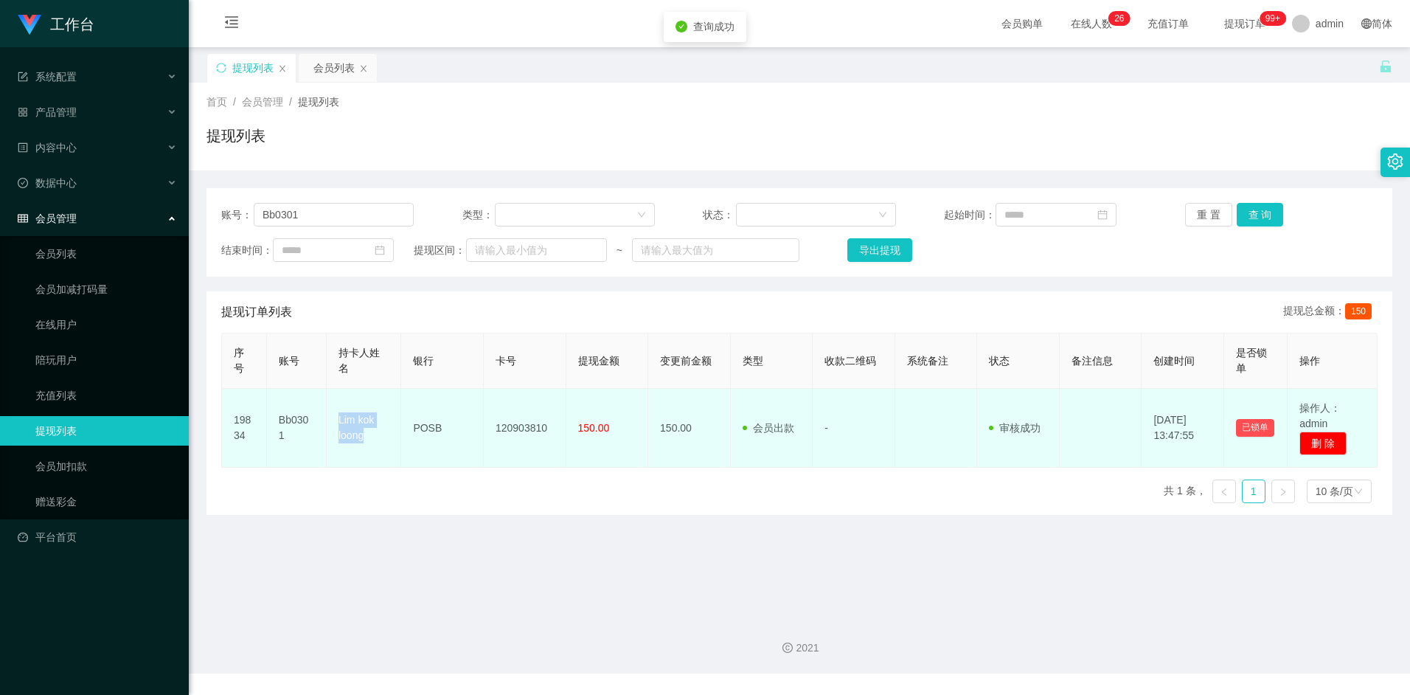
drag, startPoint x: 337, startPoint y: 417, endPoint x: 369, endPoint y: 443, distance: 40.9
click at [369, 443] on td "Lim kok loong" at bounding box center [364, 428] width 74 height 79
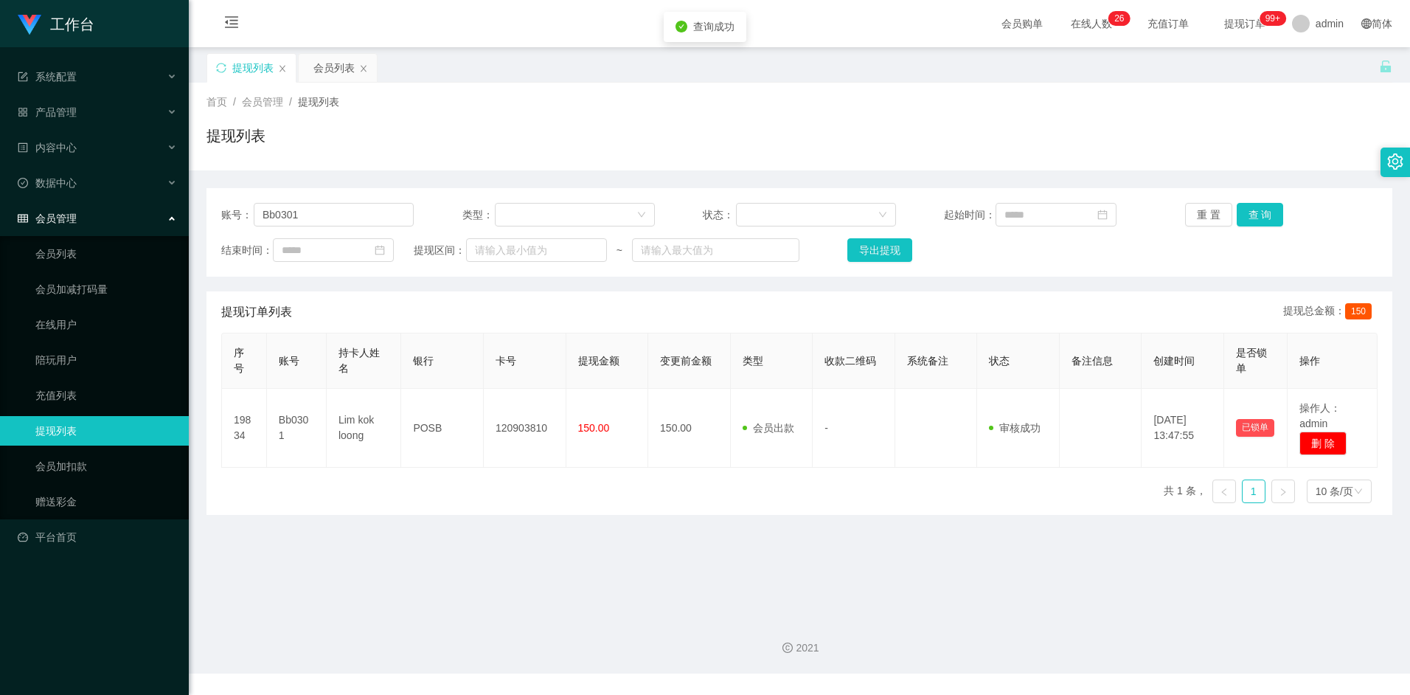
drag, startPoint x: 369, startPoint y: 443, endPoint x: 429, endPoint y: 505, distance: 87.1
click at [431, 505] on div "序号 账号 持卡人姓名 银行 卡号 提现金额 变更前金额 类型 收款二维码 系统备注 状态 备注信息 创建时间 是否锁单 操作 19834 Bb0301 Li…" at bounding box center [799, 424] width 1156 height 182
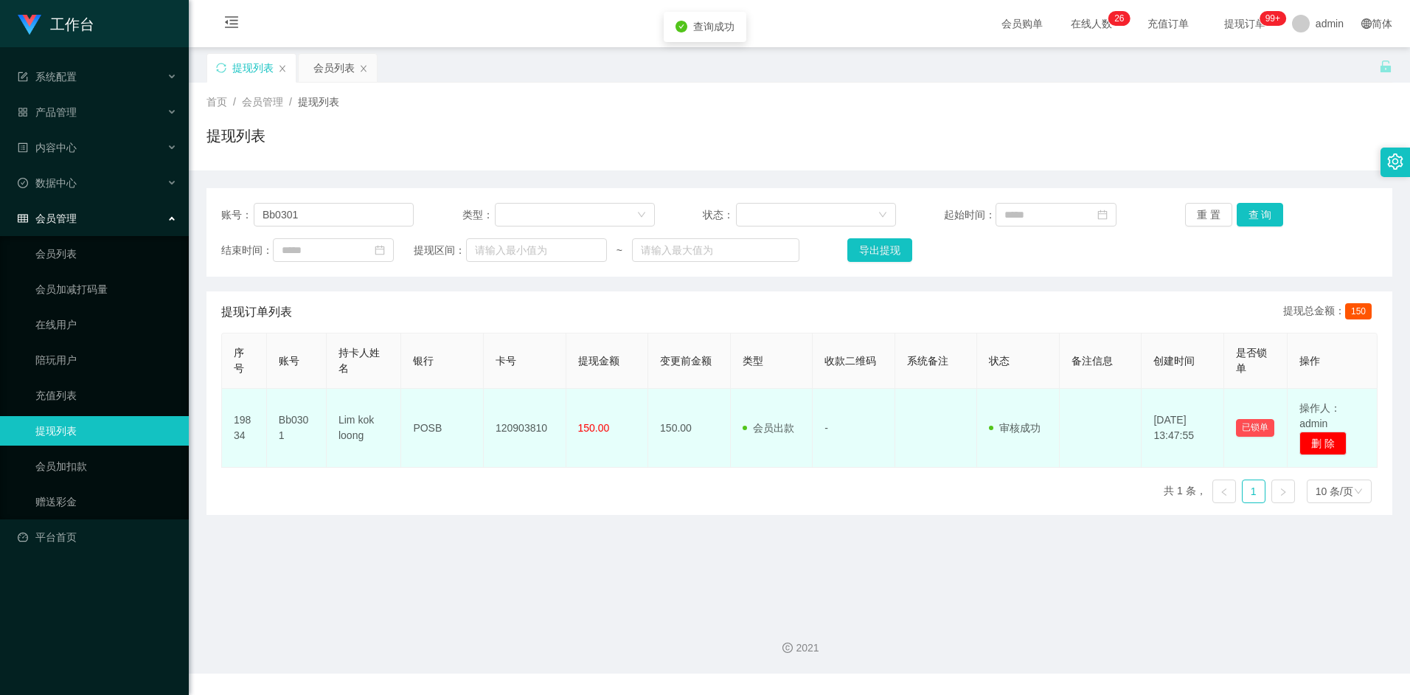
click at [364, 420] on td "Lim kok loong" at bounding box center [364, 428] width 74 height 79
drag, startPoint x: 364, startPoint y: 420, endPoint x: 360, endPoint y: 430, distance: 11.0
click at [360, 430] on td "Lim kok loong" at bounding box center [364, 428] width 74 height 79
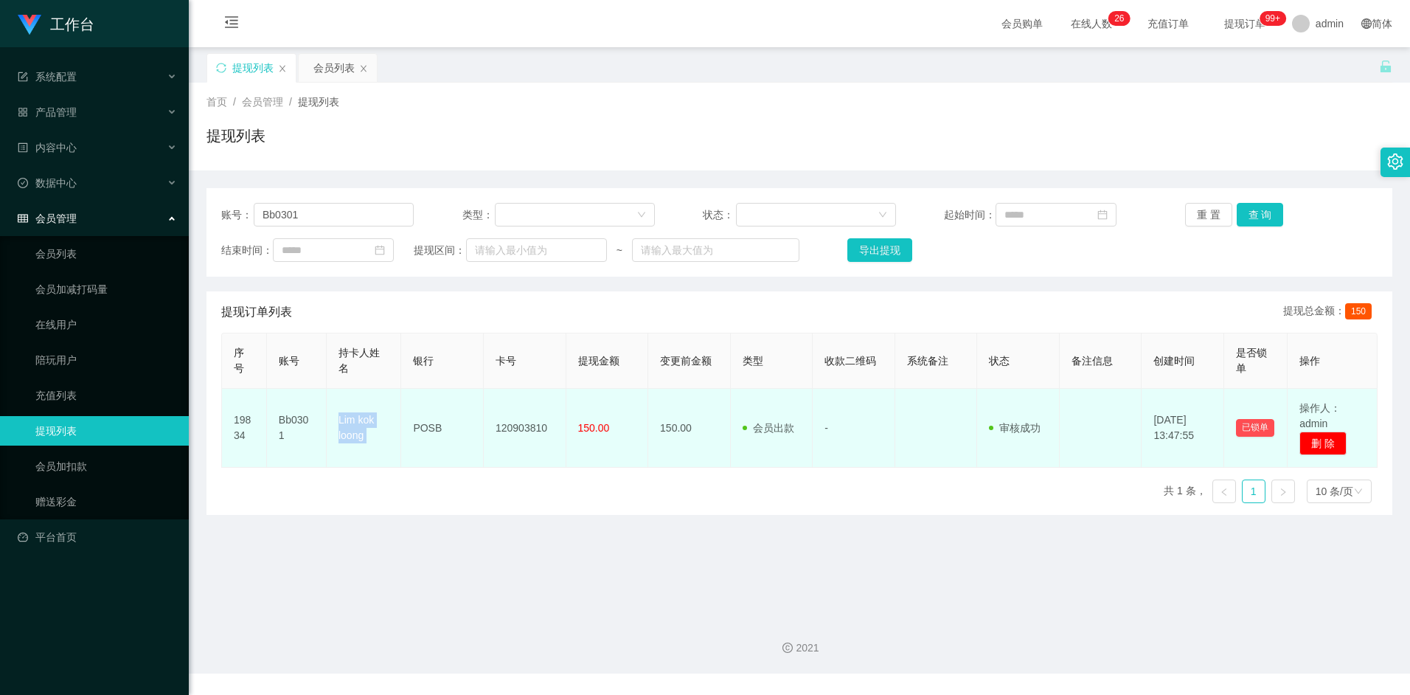
copy td "Lim kok loong"
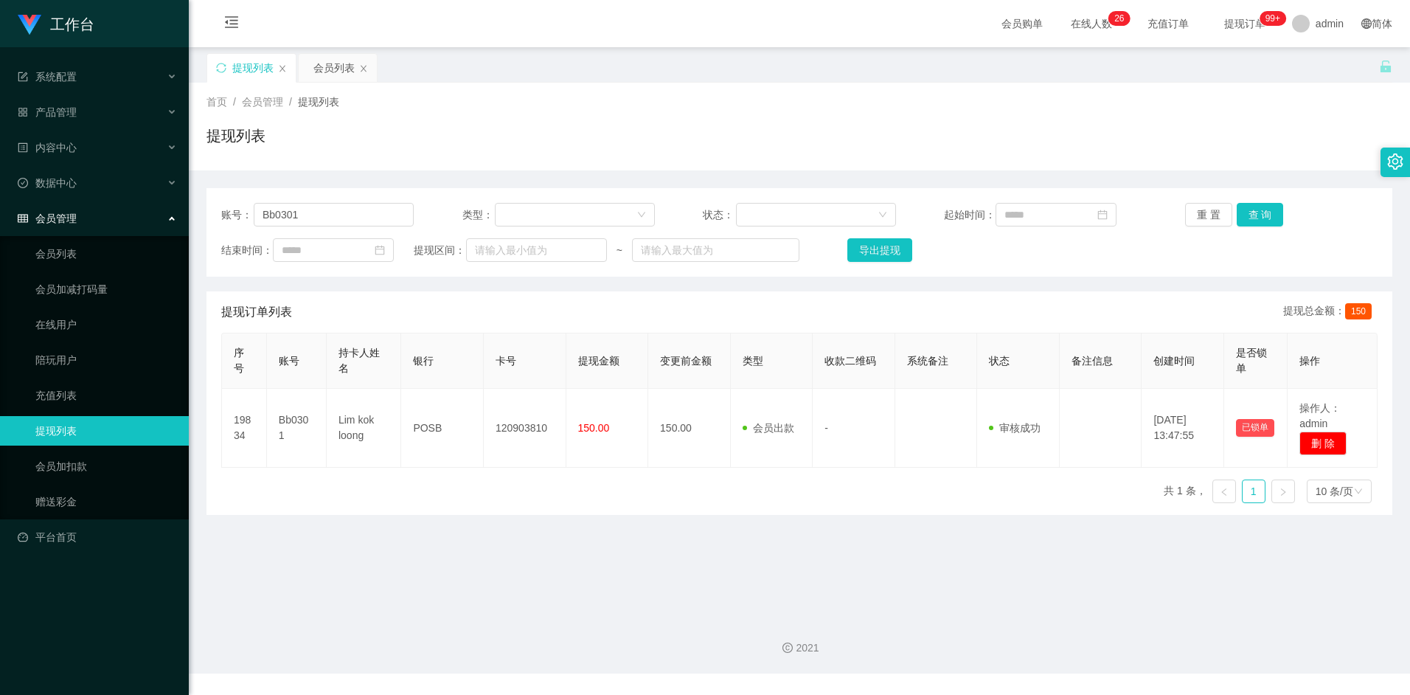
click at [675, 524] on main "关闭左侧 关闭右侧 关闭其它 刷新页面 提现列表 会员列表 首页 / 会员管理 / 提现列表 / 提现列表 账号： Bb0301 类型： 状态： 起始时间： …" at bounding box center [799, 326] width 1221 height 558
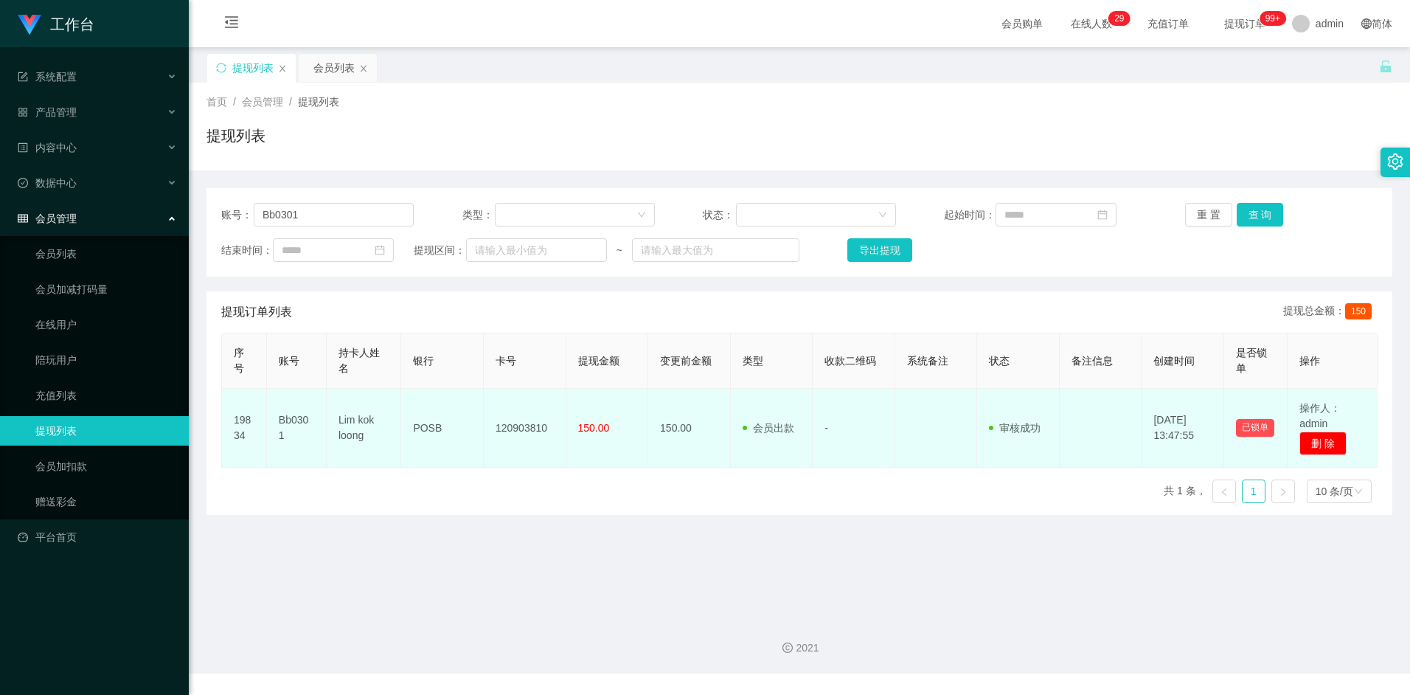
click at [516, 428] on td "120903810" at bounding box center [525, 428] width 83 height 79
copy td "120903810"
drag, startPoint x: 493, startPoint y: 432, endPoint x: 502, endPoint y: 431, distance: 9.6
click at [493, 432] on td "120903810" at bounding box center [525, 428] width 83 height 79
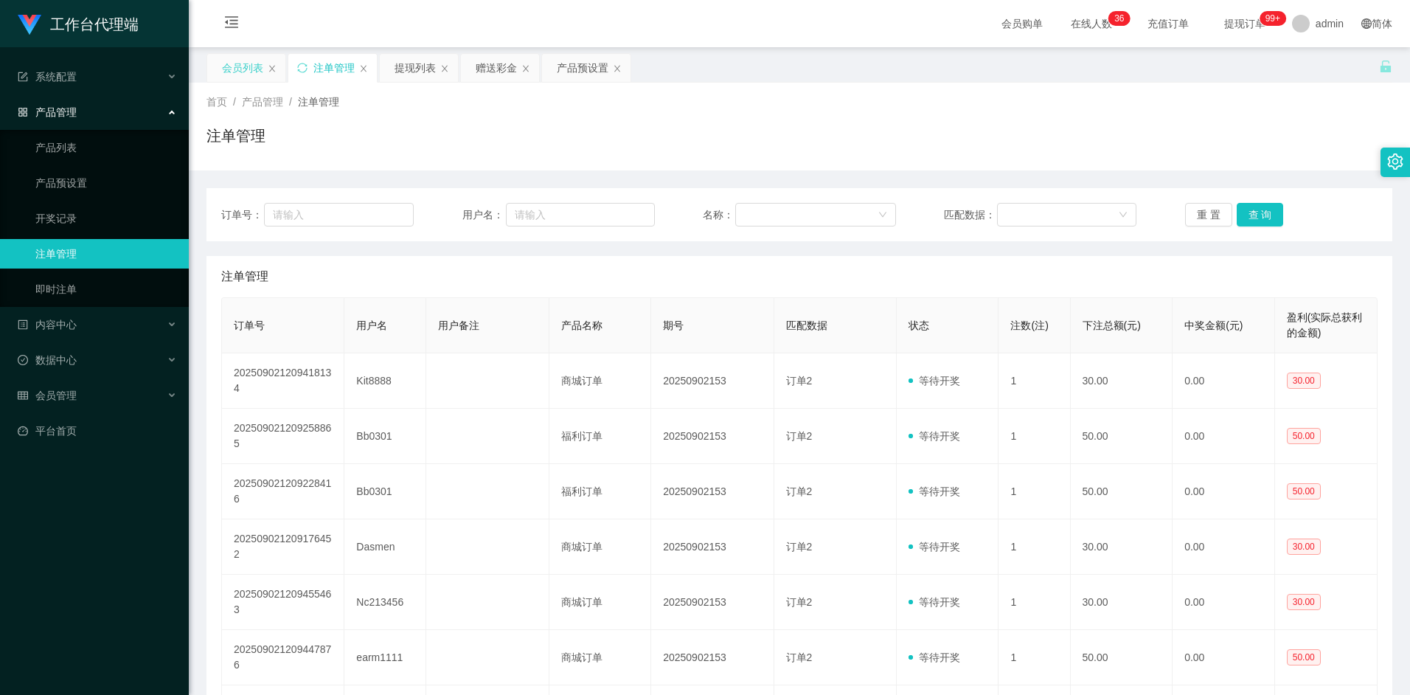
click at [247, 75] on div "会员列表" at bounding box center [242, 68] width 41 height 28
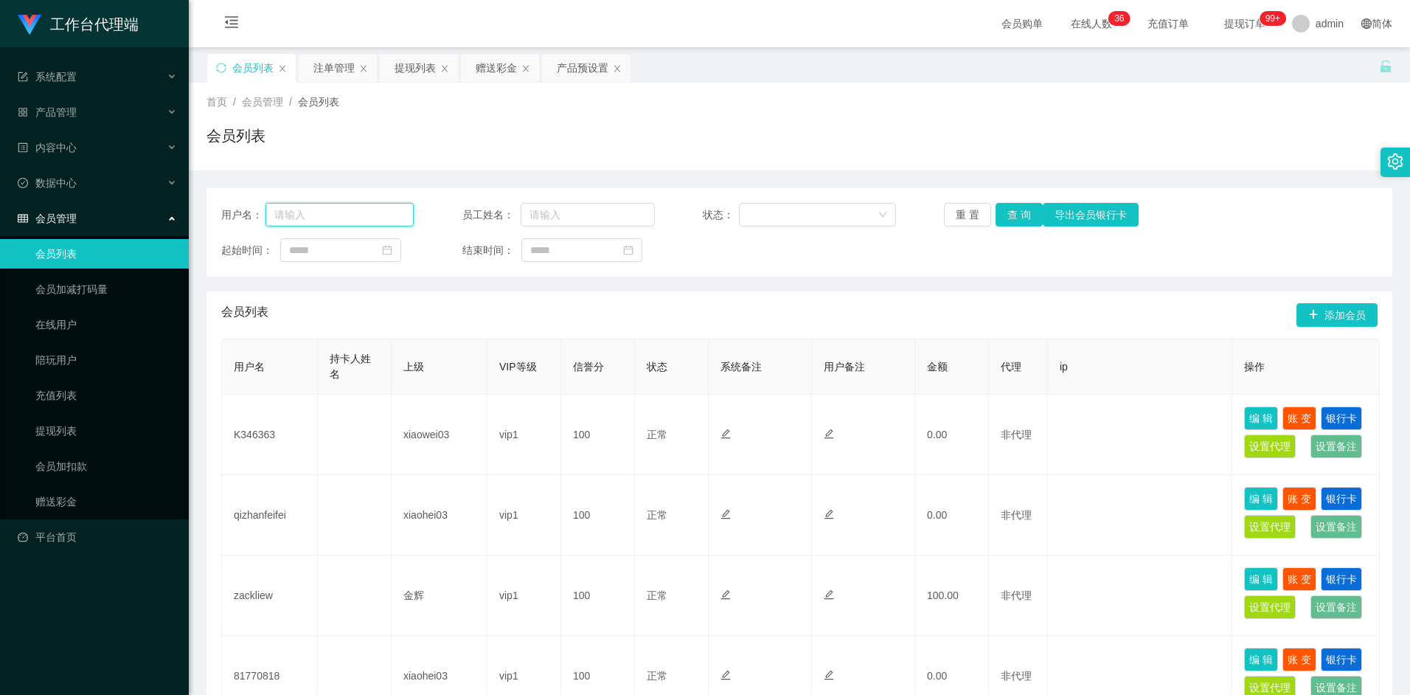
click at [341, 218] on input "text" at bounding box center [340, 215] width 149 height 24
click at [563, 67] on div "产品预设置" at bounding box center [583, 68] width 52 height 28
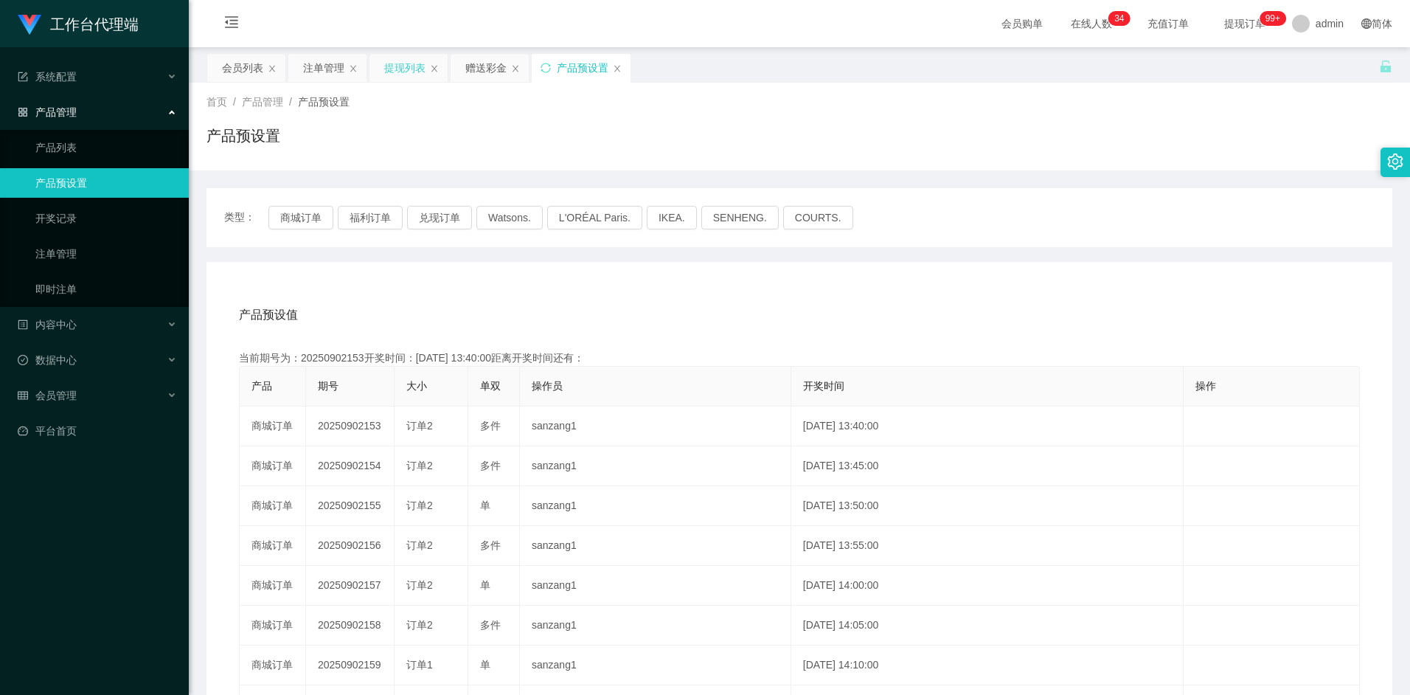
click at [394, 74] on div "提现列表" at bounding box center [404, 68] width 41 height 28
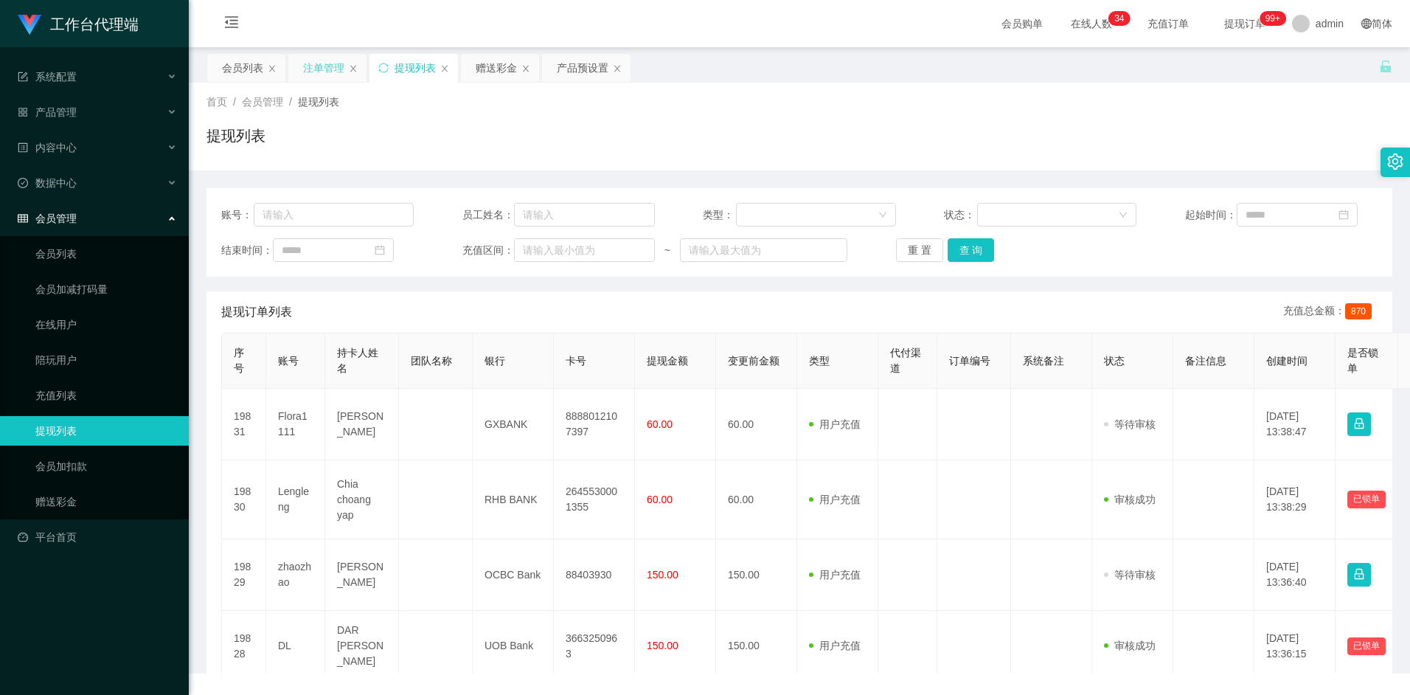
click at [322, 69] on div "注单管理" at bounding box center [323, 68] width 41 height 28
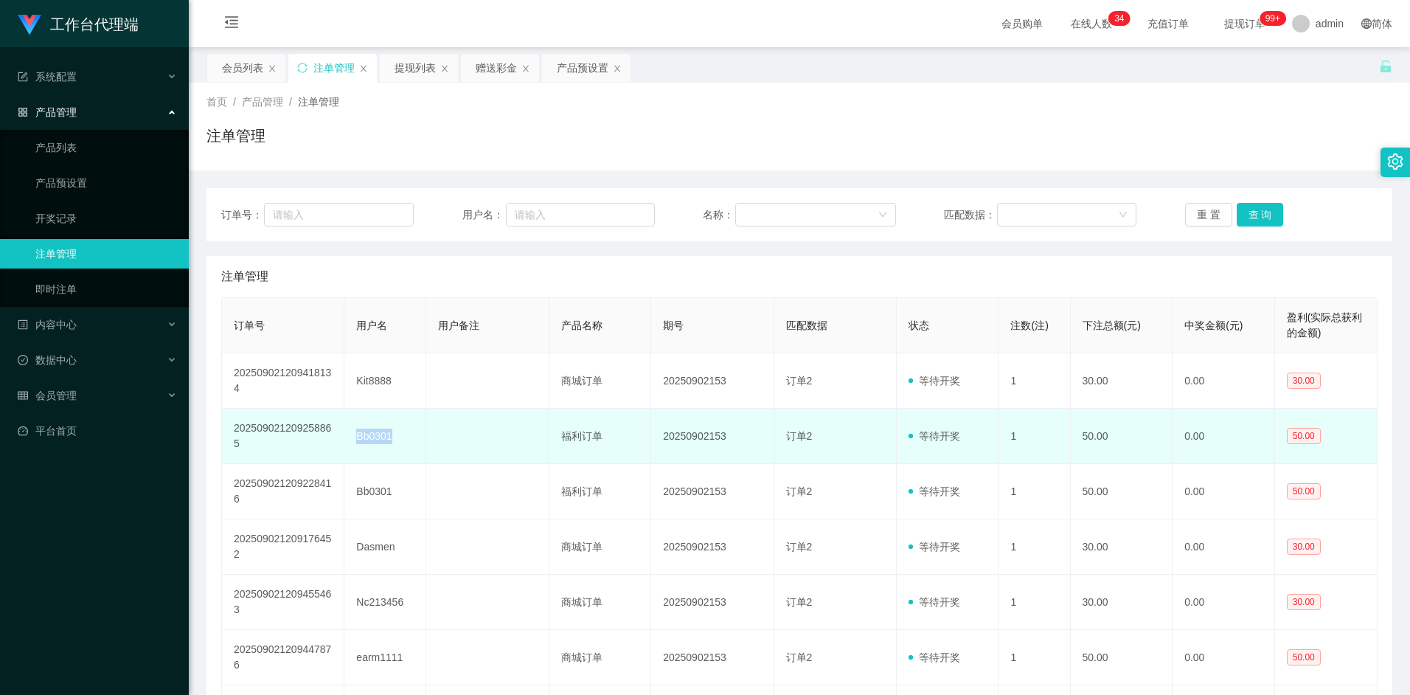
drag, startPoint x: 357, startPoint y: 434, endPoint x: 405, endPoint y: 435, distance: 48.0
click at [405, 435] on td "Bb0301" at bounding box center [385, 436] width 82 height 55
copy td "Bb0301"
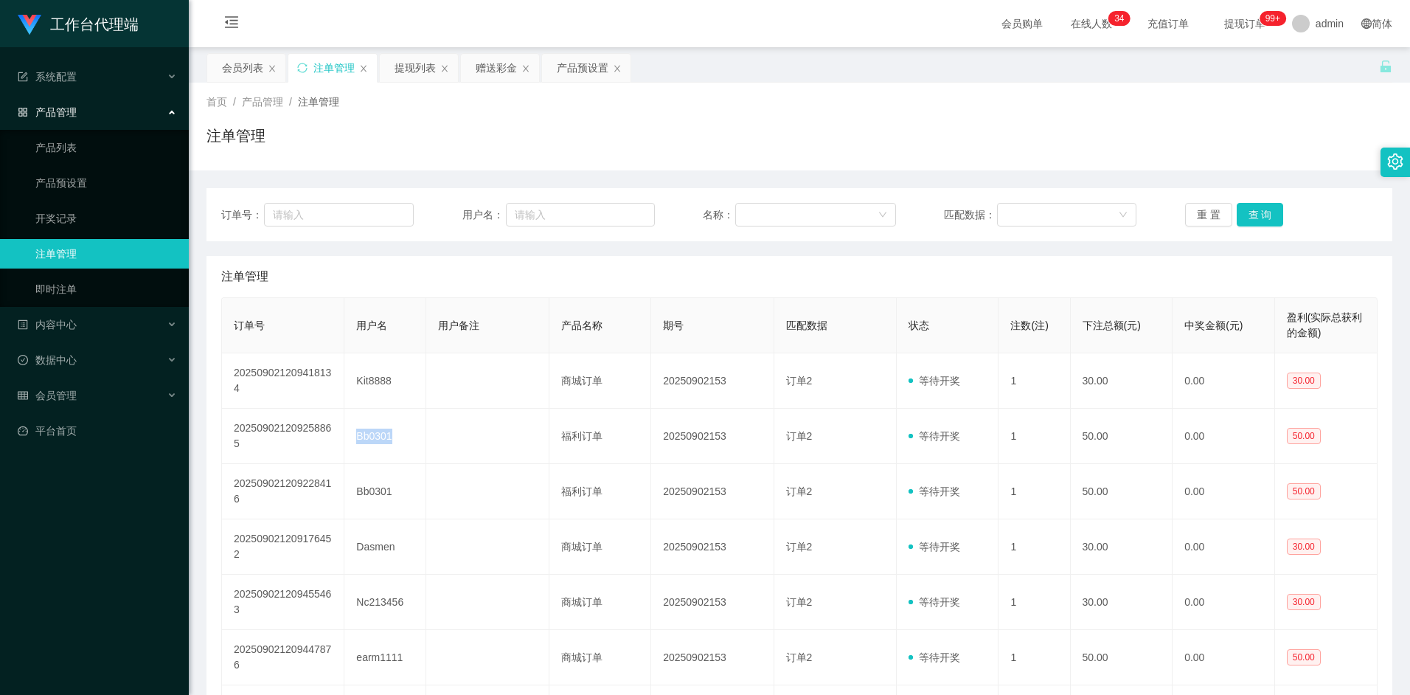
drag, startPoint x: 244, startPoint y: 67, endPoint x: 278, endPoint y: 99, distance: 46.4
click at [244, 67] on div "会员列表" at bounding box center [242, 68] width 41 height 28
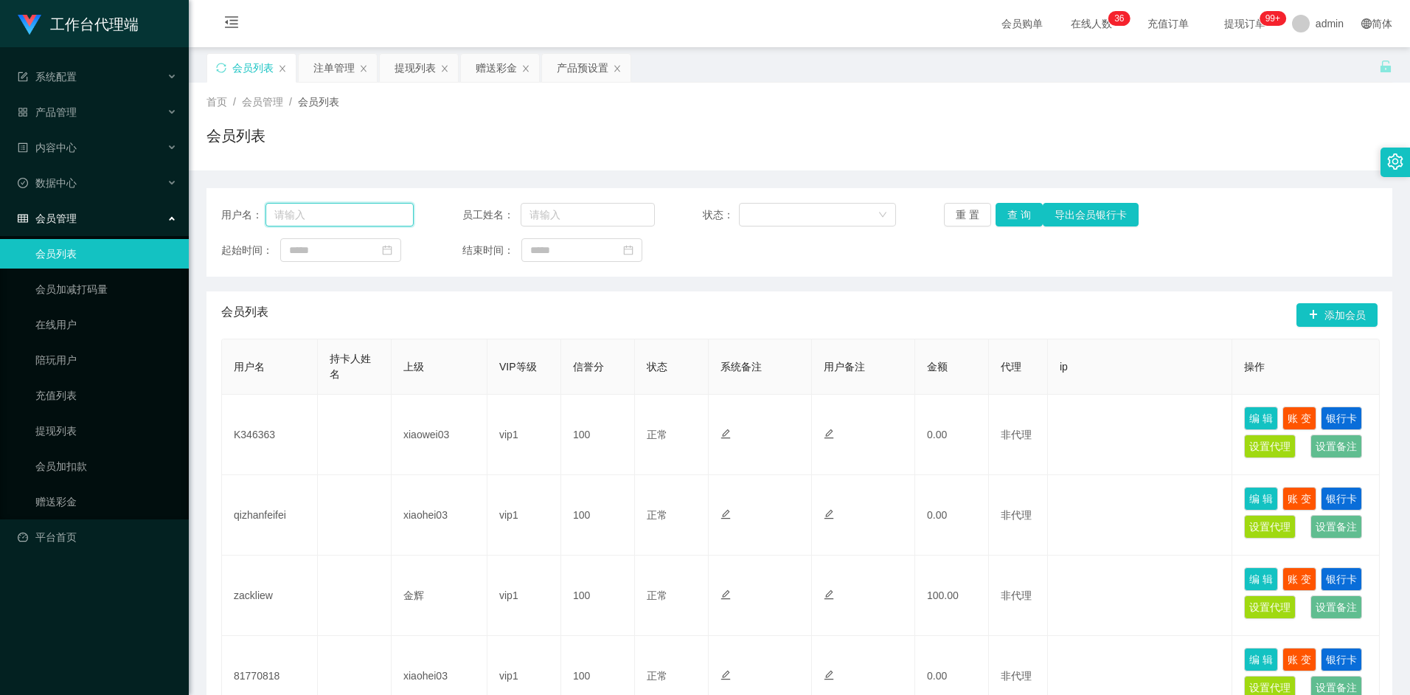
click at [364, 207] on input "text" at bounding box center [340, 215] width 149 height 24
paste input "Bb0301"
type input "Bb0301"
click at [1011, 219] on button "查 询" at bounding box center [1019, 215] width 47 height 24
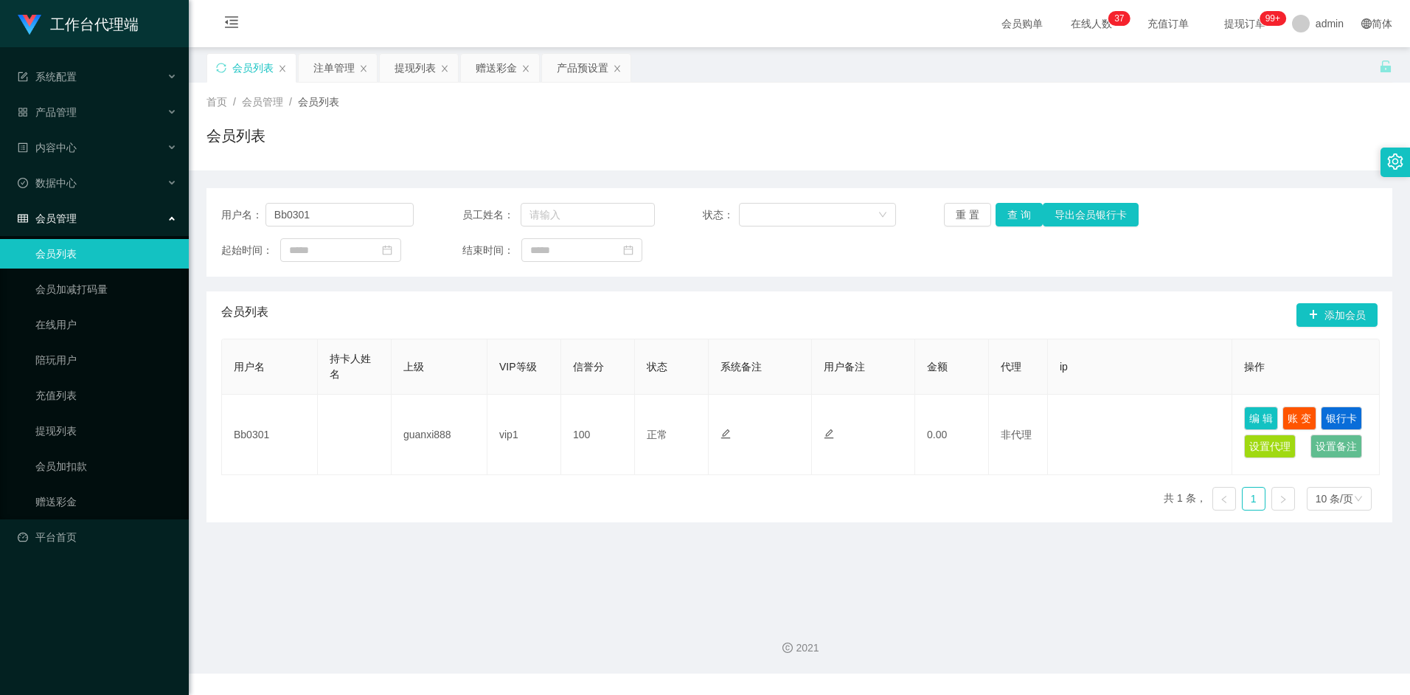
click at [818, 521] on main "关闭左侧 关闭右侧 关闭其它 刷新页面 会员列表 注单管理 提现列表 赠送彩金 产品预设置 首页 / 会员管理 / 会员列表 / 会员列表 用户名： Bb03…" at bounding box center [799, 326] width 1221 height 558
click at [1022, 212] on button "查 询" at bounding box center [1019, 215] width 47 height 24
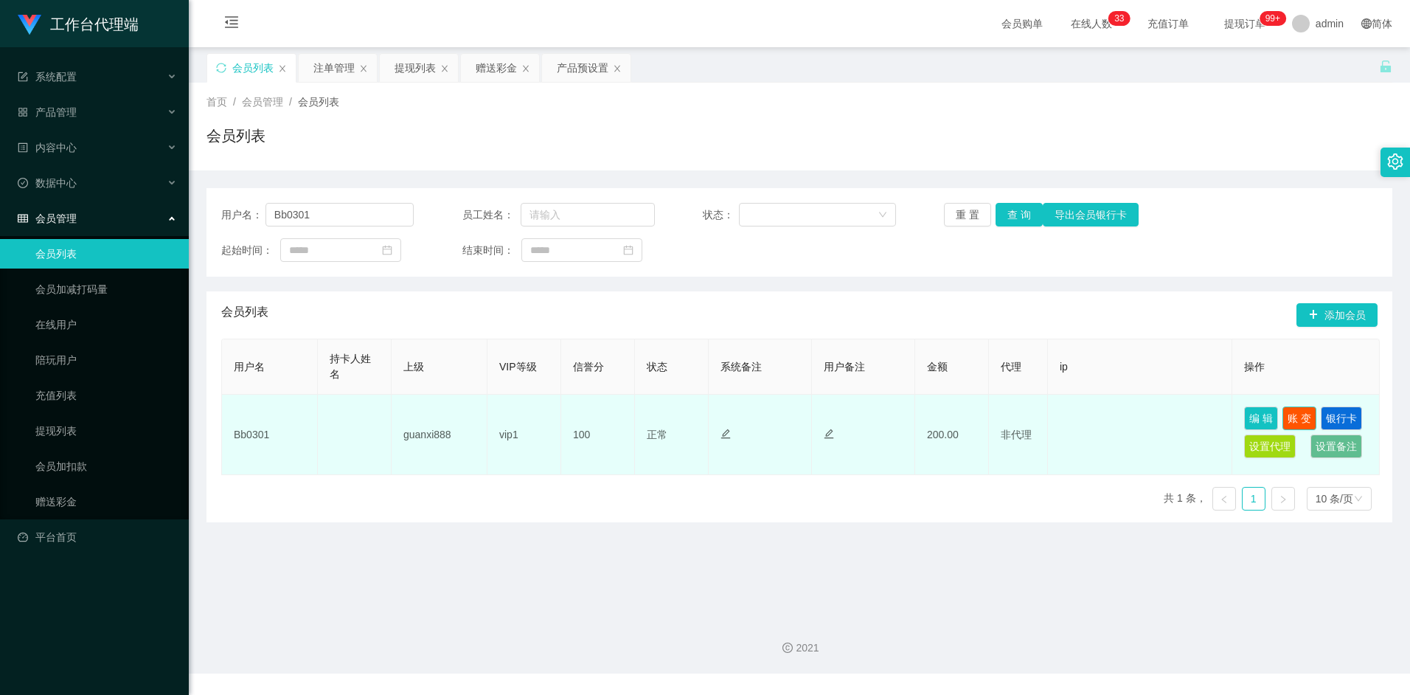
click at [1300, 416] on button "账 变" at bounding box center [1300, 418] width 34 height 24
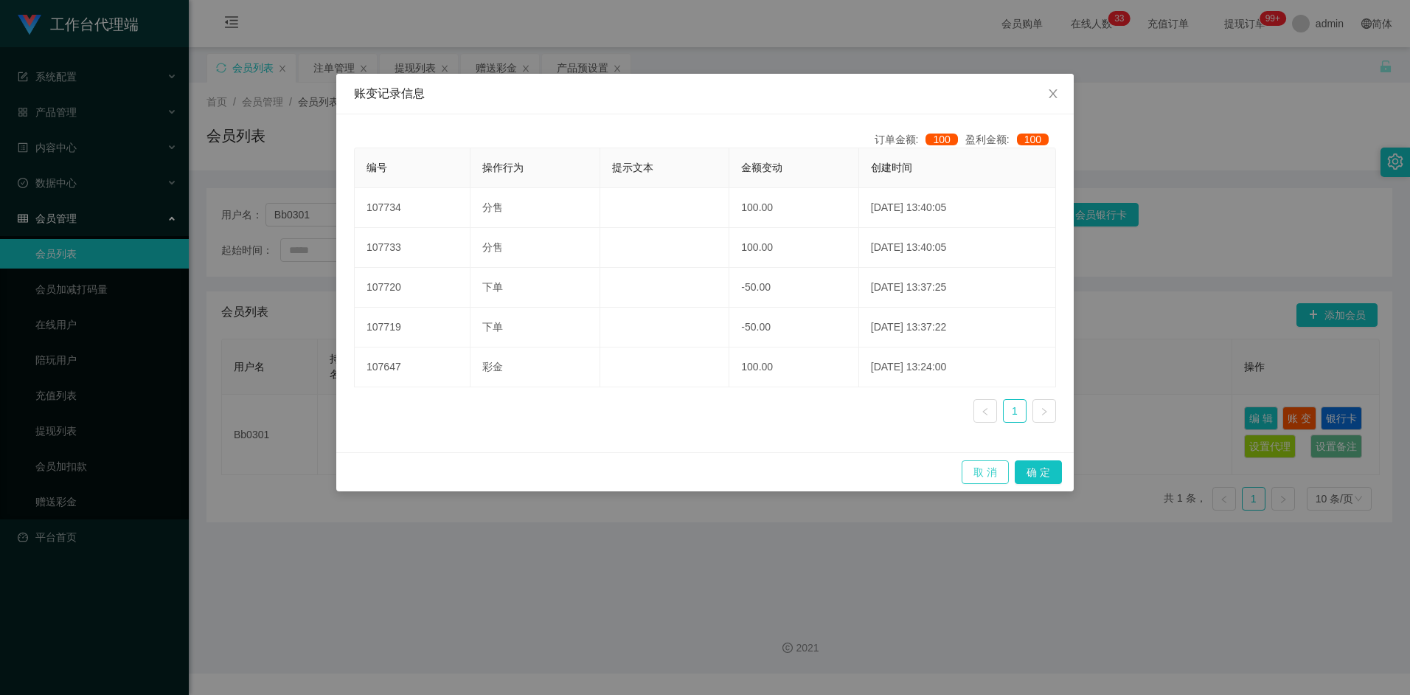
click at [992, 477] on button "取 消" at bounding box center [985, 472] width 47 height 24
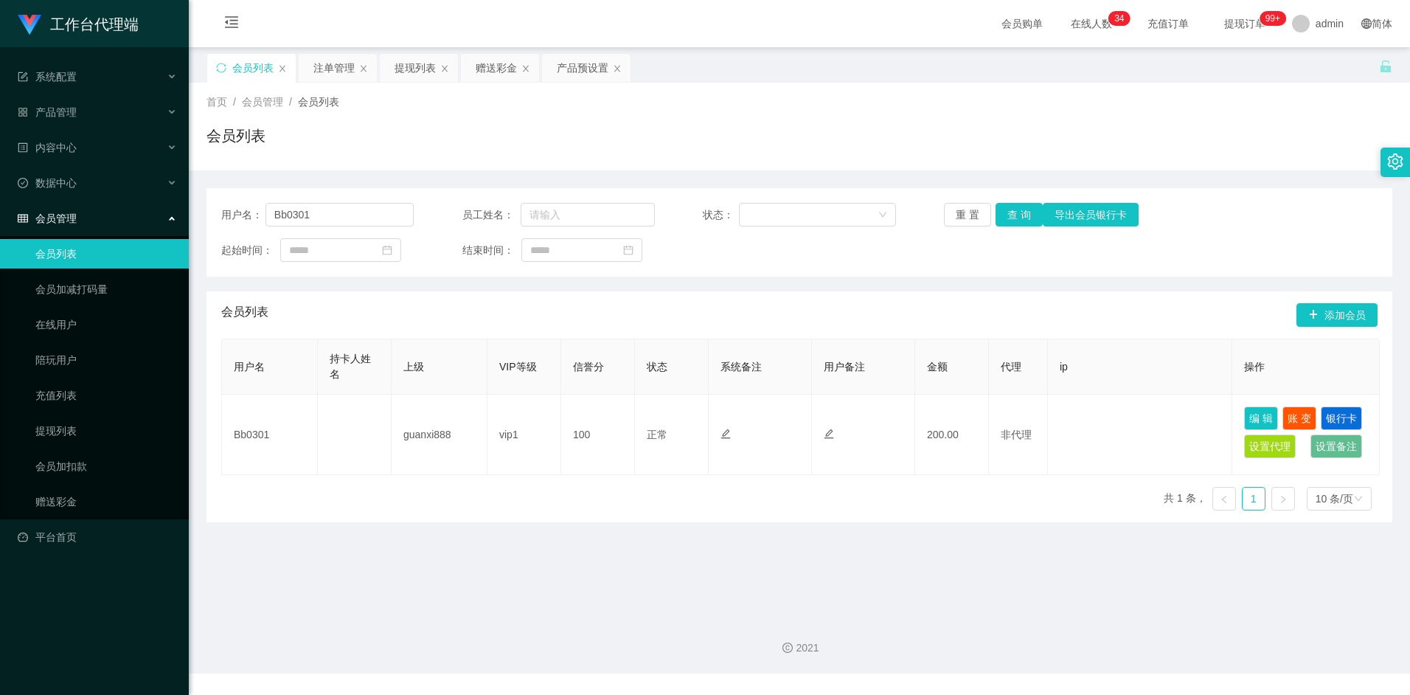
drag, startPoint x: 653, startPoint y: 572, endPoint x: 937, endPoint y: 407, distance: 327.5
click at [654, 571] on main "关闭左侧 关闭右侧 关闭其它 刷新页面 会员列表 注单管理 提现列表 赠送彩金 产品预设置 首页 / 会员管理 / 会员列表 / 会员列表 用户名： Bb03…" at bounding box center [799, 326] width 1221 height 558
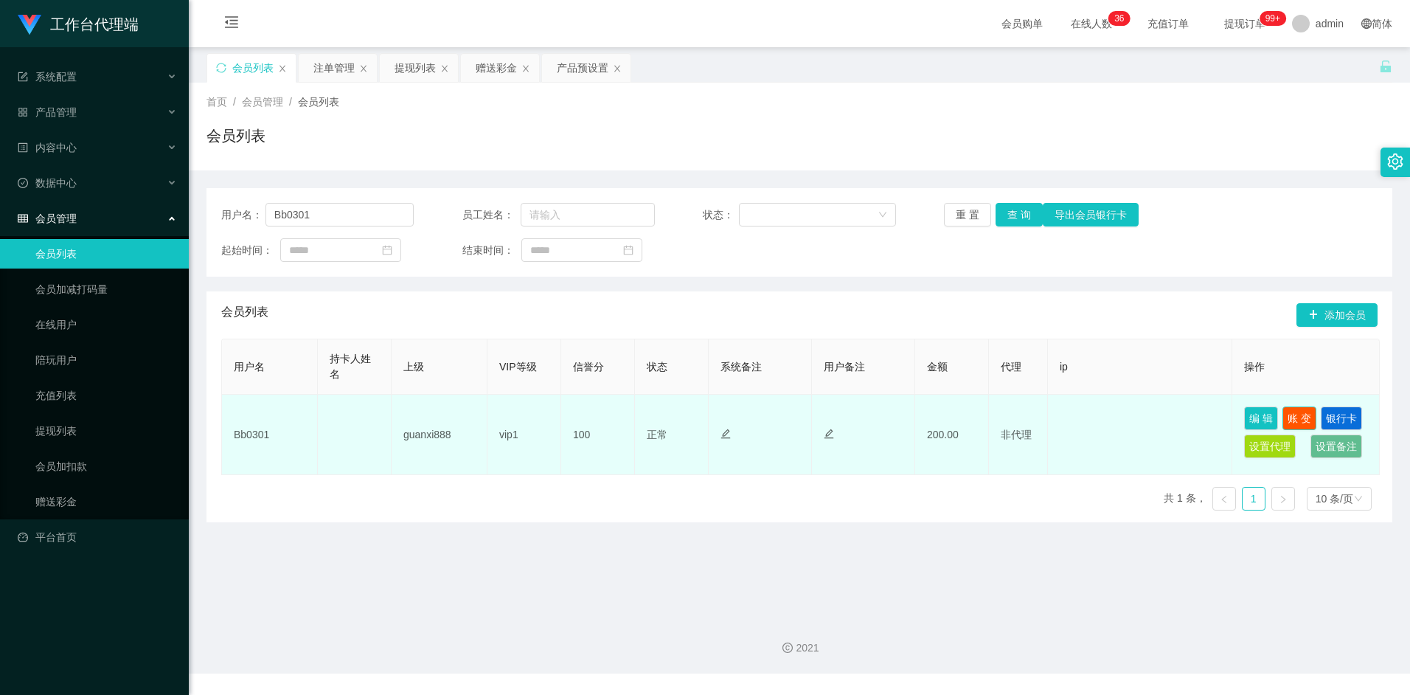
click at [1299, 417] on button "账 变" at bounding box center [1300, 418] width 34 height 24
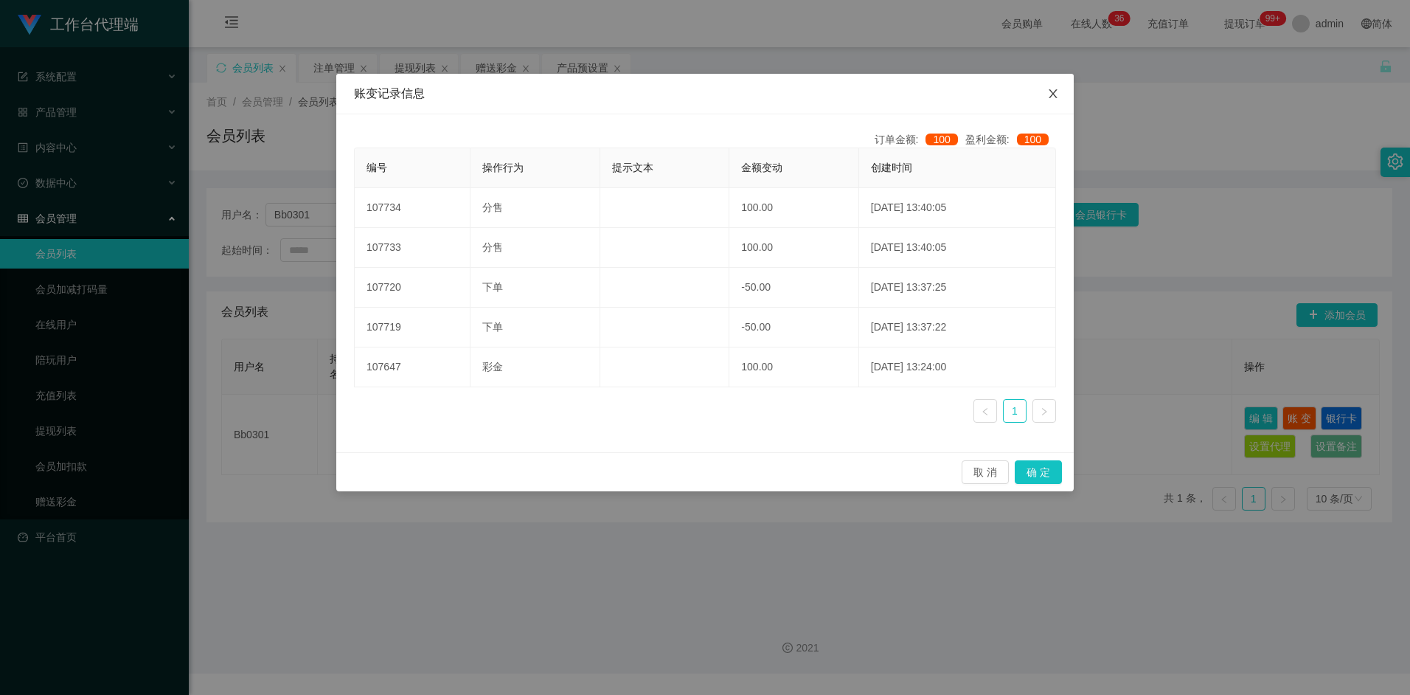
drag, startPoint x: 1056, startPoint y: 96, endPoint x: 805, endPoint y: 132, distance: 253.4
click at [1055, 96] on icon "图标: close" at bounding box center [1053, 94] width 12 height 12
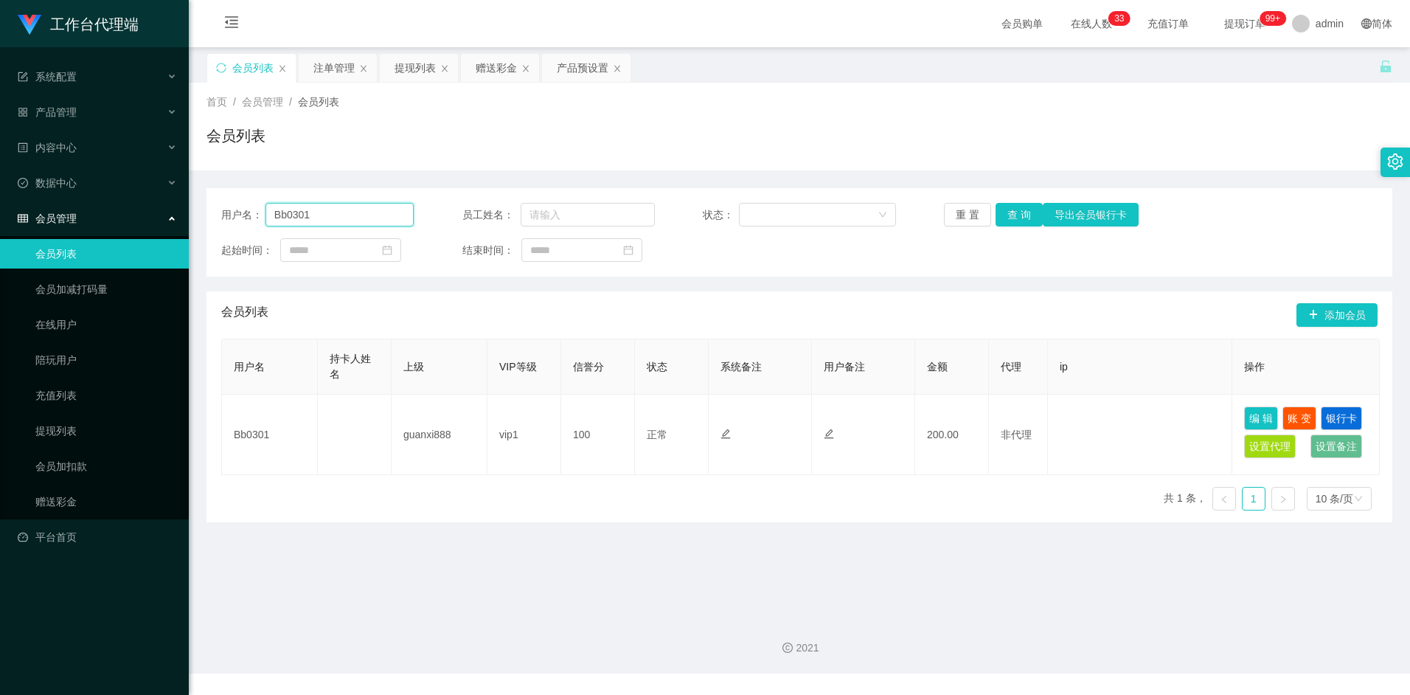
drag, startPoint x: 317, startPoint y: 212, endPoint x: 252, endPoint y: 216, distance: 65.8
click at [252, 216] on div "用户名： Bb0301" at bounding box center [317, 215] width 193 height 24
click at [494, 68] on div "赠送彩金" at bounding box center [496, 68] width 41 height 28
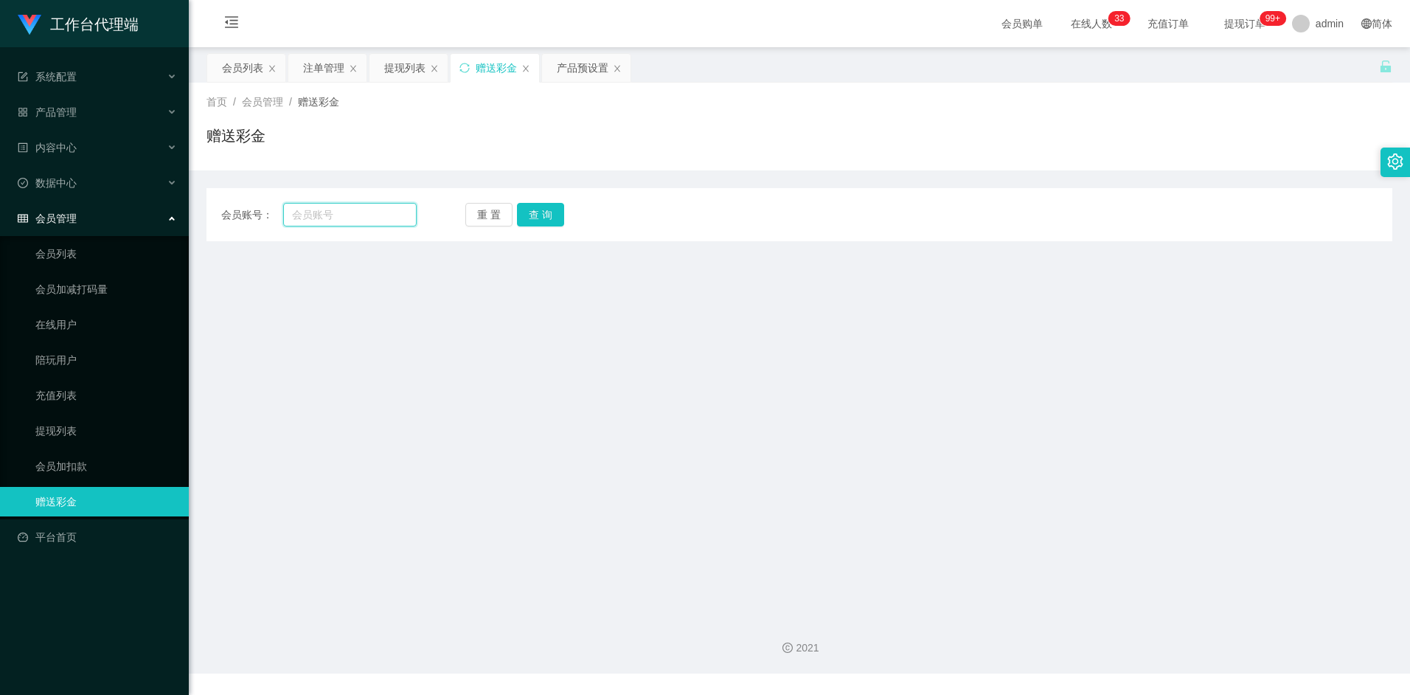
click at [355, 221] on input "text" at bounding box center [349, 215] width 133 height 24
paste input "Bb0301"
type input "Bb0301"
click at [536, 226] on div "会员账号： Bb0301 重 置 查 询 会员账号 会员姓名 账号余额 操作类型 彩金加款 彩金扣款 金额 确 定" at bounding box center [800, 214] width 1186 height 53
click at [542, 217] on button "查 询" at bounding box center [540, 215] width 47 height 24
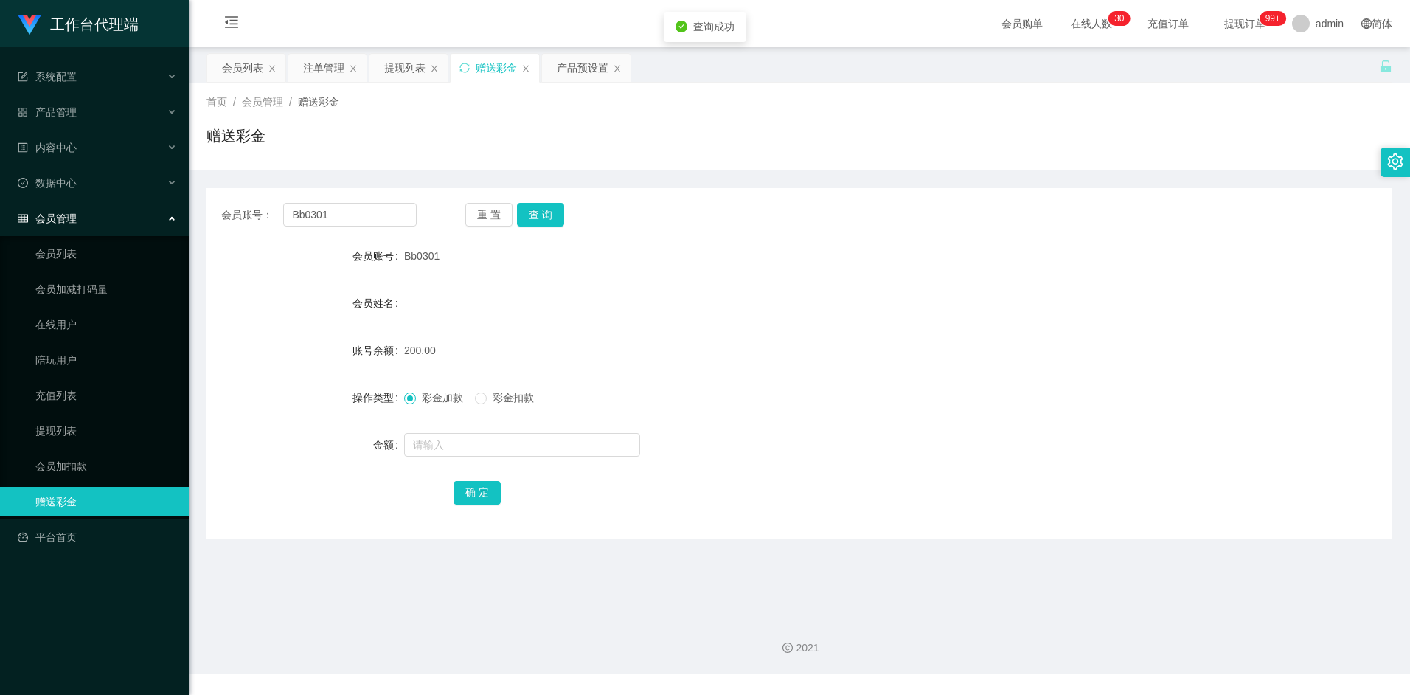
click at [502, 401] on span "彩金扣款" at bounding box center [513, 398] width 53 height 12
click at [459, 443] on input "text" at bounding box center [522, 445] width 236 height 24
type input "50"
drag, startPoint x: 476, startPoint y: 490, endPoint x: 516, endPoint y: 483, distance: 40.4
click at [476, 490] on button "确 定" at bounding box center [477, 493] width 47 height 24
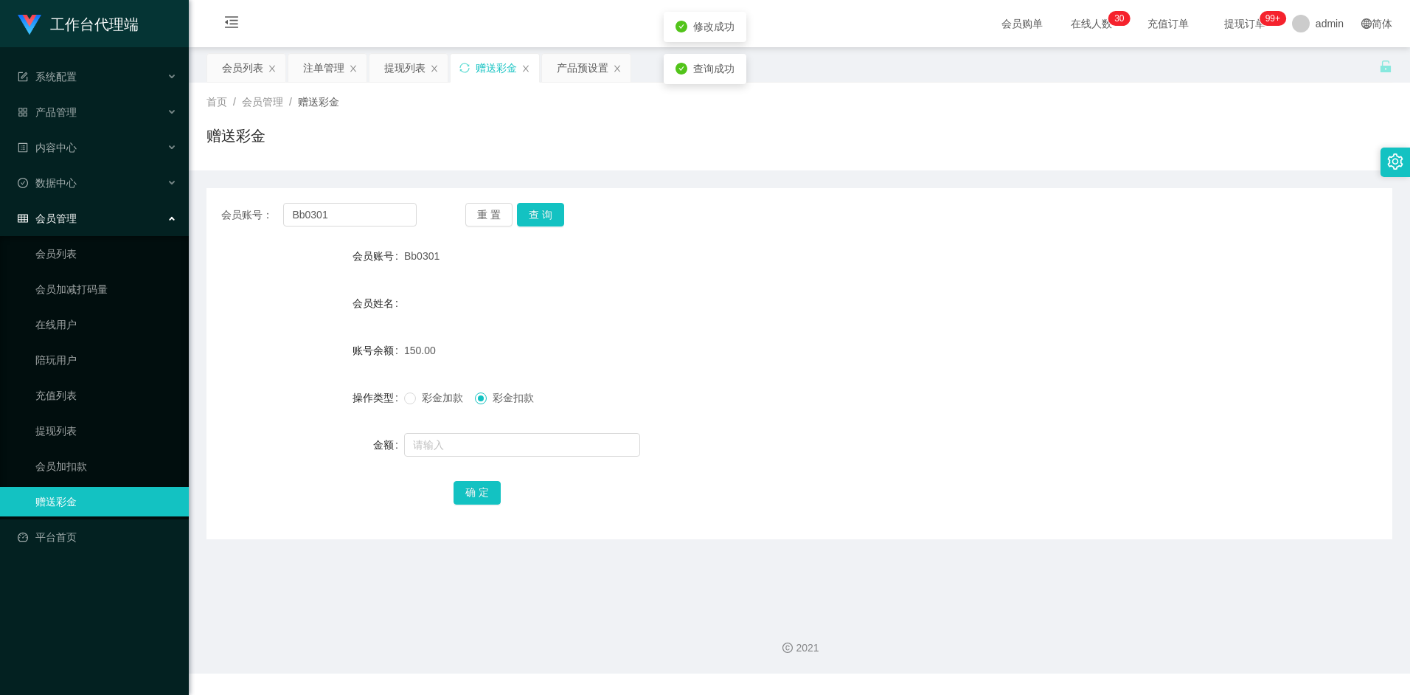
click at [668, 340] on div "150.00" at bounding box center [750, 351] width 692 height 30
click at [549, 211] on button "查 询" at bounding box center [540, 215] width 47 height 24
drag, startPoint x: 873, startPoint y: 322, endPoint x: 1038, endPoint y: 190, distance: 211.5
click at [878, 325] on form "会员账号 Bb0301 会员姓名 账号余额 150.00 操作类型 彩金加款 彩金扣款 金额 确 定" at bounding box center [800, 374] width 1186 height 266
click at [526, 286] on form "会员账号 Bb0301 会员姓名 账号余额 150.00 操作类型 彩金加款 彩金扣款 金额 确 定" at bounding box center [800, 374] width 1186 height 266
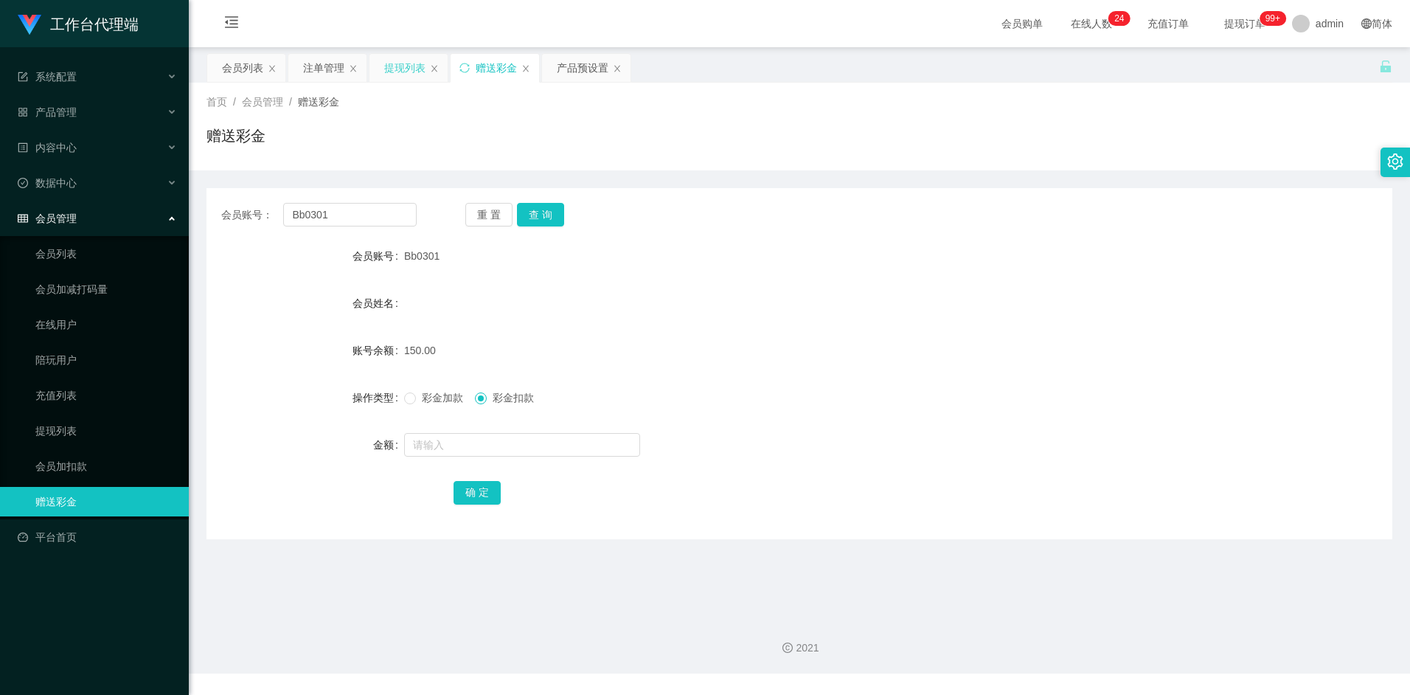
click at [399, 69] on div "提现列表" at bounding box center [404, 68] width 41 height 28
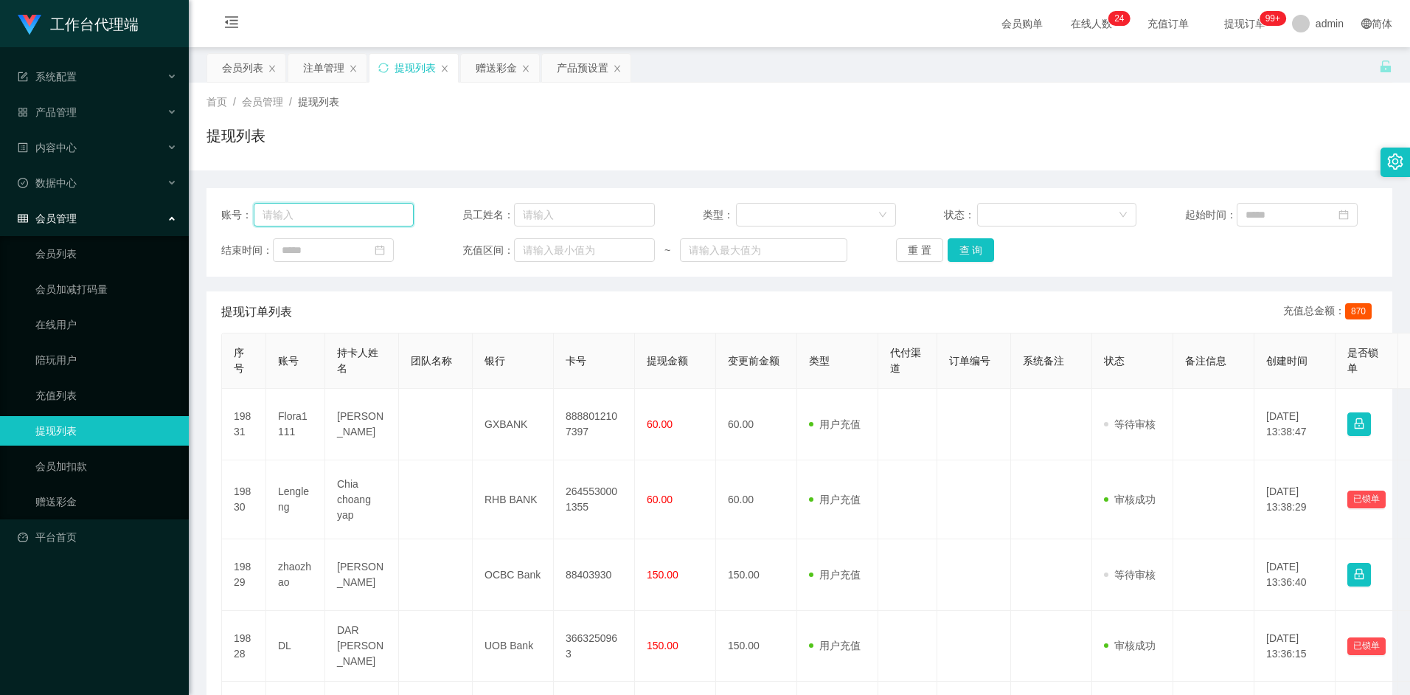
click at [352, 215] on input "text" at bounding box center [334, 215] width 160 height 24
click at [349, 216] on input "text" at bounding box center [334, 215] width 160 height 24
paste input "Bb0301"
type input "Bb0301"
click at [980, 246] on button "查 询" at bounding box center [971, 250] width 47 height 24
